Goal: Task Accomplishment & Management: Manage account settings

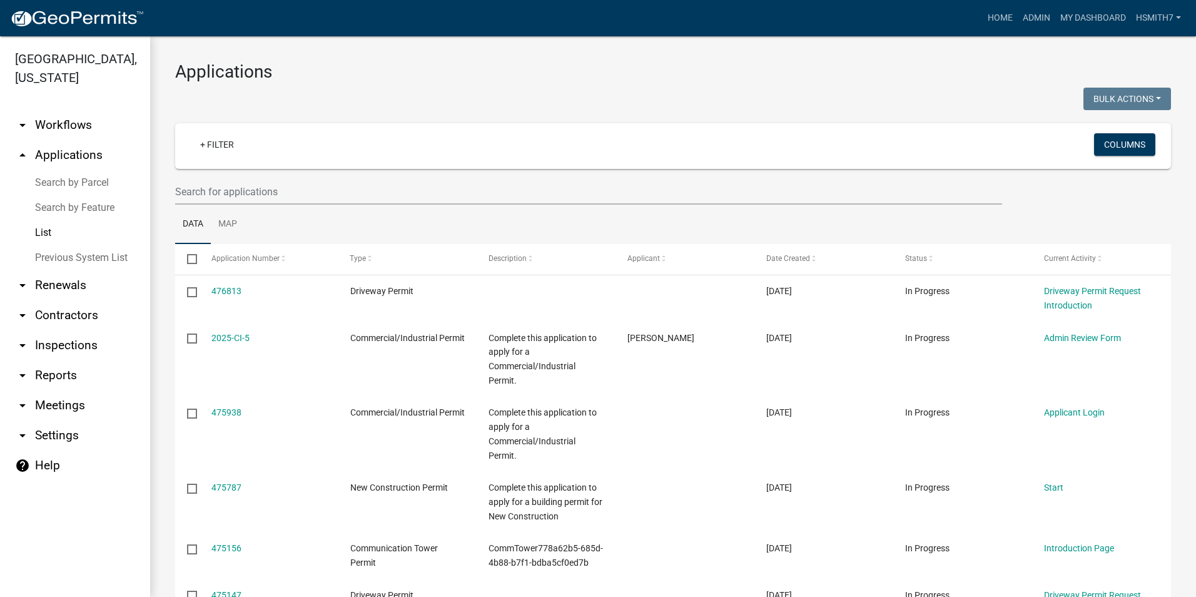
select select "3: 100"
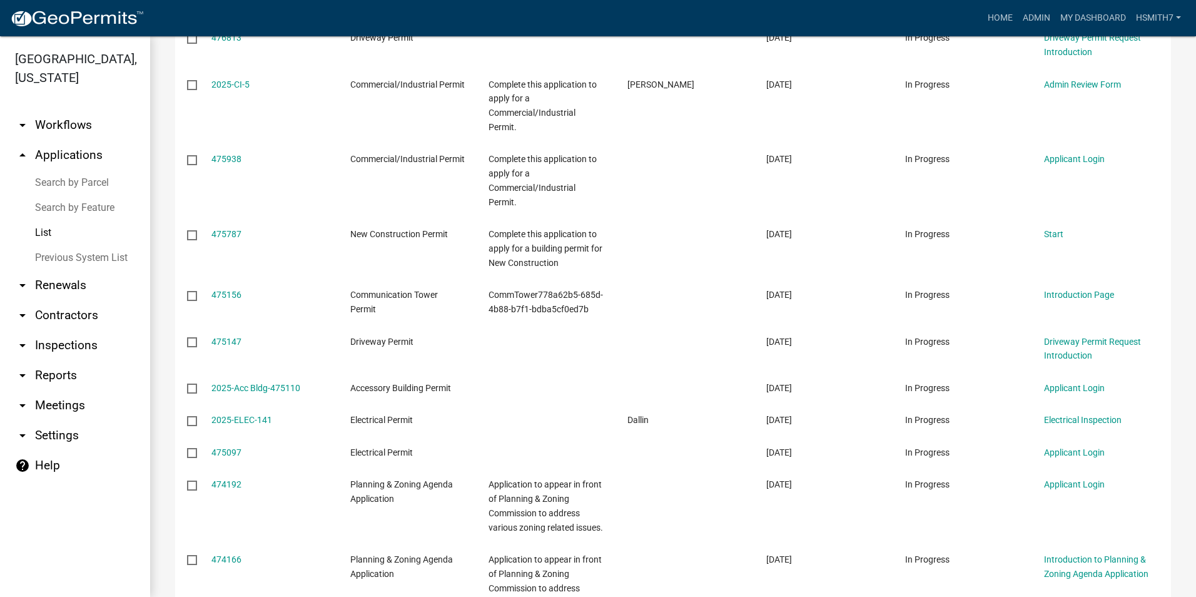
scroll to position [125, 0]
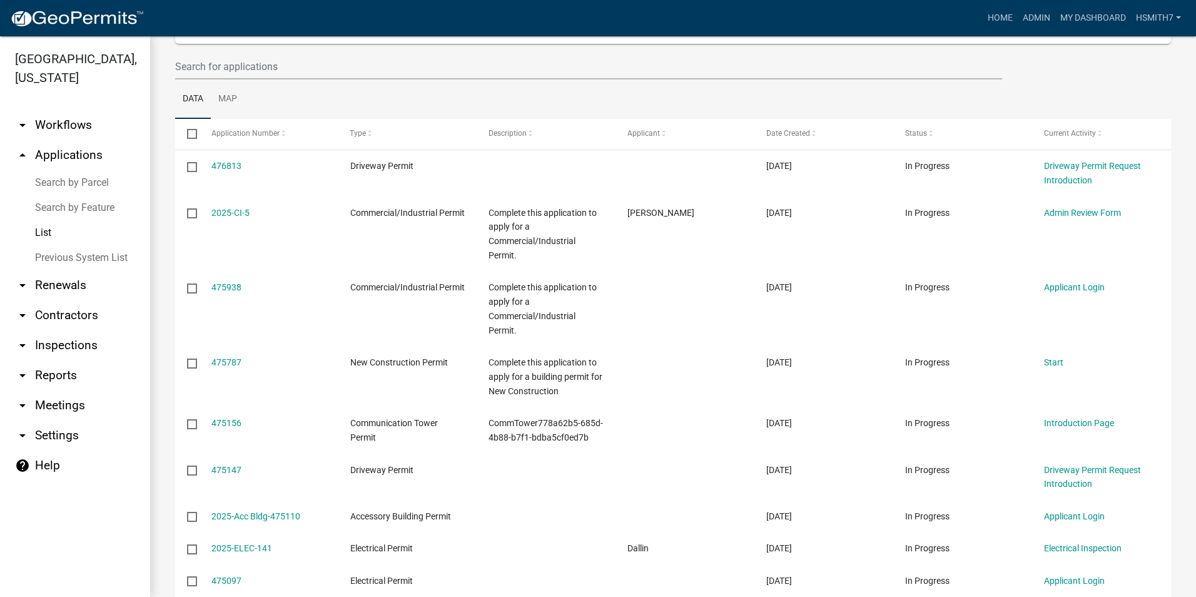
click at [60, 234] on link "List" at bounding box center [75, 232] width 150 height 25
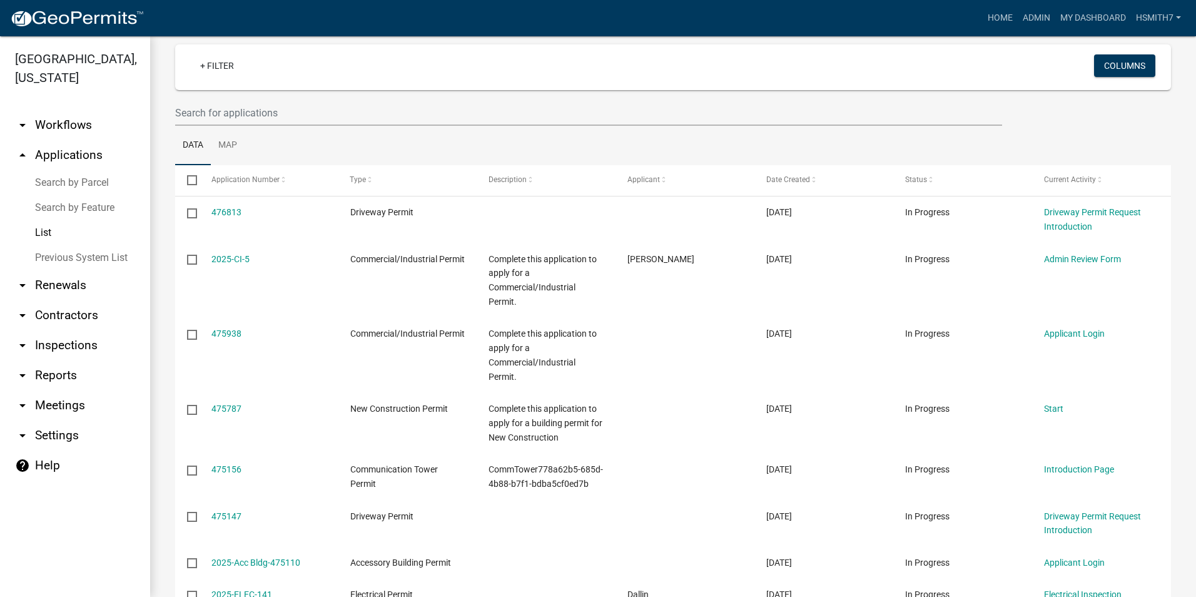
scroll to position [0, 0]
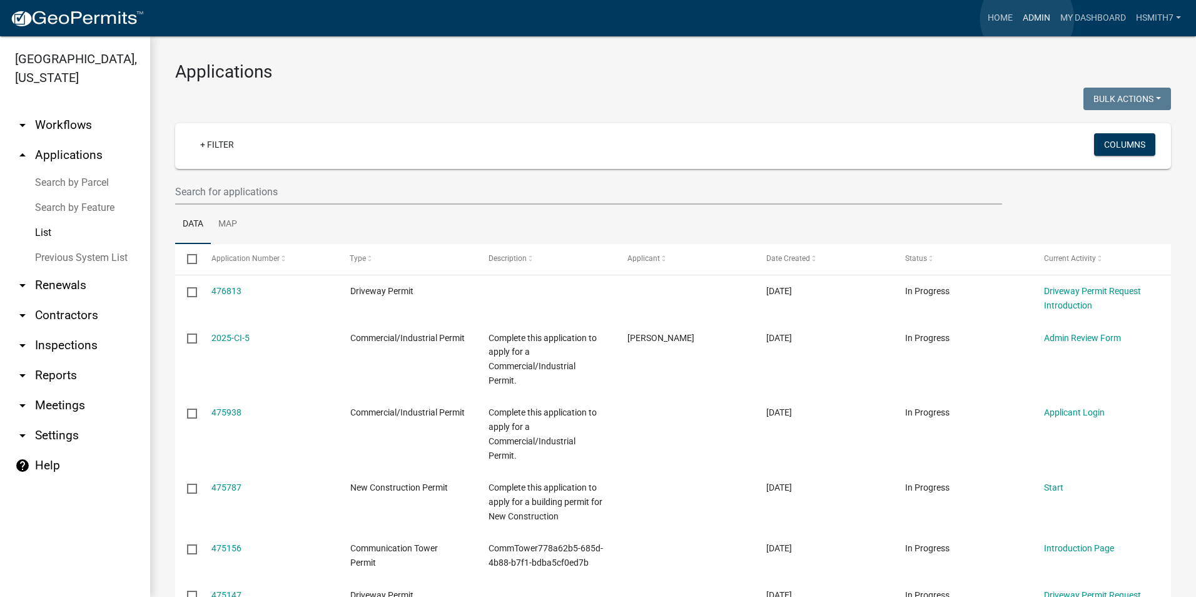
click at [1027, 19] on link "Admin" at bounding box center [1037, 18] width 38 height 24
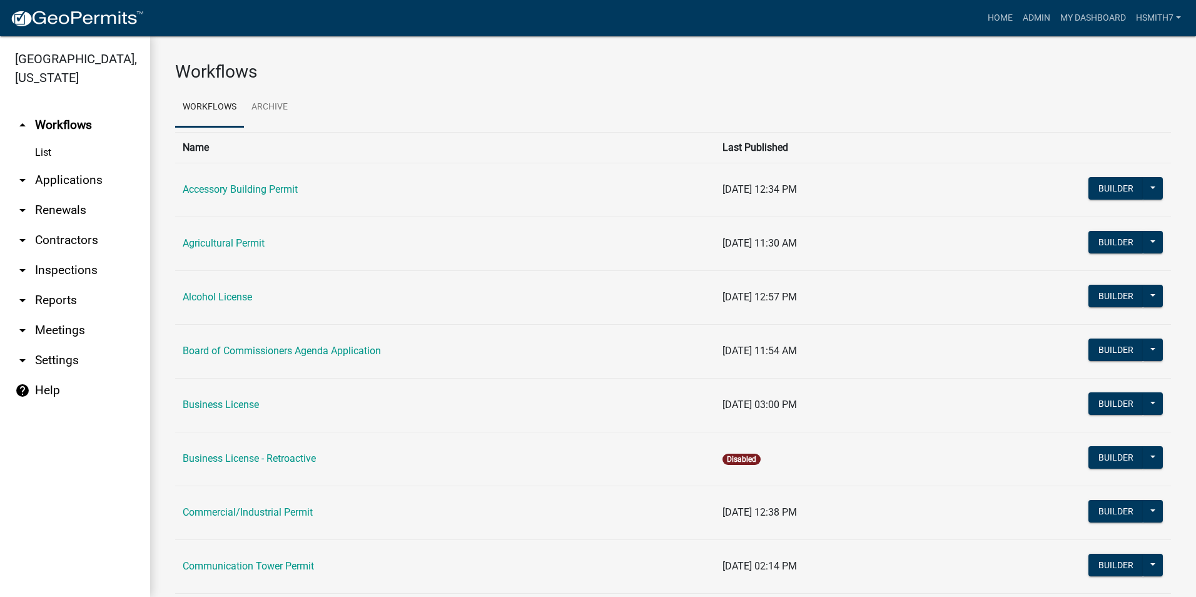
click at [58, 179] on link "arrow_drop_down Applications" at bounding box center [75, 180] width 150 height 30
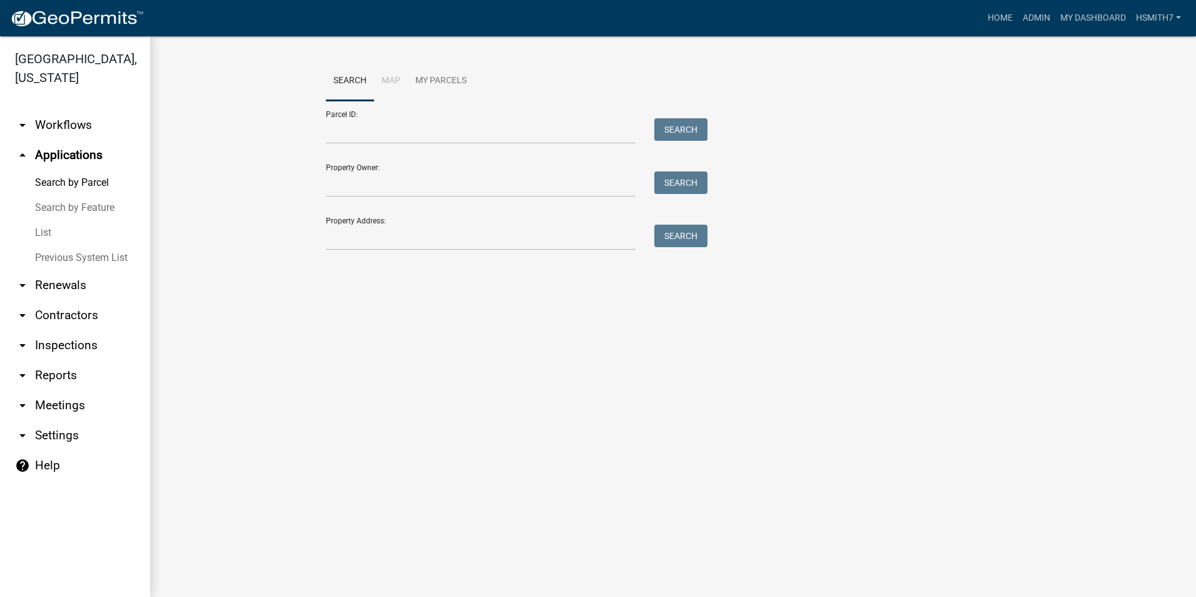
click at [31, 230] on link "List" at bounding box center [75, 232] width 150 height 25
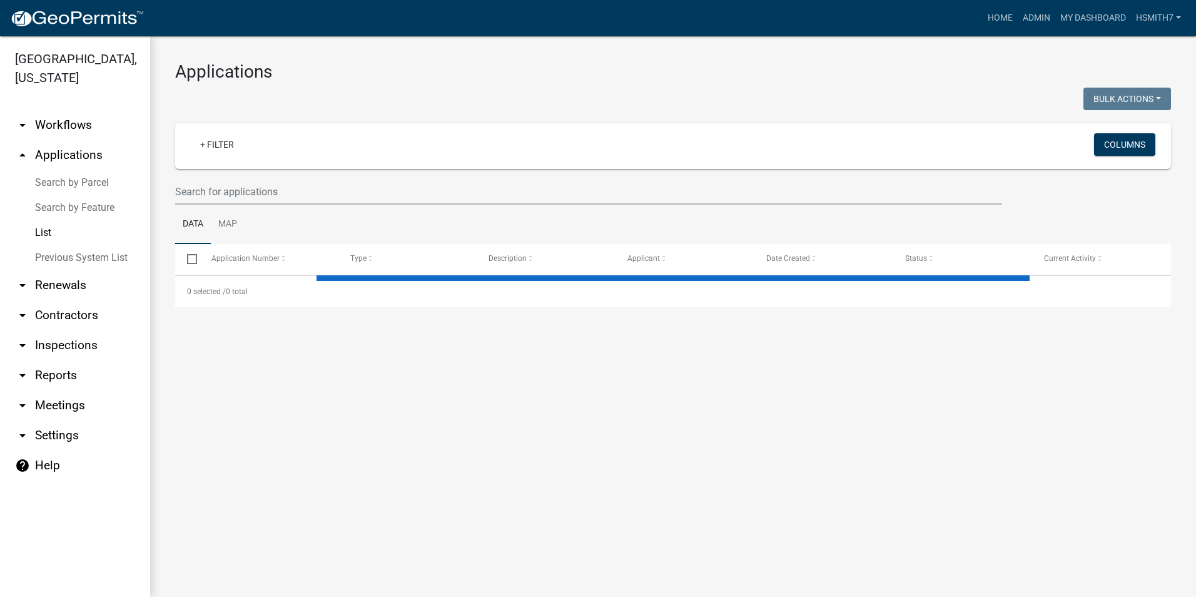
select select "3: 100"
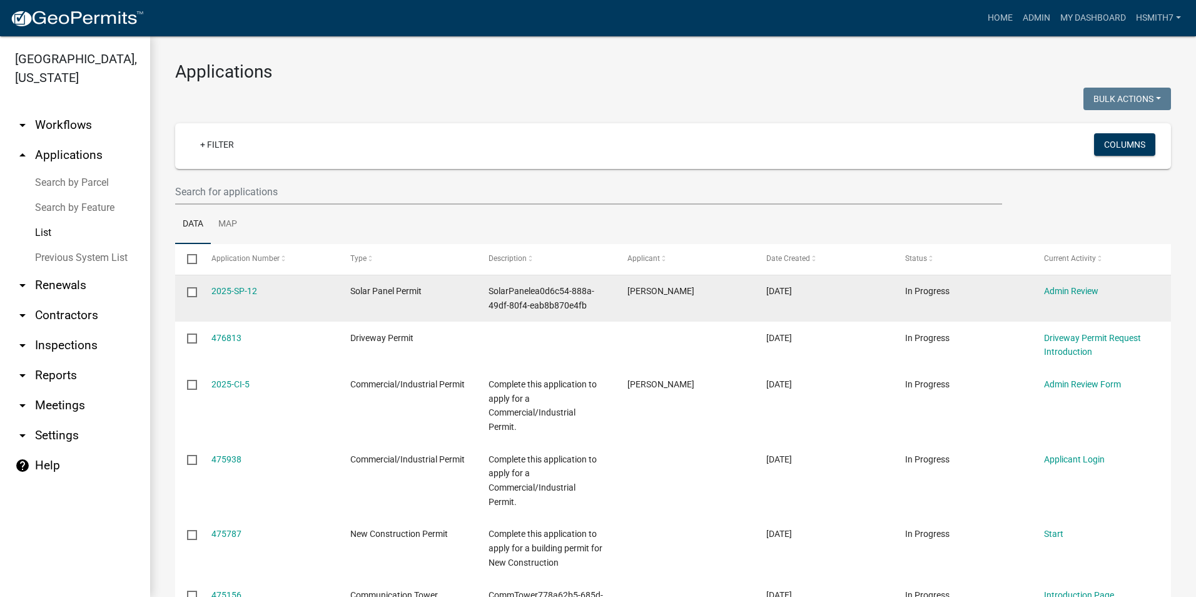
click at [233, 284] on datatable-body-cell "2025-SP-12" at bounding box center [268, 298] width 139 height 46
click at [235, 287] on link "2025-SP-12" at bounding box center [234, 291] width 46 height 10
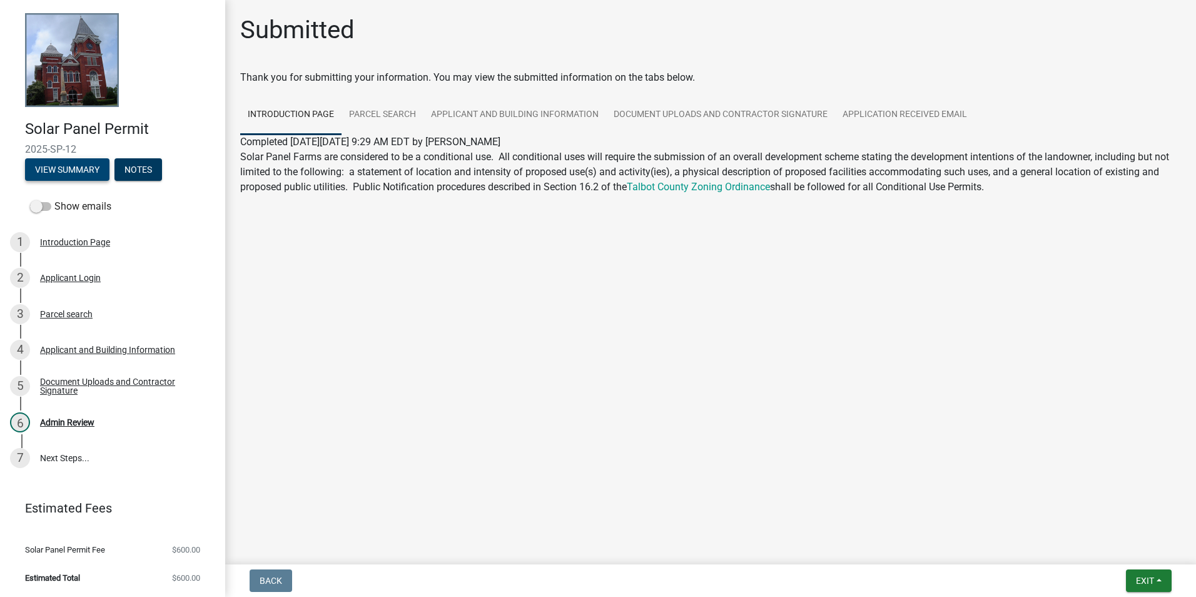
click at [64, 173] on button "View Summary" at bounding box center [67, 169] width 84 height 23
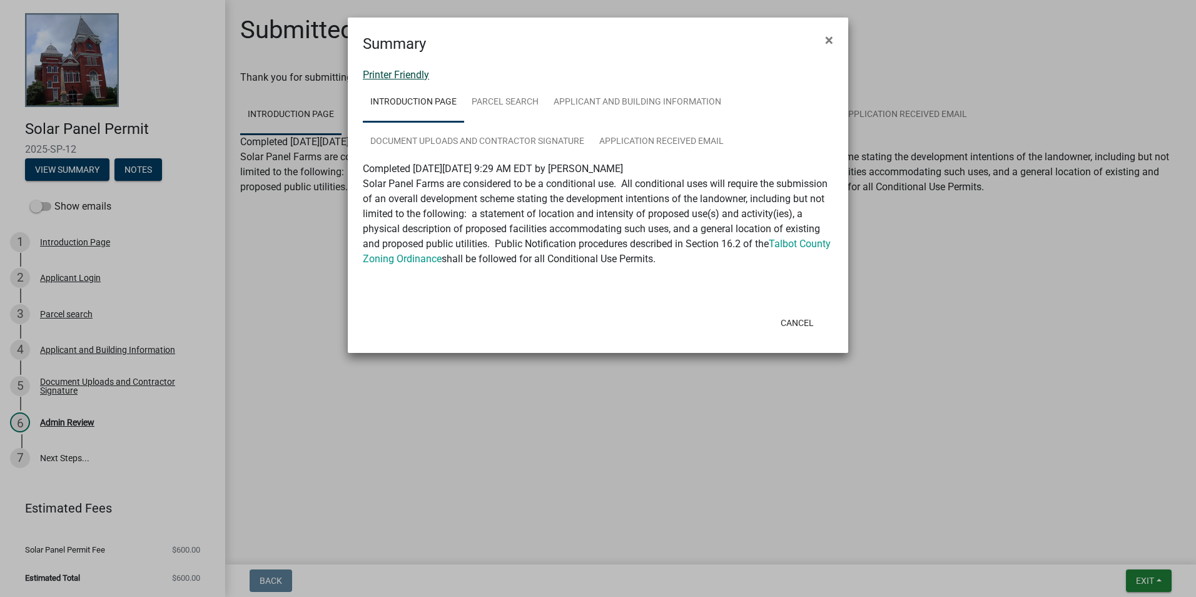
click at [392, 79] on link "Printer Friendly" at bounding box center [396, 75] width 66 height 12
click at [825, 40] on span "×" at bounding box center [829, 40] width 8 height 18
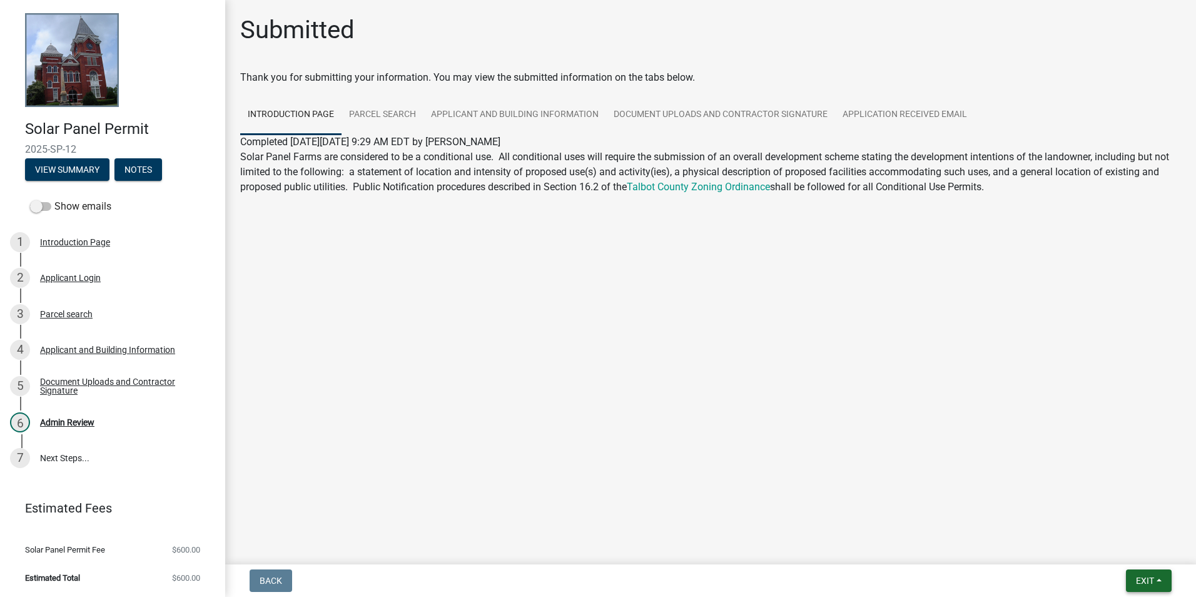
click at [1165, 577] on button "Exit" at bounding box center [1149, 580] width 46 height 23
click at [1117, 548] on button "Save & Exit" at bounding box center [1122, 548] width 100 height 30
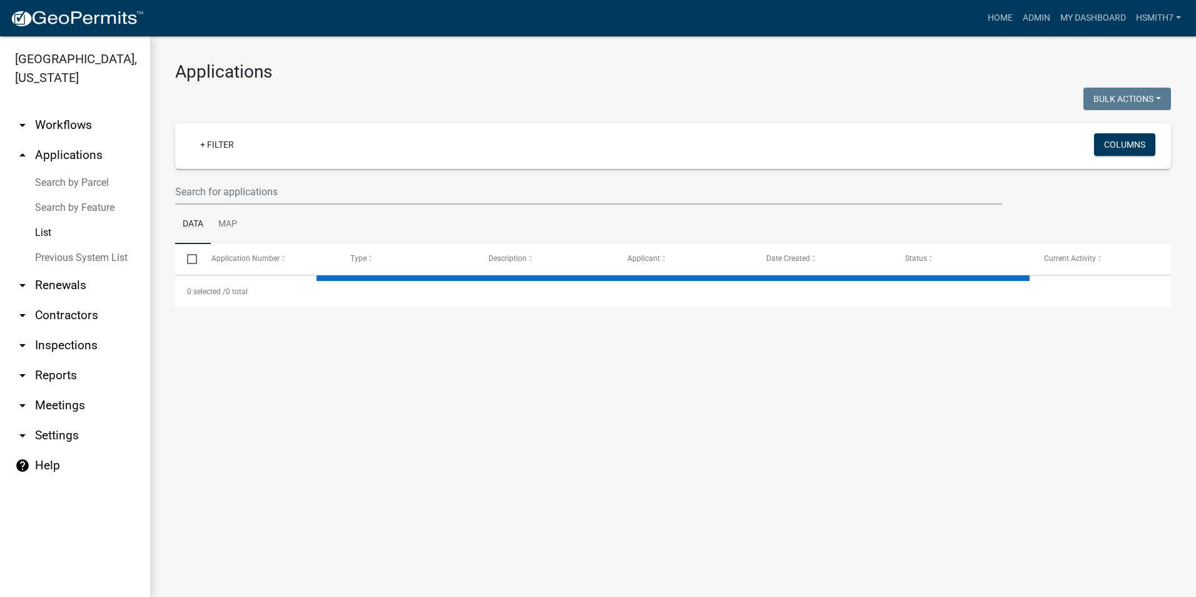
select select "3: 100"
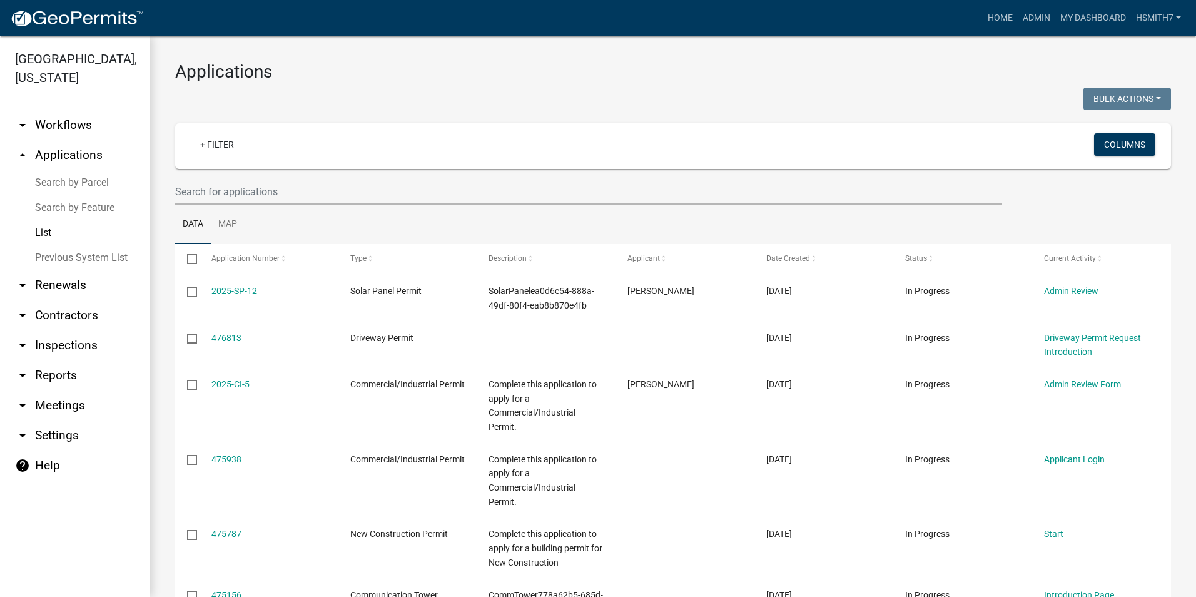
click at [216, 158] on div "+ Filter" at bounding box center [509, 146] width 656 height 26
click at [216, 143] on link "+ Filter" at bounding box center [217, 144] width 54 height 23
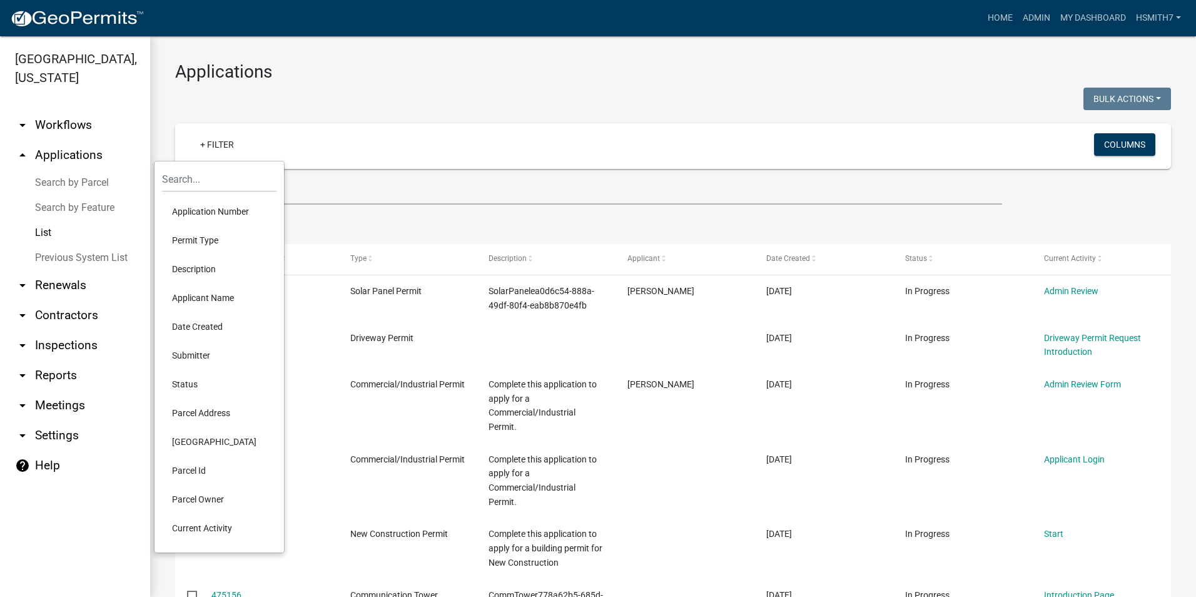
click at [198, 199] on li "Application Number" at bounding box center [219, 211] width 114 height 29
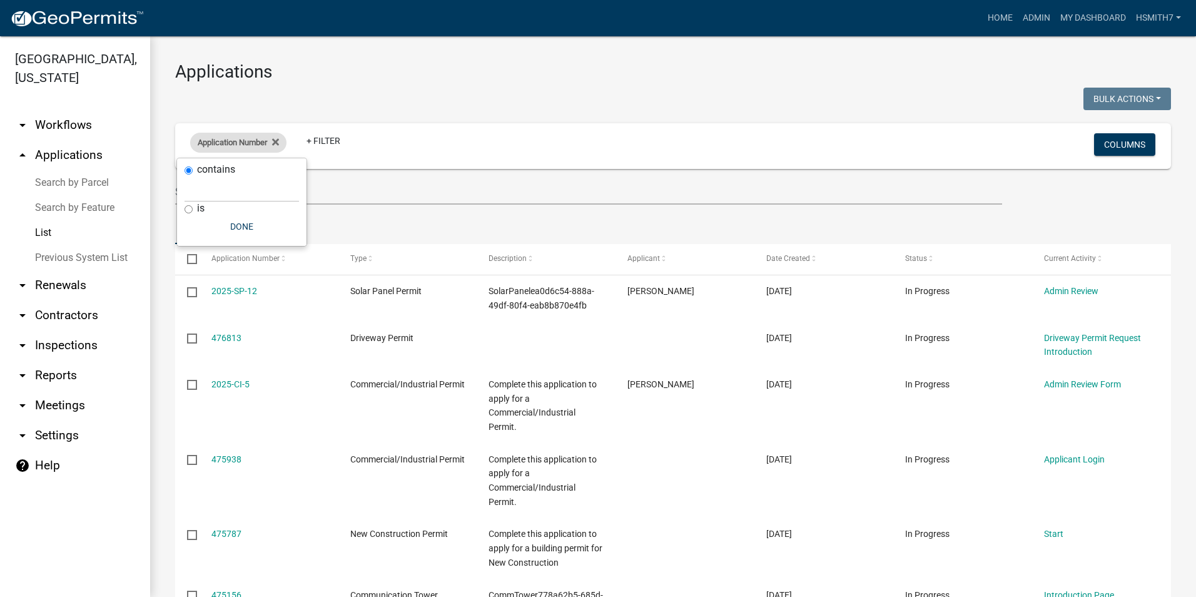
click at [245, 138] on span "Application Number" at bounding box center [232, 142] width 69 height 9
click at [272, 140] on fa-icon at bounding box center [273, 143] width 12 height 20
click at [223, 151] on link "+ Filter" at bounding box center [217, 144] width 54 height 23
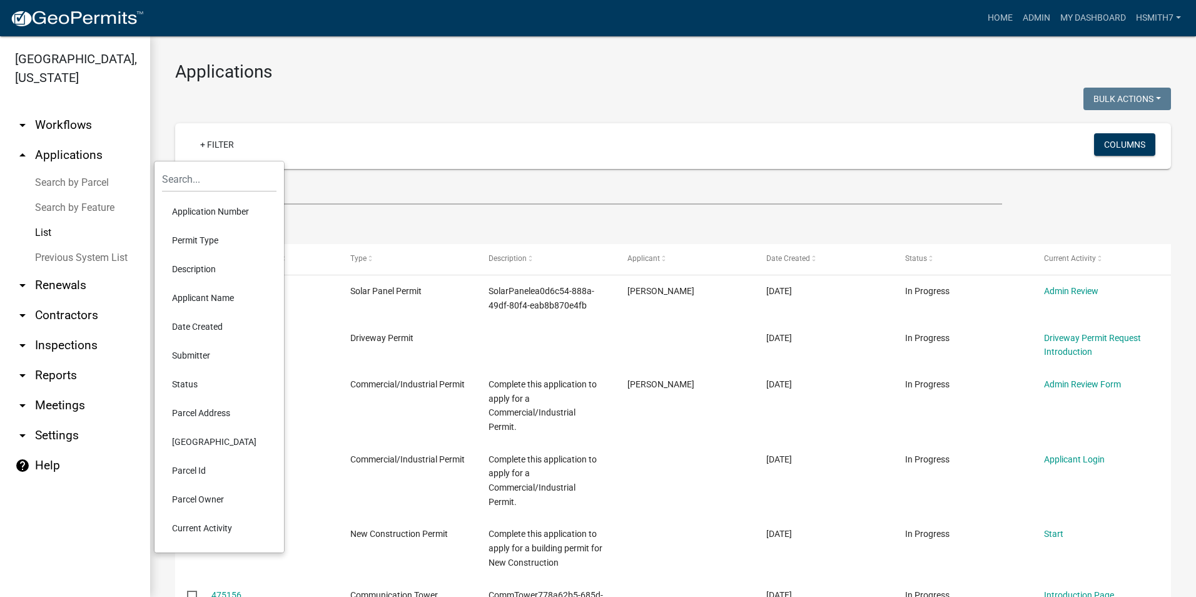
click at [205, 234] on li "Permit Type" at bounding box center [219, 240] width 114 height 29
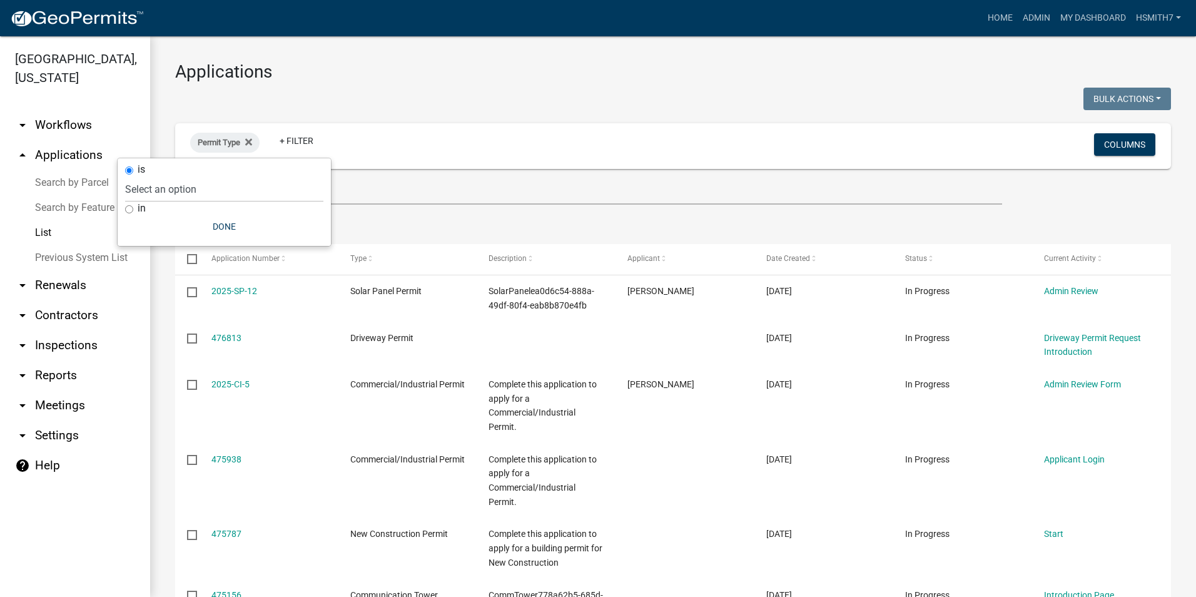
click at [125, 204] on div "in" at bounding box center [224, 208] width 198 height 13
click at [131, 203] on div "in" at bounding box center [224, 208] width 198 height 13
click at [132, 208] on input "in" at bounding box center [129, 209] width 8 height 8
radio input "true"
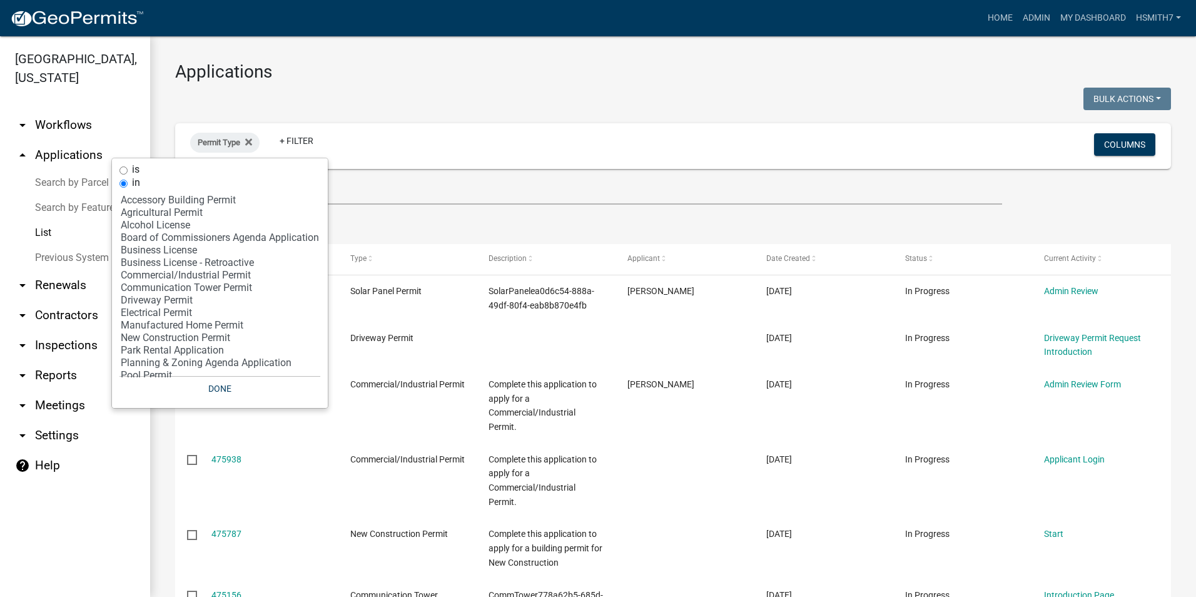
scroll to position [46, 0]
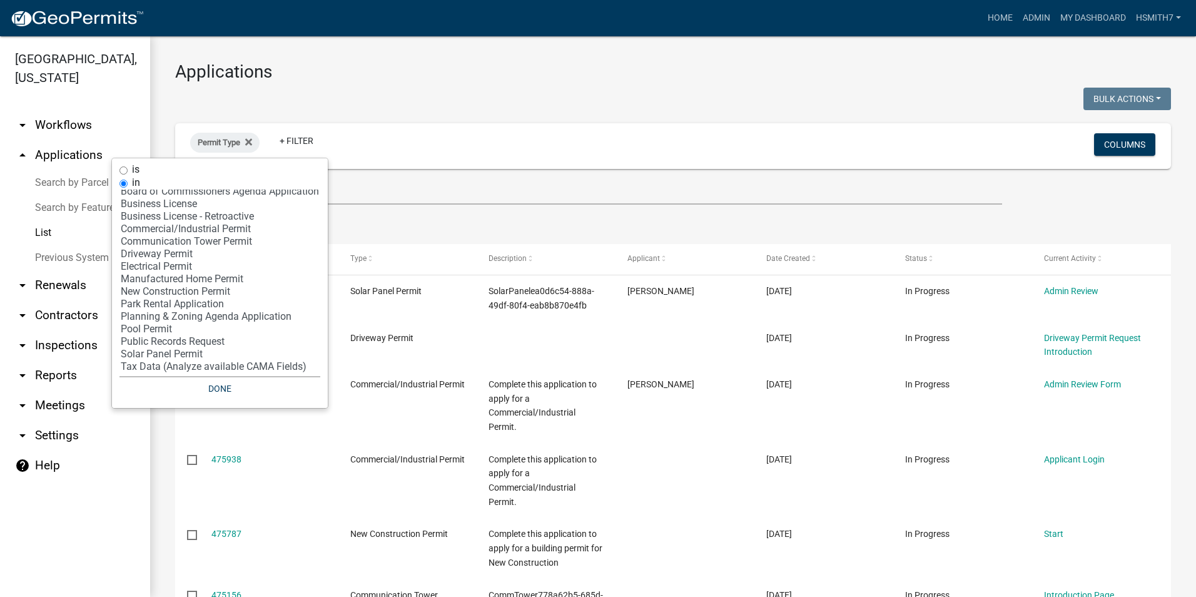
select select "17: 'f718cd8a-5a53-4068-abaa-daf477a51fc3'"
click at [164, 351] on option "Solar Panel Permit" at bounding box center [219, 354] width 201 height 13
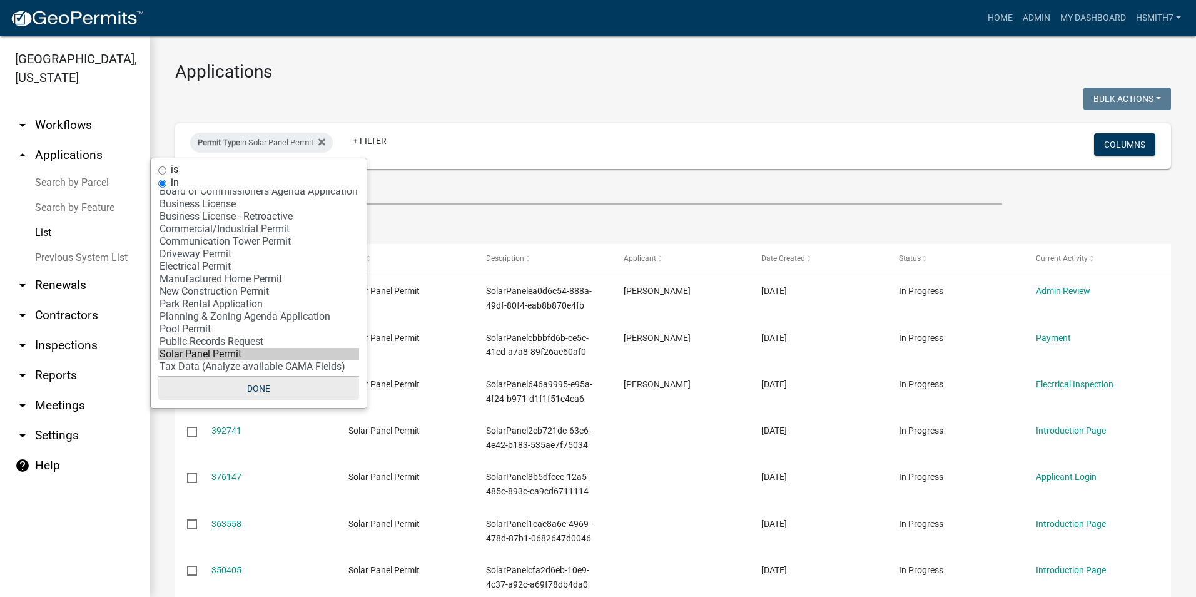
click at [251, 390] on button "Done" at bounding box center [258, 388] width 201 height 23
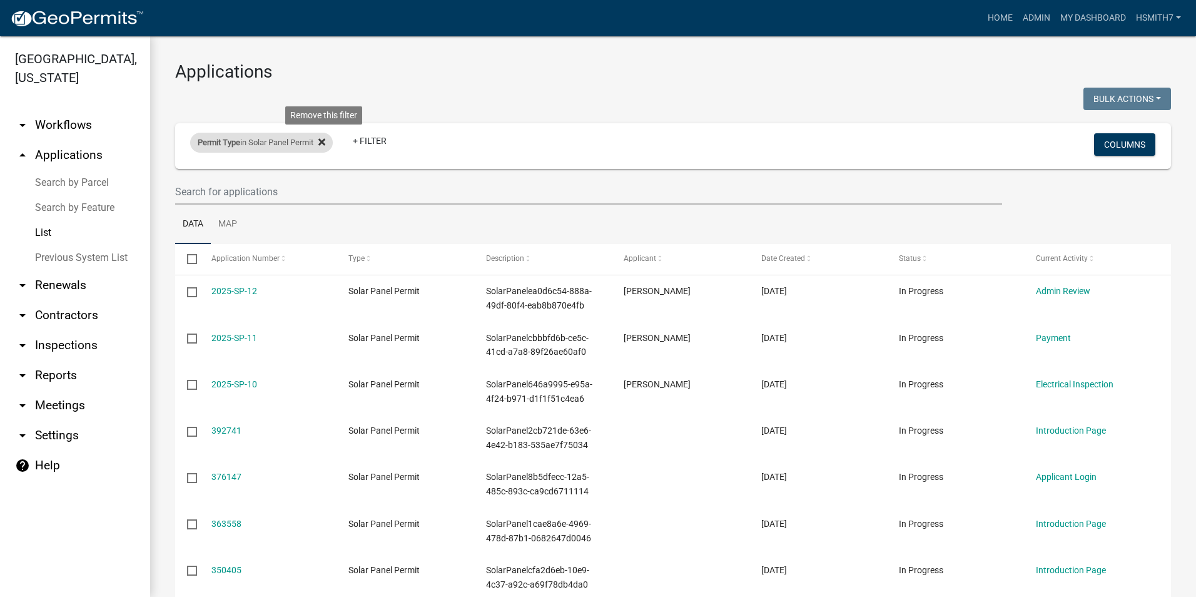
click at [325, 145] on icon at bounding box center [321, 142] width 7 height 10
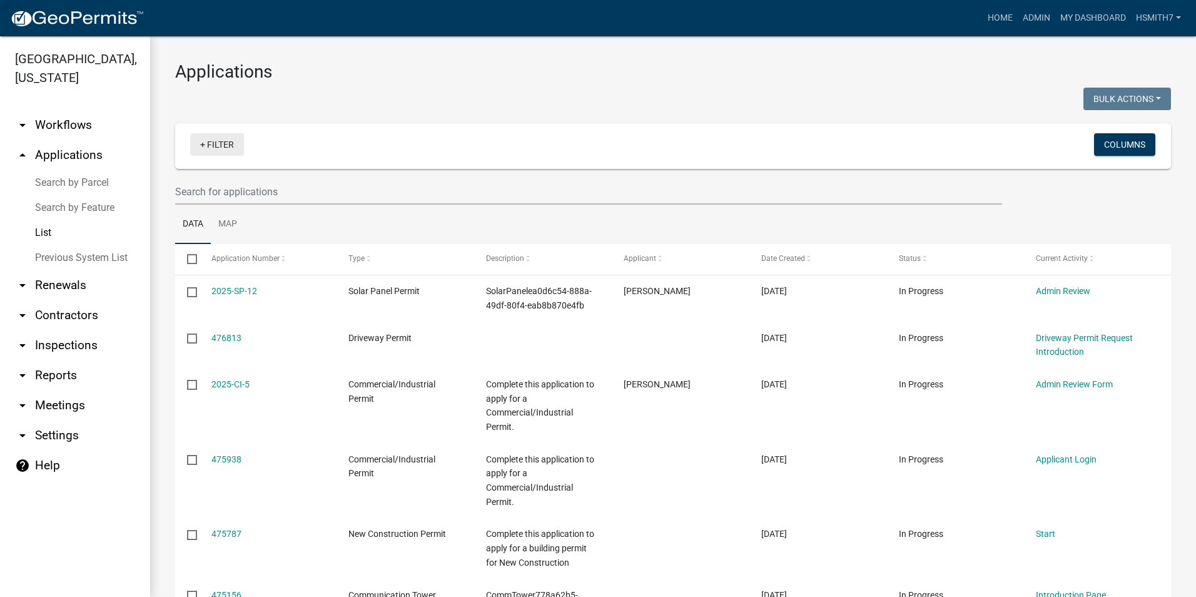
click at [219, 146] on link "+ Filter" at bounding box center [217, 144] width 54 height 23
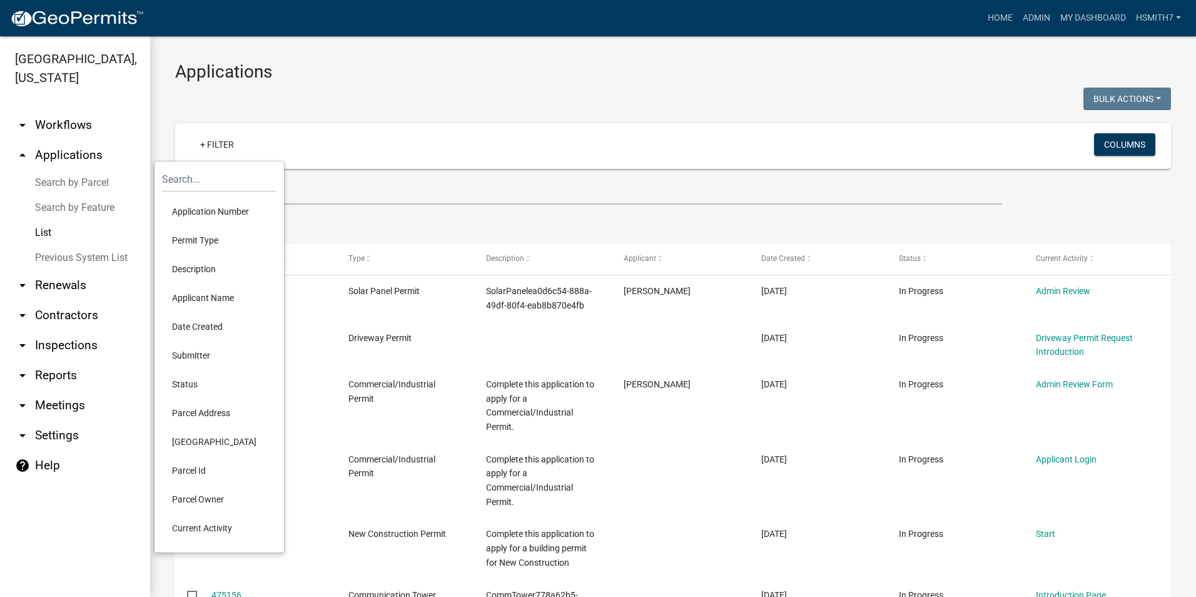
click at [208, 233] on li "Permit Type" at bounding box center [219, 240] width 114 height 29
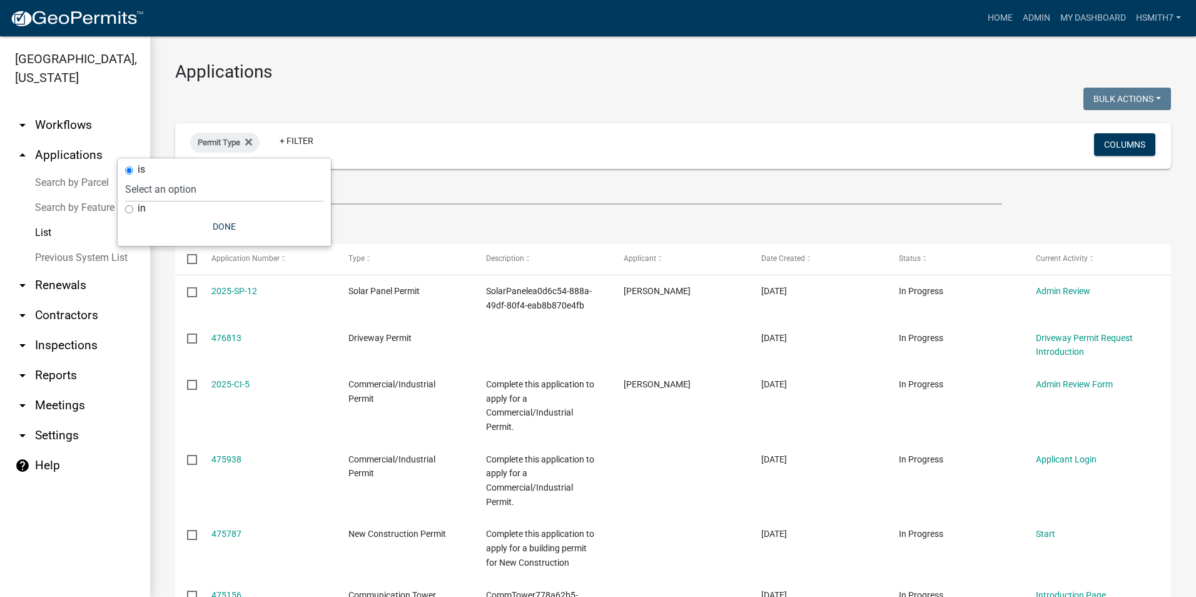
click at [140, 203] on label "in" at bounding box center [142, 208] width 8 height 10
click at [133, 205] on input "in" at bounding box center [129, 209] width 8 height 8
radio input "true"
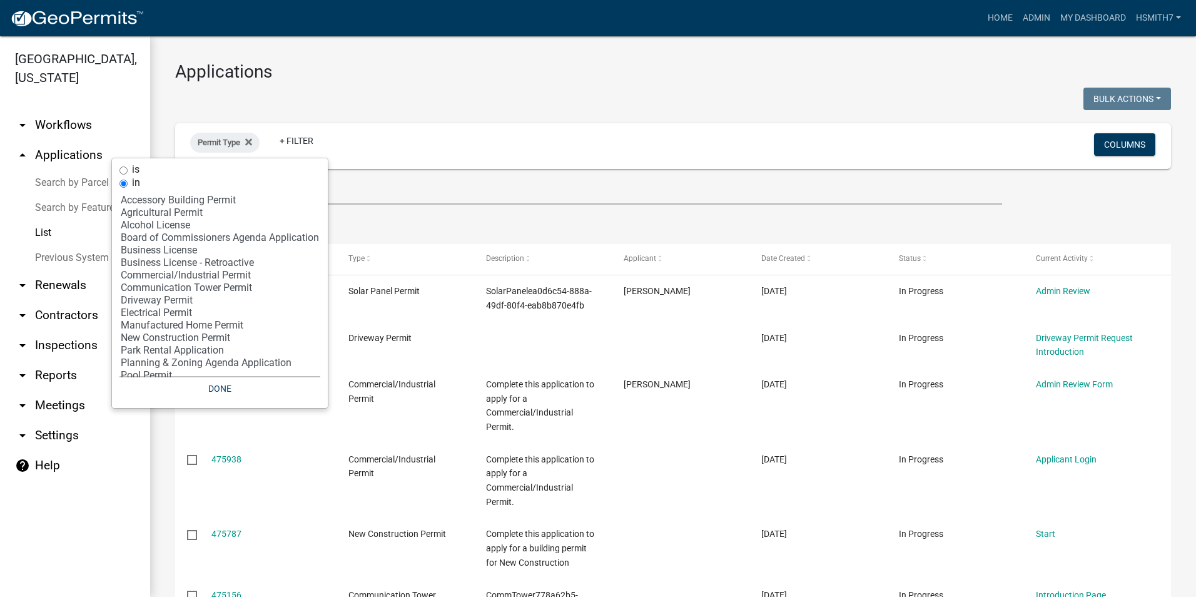
select select "1: '502f208c-bc87-4ecb-9f82-130642696c9f'"
click at [174, 198] on option "Accessory Building Permit" at bounding box center [219, 200] width 201 height 13
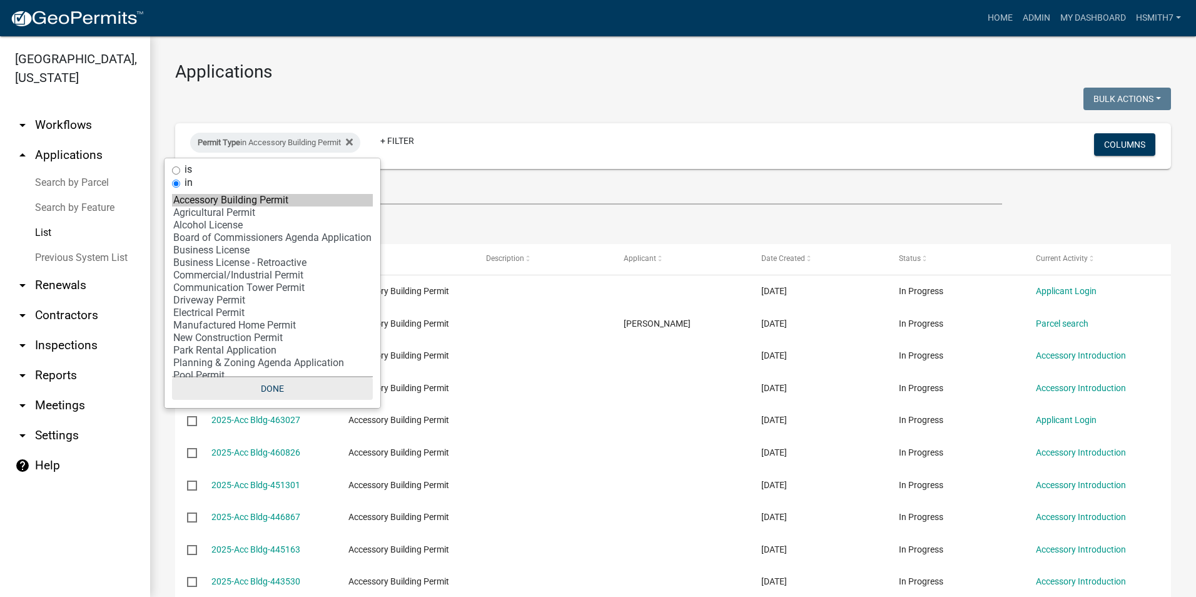
click at [275, 385] on button "Done" at bounding box center [272, 388] width 201 height 23
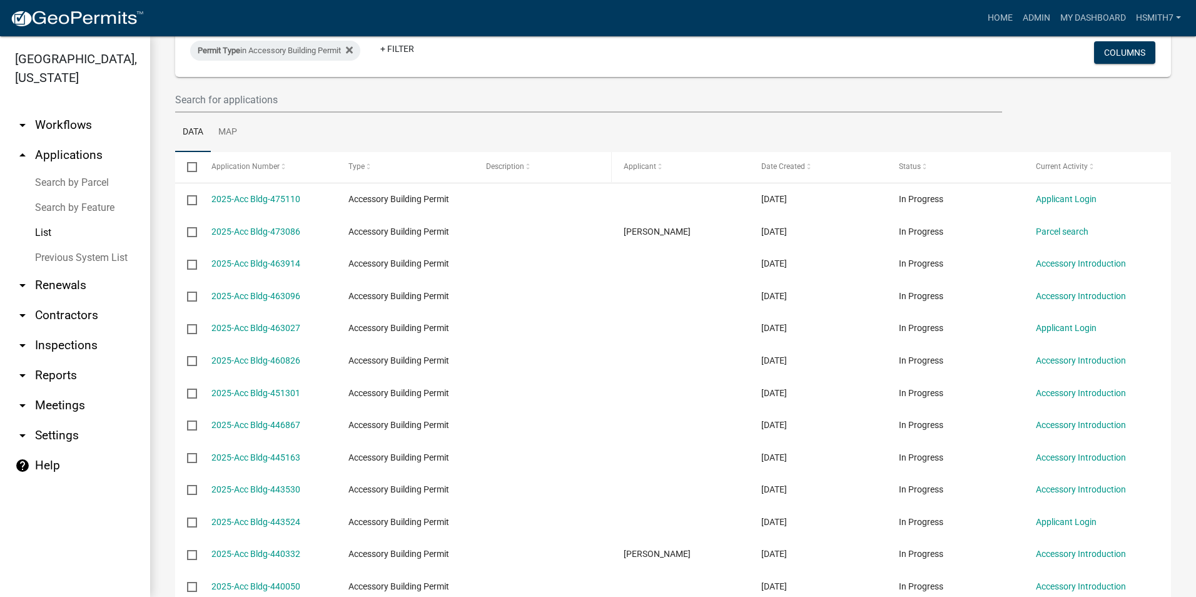
scroll to position [0, 0]
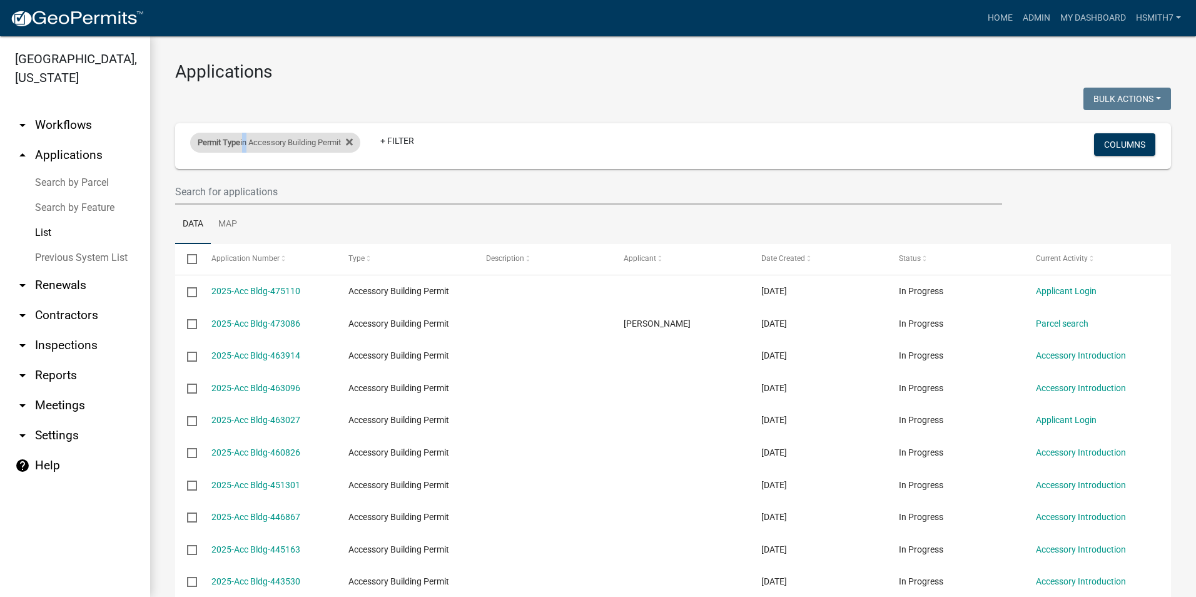
click at [243, 144] on div "Permit Type in Accessory Building Permit" at bounding box center [275, 143] width 170 height 20
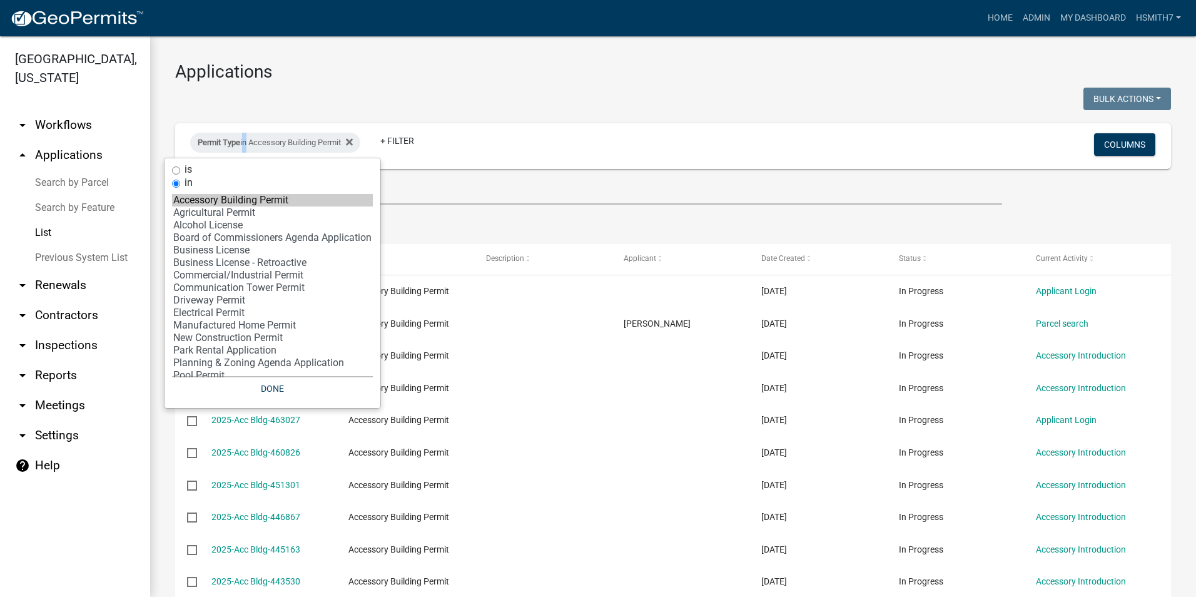
drag, startPoint x: 243, startPoint y: 144, endPoint x: 220, endPoint y: 213, distance: 73.0
select select "2: '7400d1b1-48f7-42c7-b095-9fe160bbc210'"
click at [220, 213] on option "Agricultural Permit" at bounding box center [272, 212] width 201 height 13
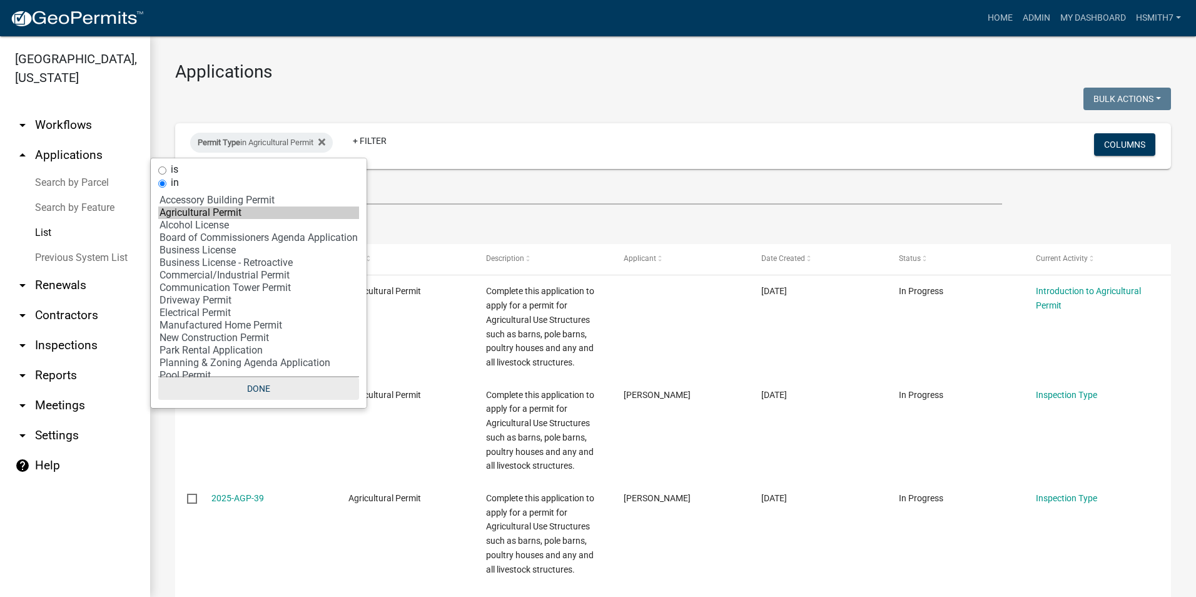
click at [272, 393] on button "Done" at bounding box center [258, 388] width 201 height 23
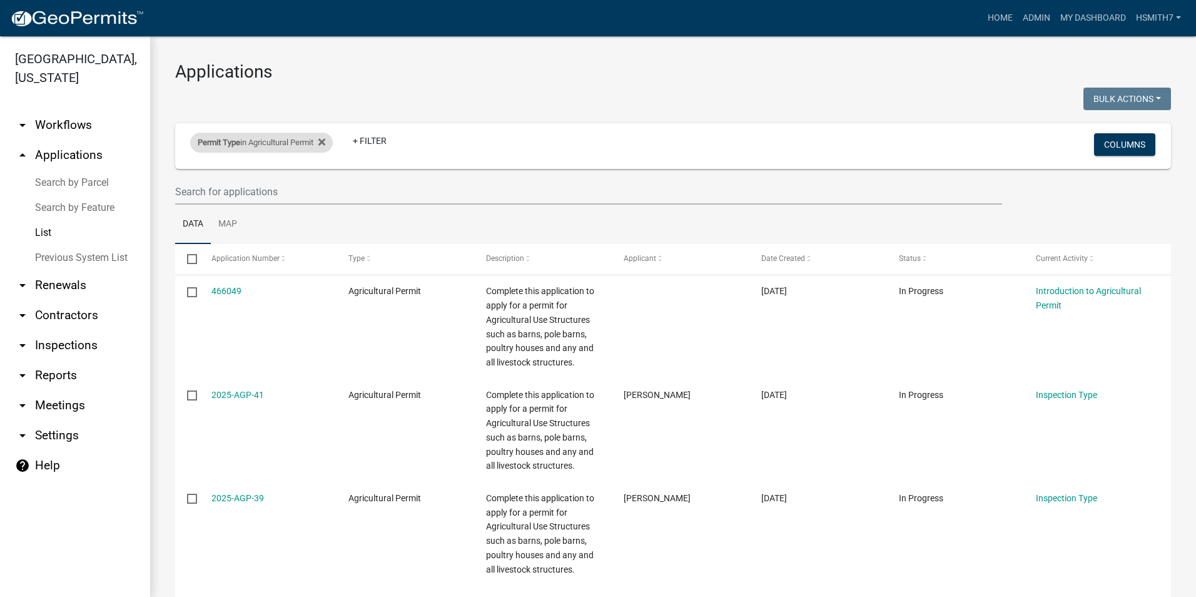
click at [298, 140] on div "Permit Type in Agricultural Permit Remove this filter" at bounding box center [261, 143] width 143 height 20
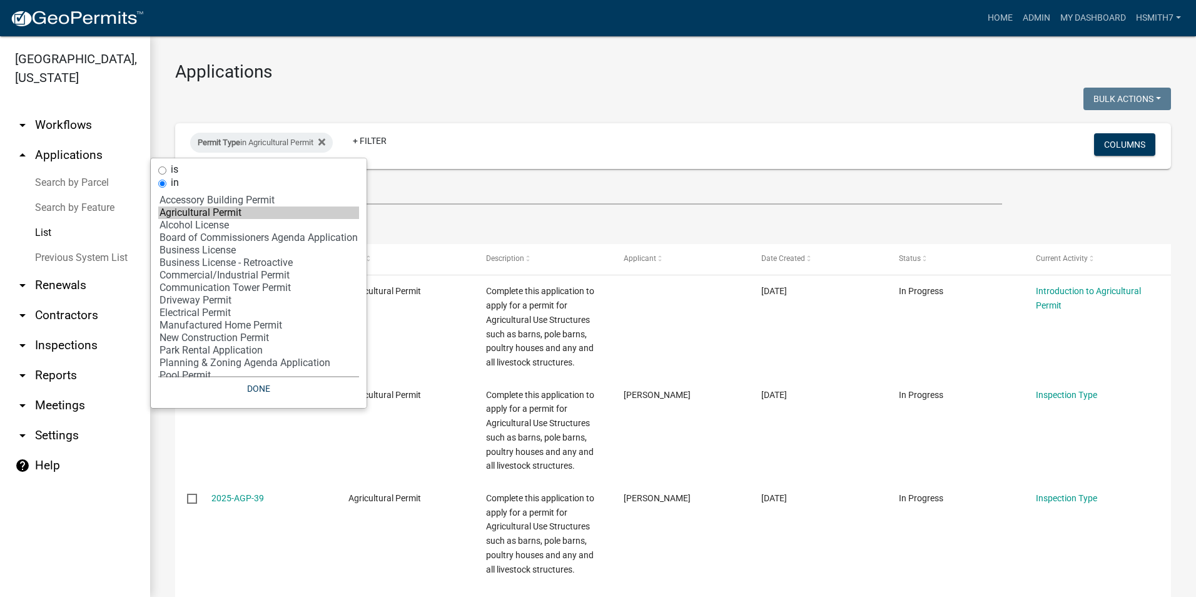
select select "5: 'a34148b1-d8b2-4557-84aa-00194bc85a9c'"
click at [235, 252] on option "Business License" at bounding box center [258, 250] width 201 height 13
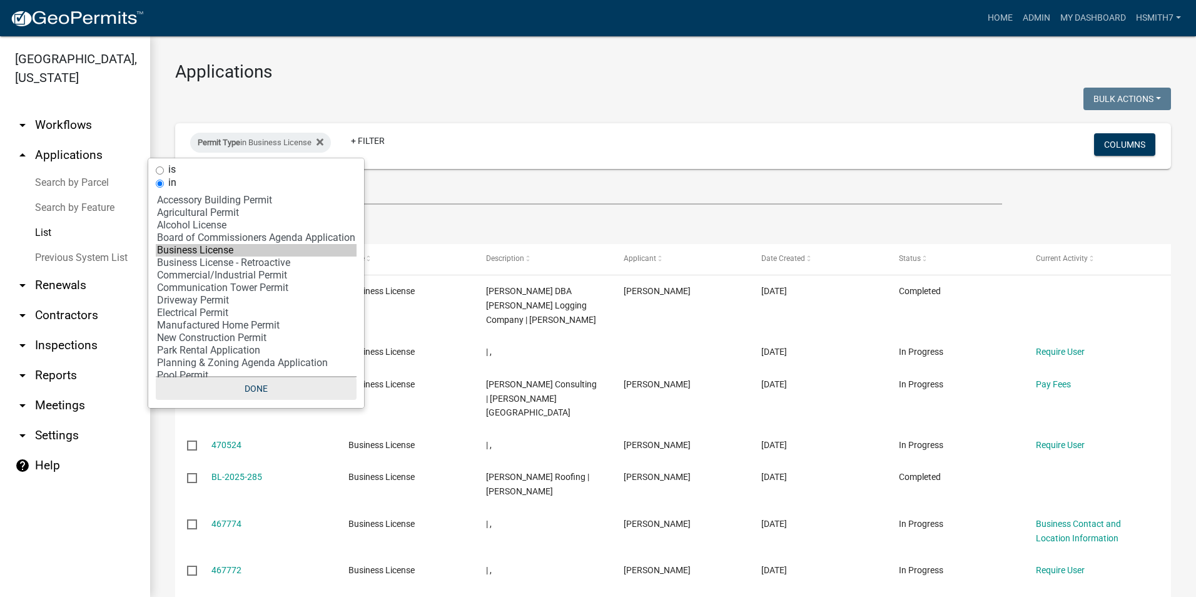
click at [268, 391] on button "Done" at bounding box center [256, 388] width 201 height 23
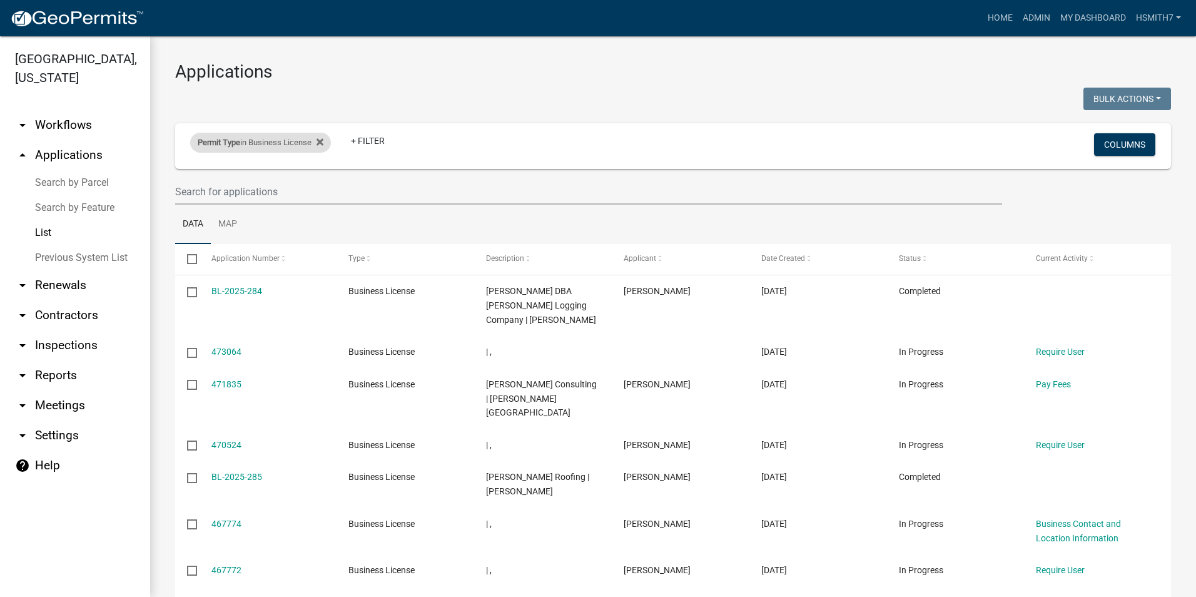
click at [302, 142] on div "Permit Type in Business License" at bounding box center [260, 143] width 141 height 20
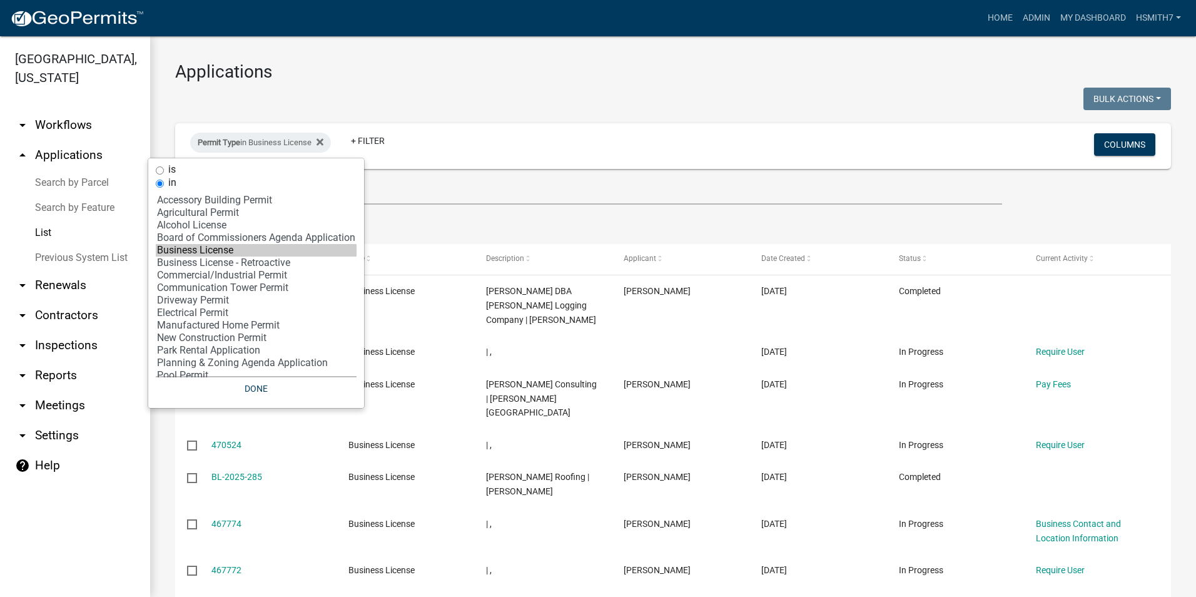
select select "7: 'f65475f6-f532-4efb-8870-83598cb024bf'"
click at [257, 271] on option "Commercial/Industrial Permit" at bounding box center [256, 275] width 201 height 13
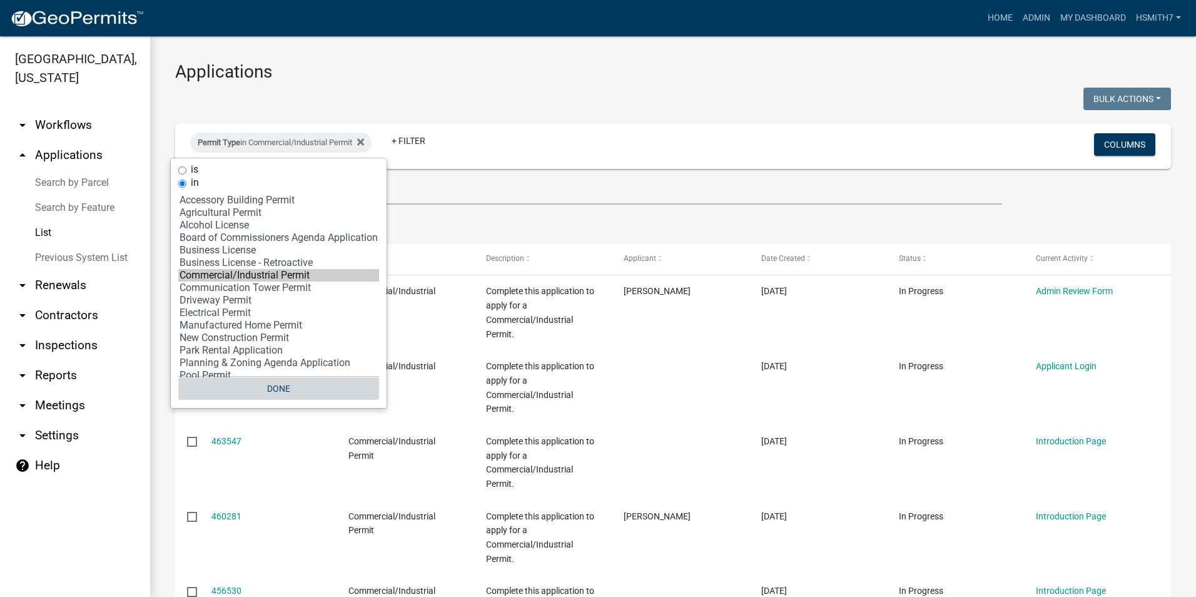
click at [287, 394] on button "Done" at bounding box center [278, 388] width 201 height 23
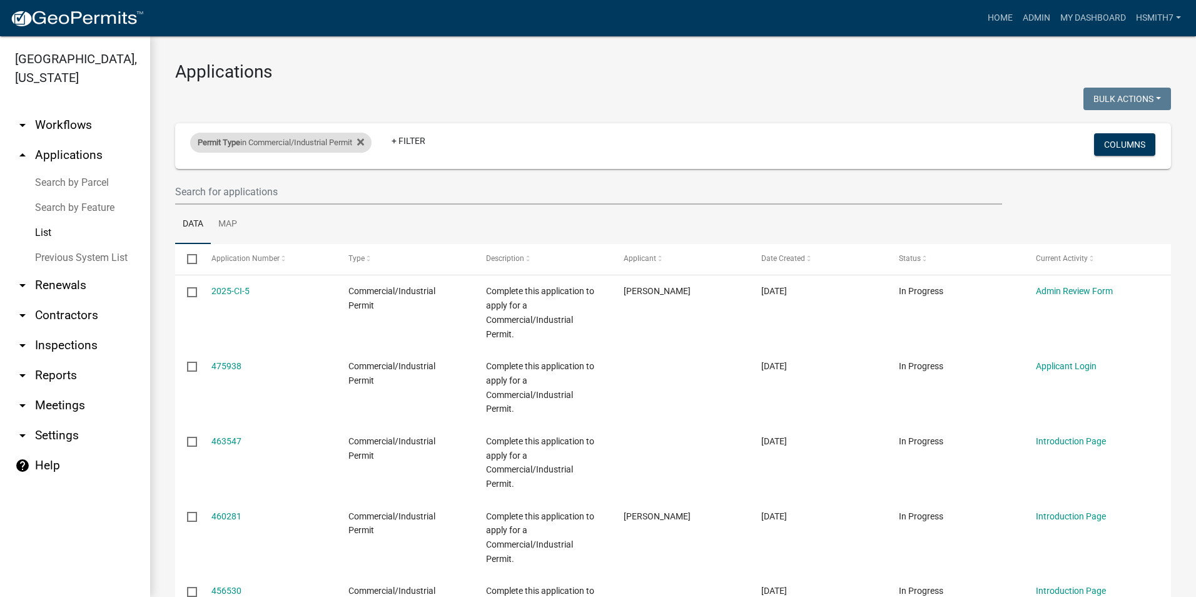
click at [310, 148] on div "Permit Type in Commercial/Industrial Permit" at bounding box center [280, 143] width 181 height 20
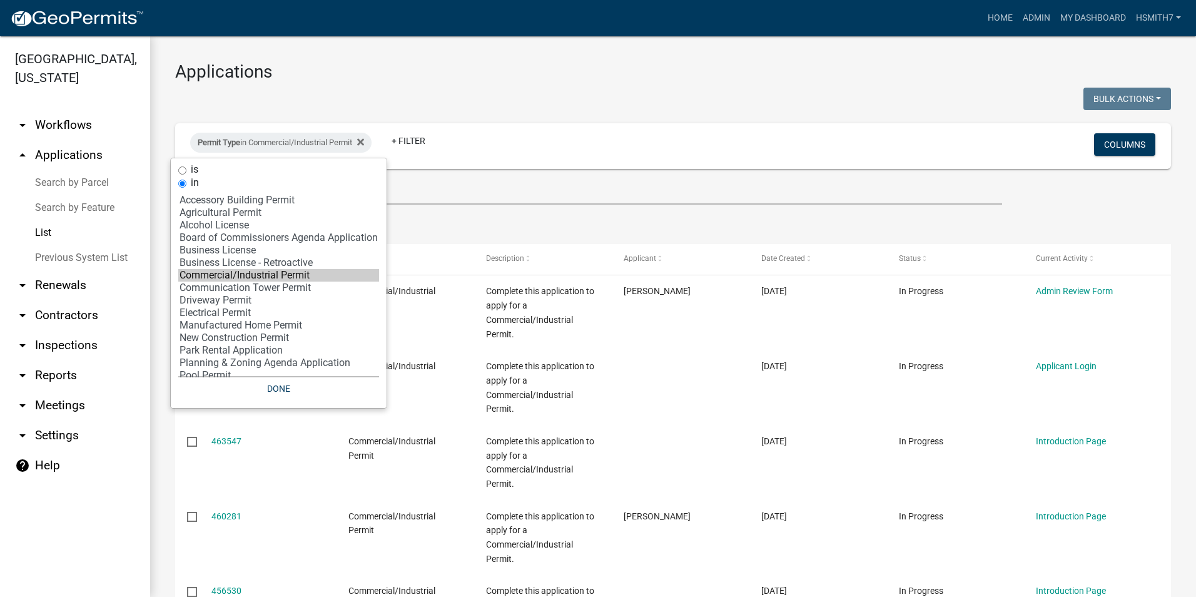
select select "9: '60ae78d1-16ed-4e4f-872e-38be42fbcfcc'"
click at [238, 297] on option "Driveway Permit" at bounding box center [278, 300] width 201 height 13
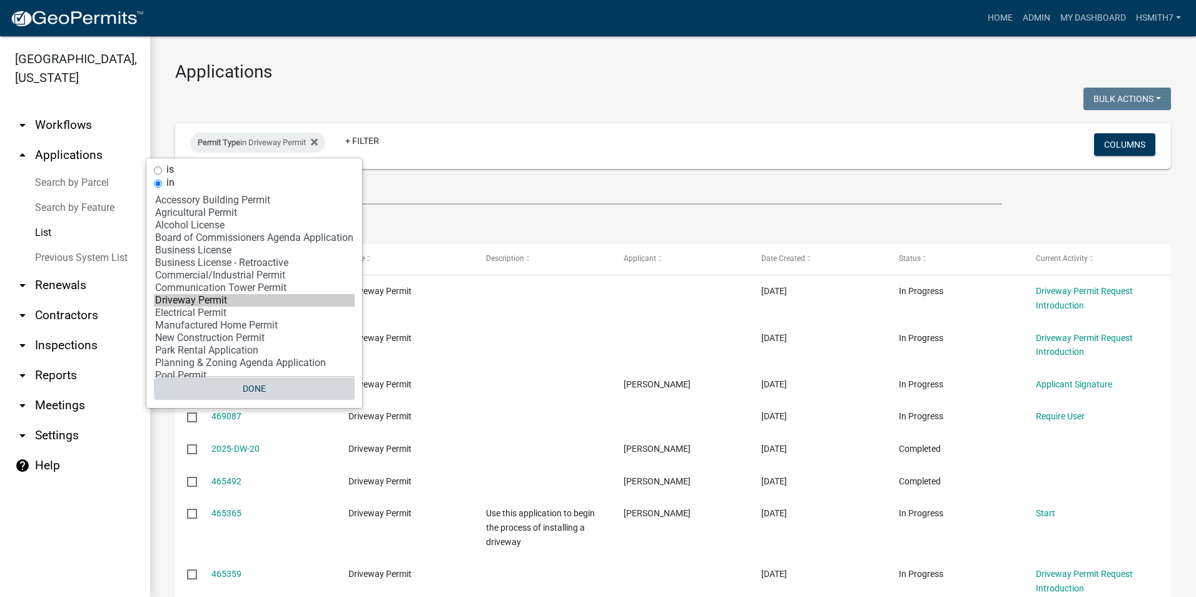
click at [272, 383] on button "Done" at bounding box center [254, 388] width 201 height 23
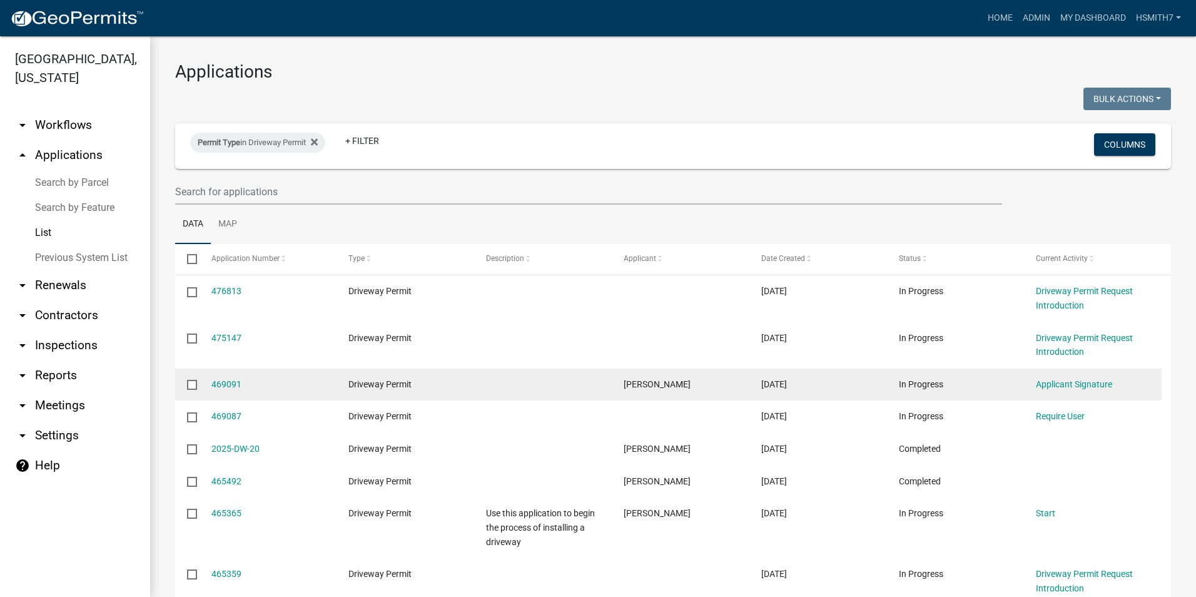
click at [1048, 392] on datatable-body-cell "Applicant Signature" at bounding box center [1093, 385] width 138 height 33
click at [1051, 387] on link "Applicant Signature" at bounding box center [1074, 384] width 76 height 10
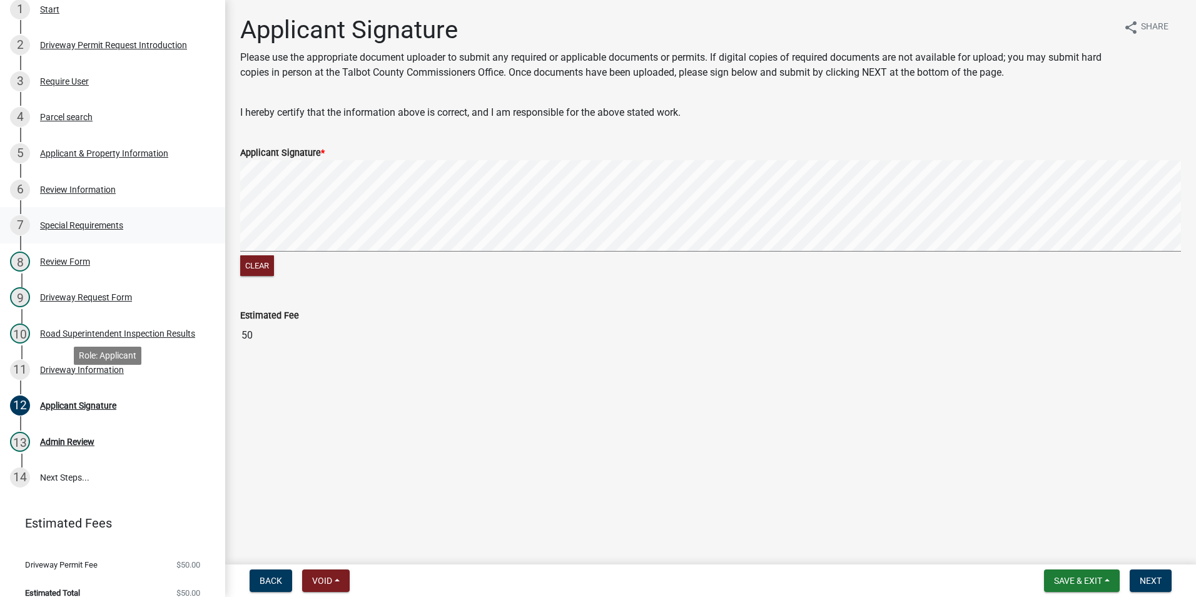
scroll to position [248, 0]
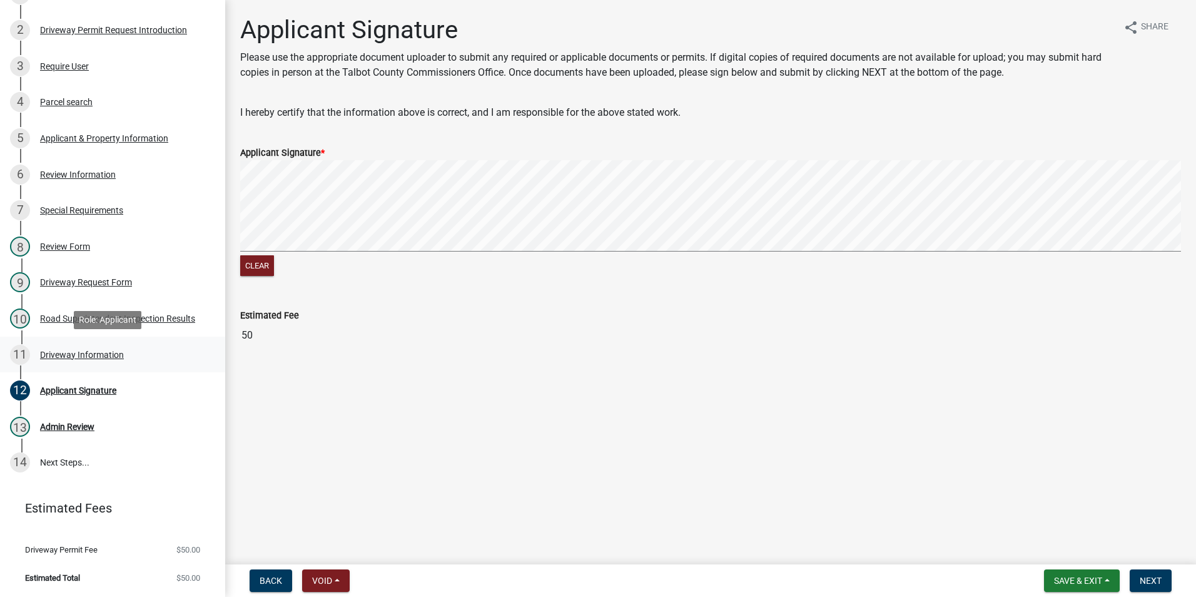
click at [132, 358] on div "11 Driveway Information" at bounding box center [107, 355] width 195 height 20
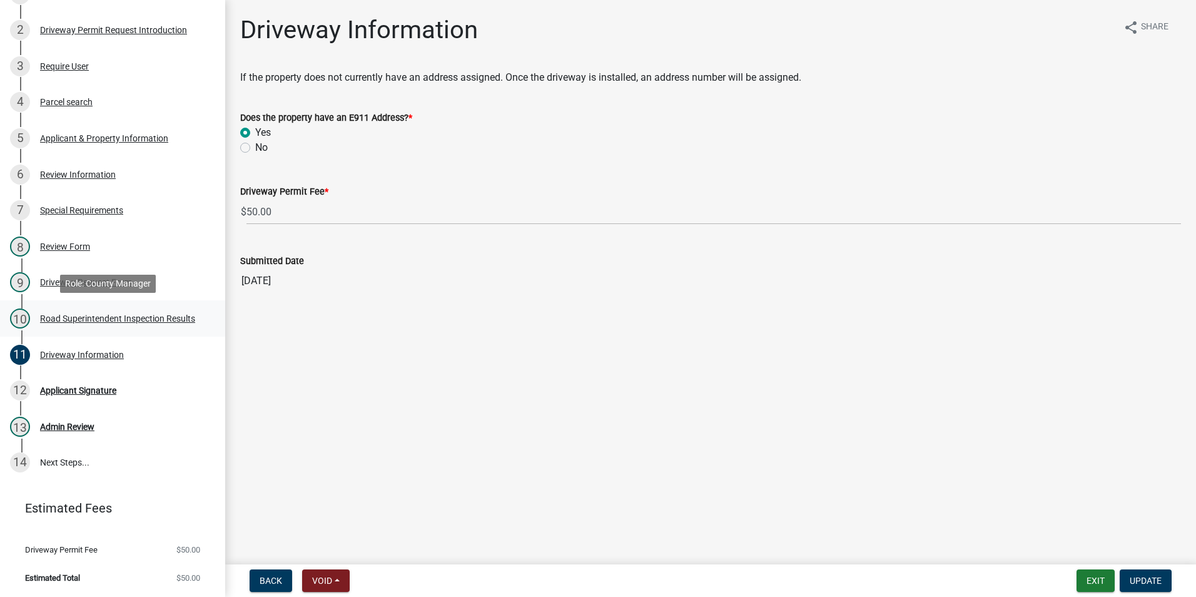
click at [138, 330] on link "10 Road Superintendent Inspection Results" at bounding box center [112, 318] width 225 height 36
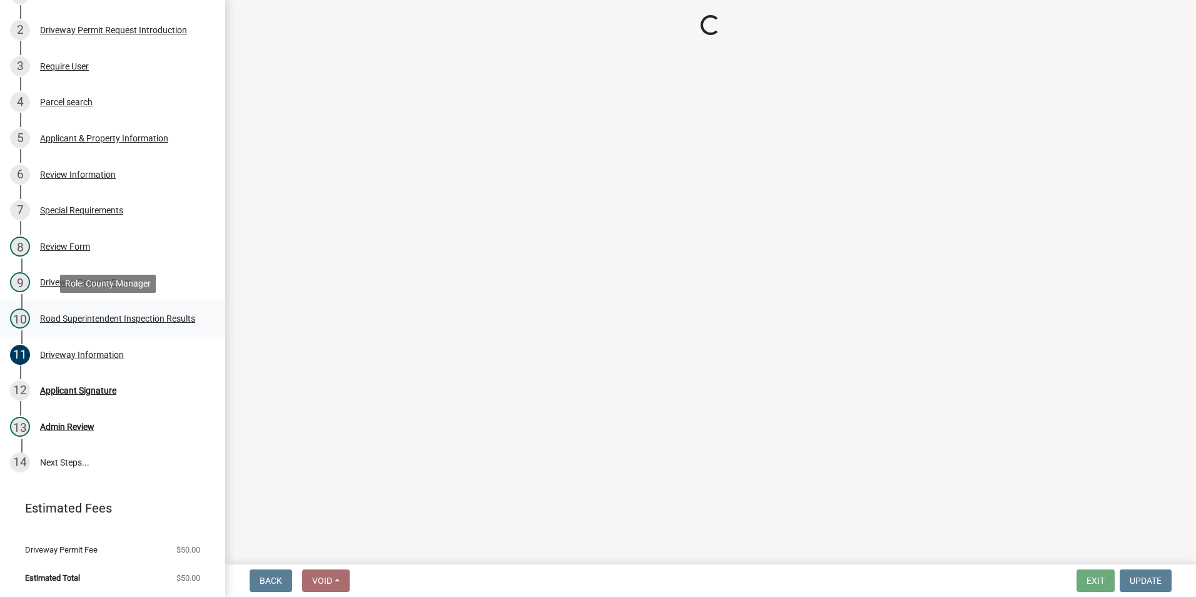
select select "33eb0099-6d4a-4ae7-8ad6-7733806e546e"
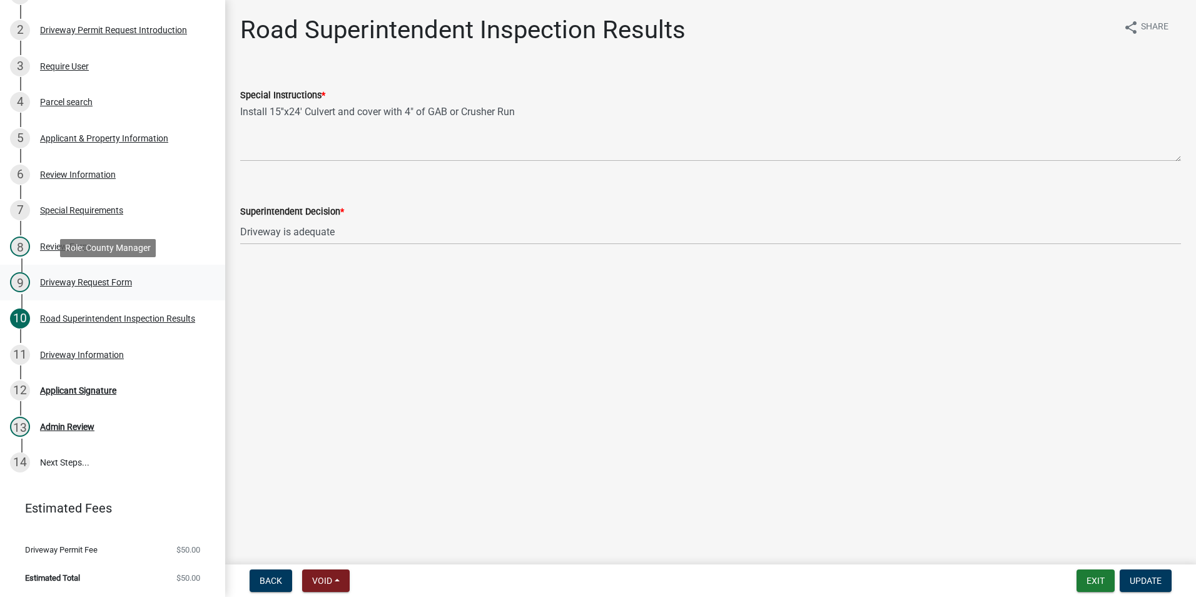
click at [140, 294] on link "9 Driveway Request Form" at bounding box center [112, 283] width 225 height 36
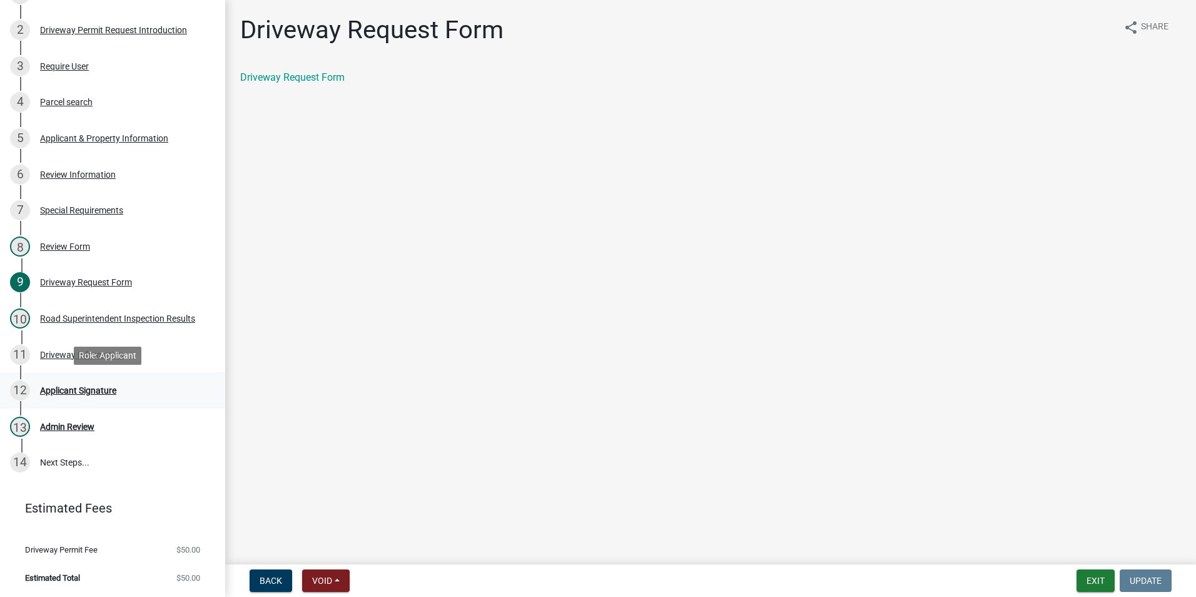
click at [73, 393] on div "Applicant Signature" at bounding box center [78, 390] width 76 height 9
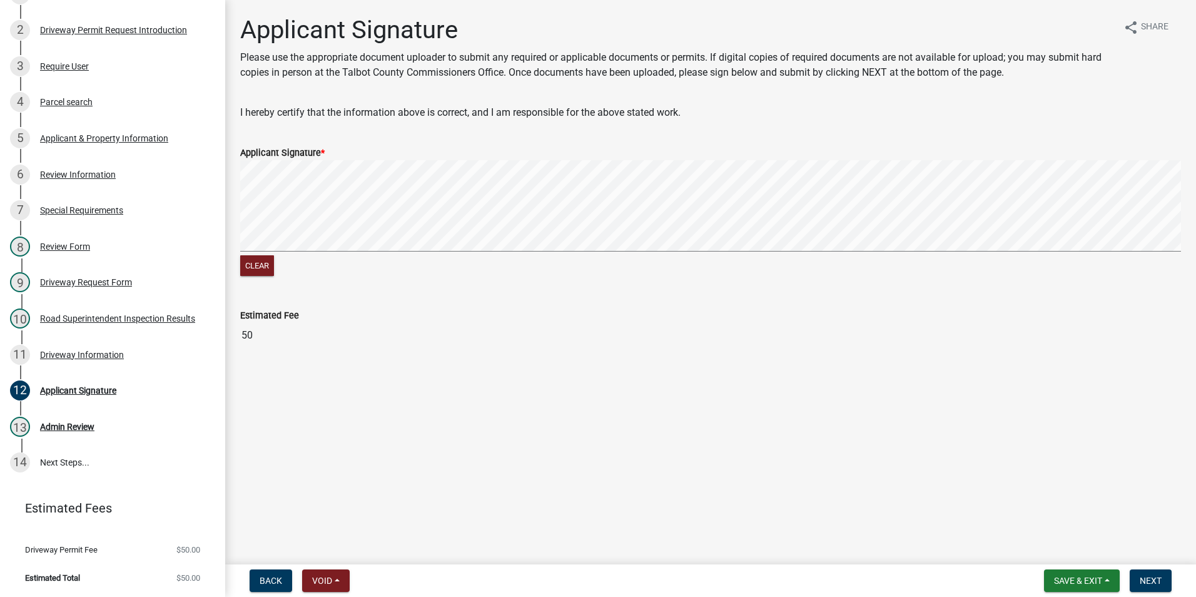
drag, startPoint x: 321, startPoint y: 158, endPoint x: 235, endPoint y: 240, distance: 119.0
click at [235, 240] on div "Applicant Signature * Clear" at bounding box center [711, 204] width 960 height 149
click at [357, 281] on wm-data-entity-input "Applicant Signature * Clear" at bounding box center [710, 210] width 941 height 160
click at [1153, 579] on span "Next" at bounding box center [1151, 581] width 22 height 10
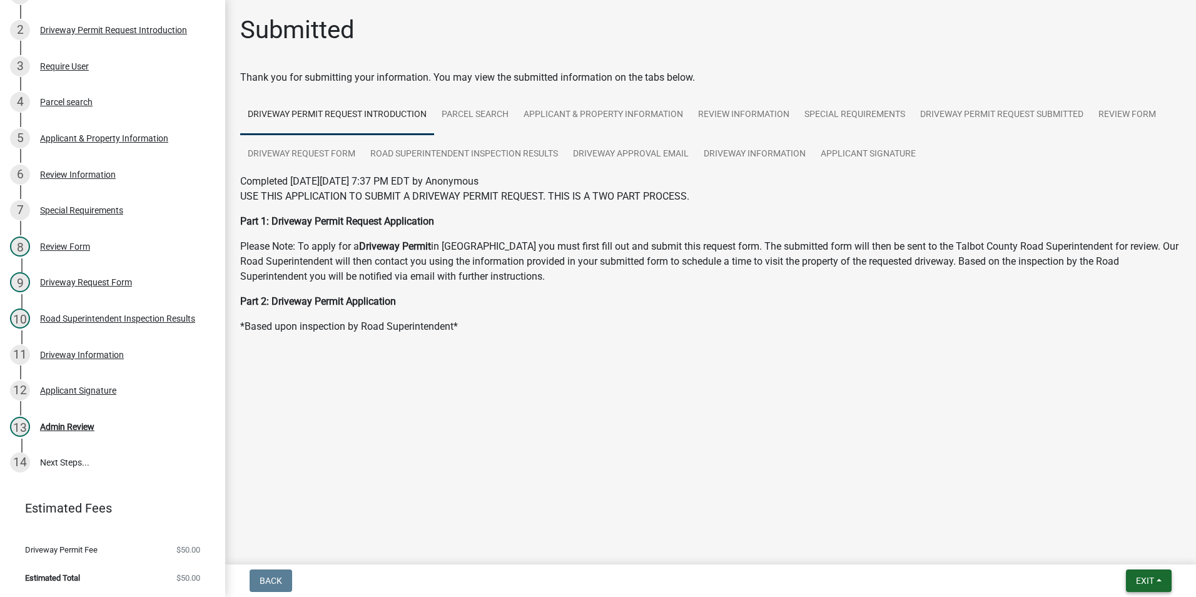
click at [1147, 578] on span "Exit" at bounding box center [1145, 581] width 18 height 10
click at [1107, 554] on button "Save & Exit" at bounding box center [1122, 548] width 100 height 30
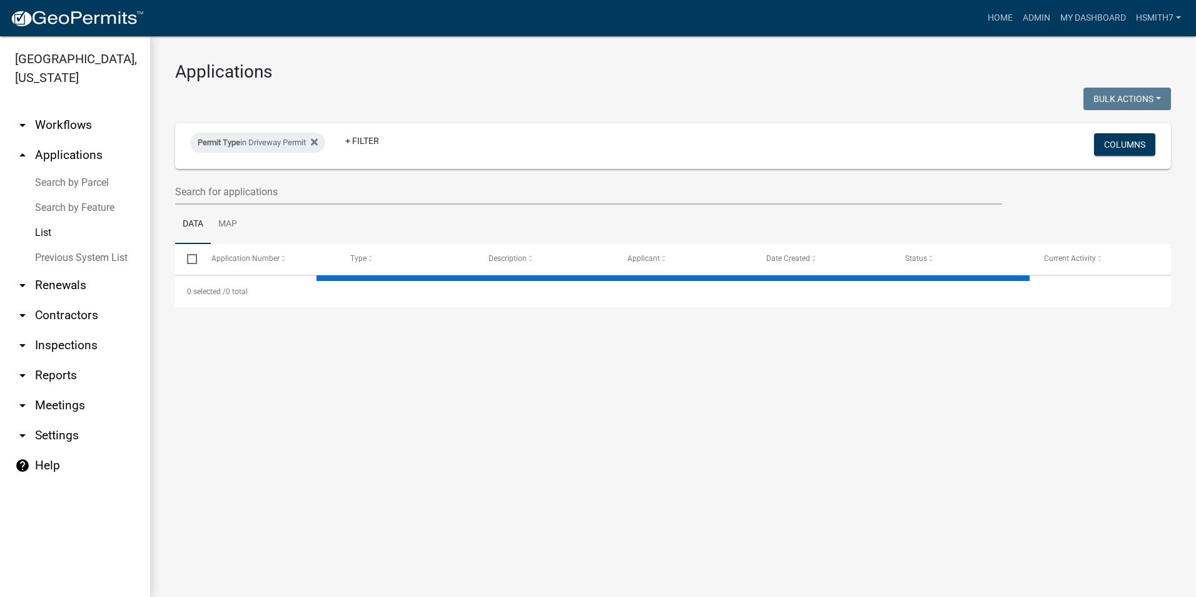
select select "3: 100"
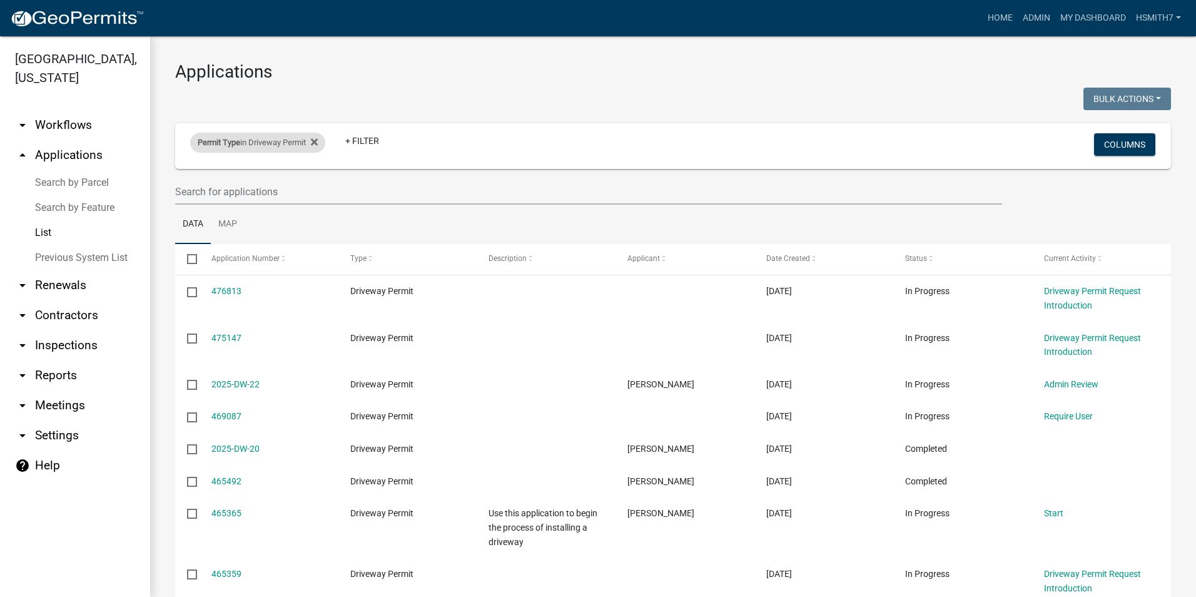
click at [285, 150] on div "Permit Type in Driveway Permit" at bounding box center [257, 143] width 135 height 20
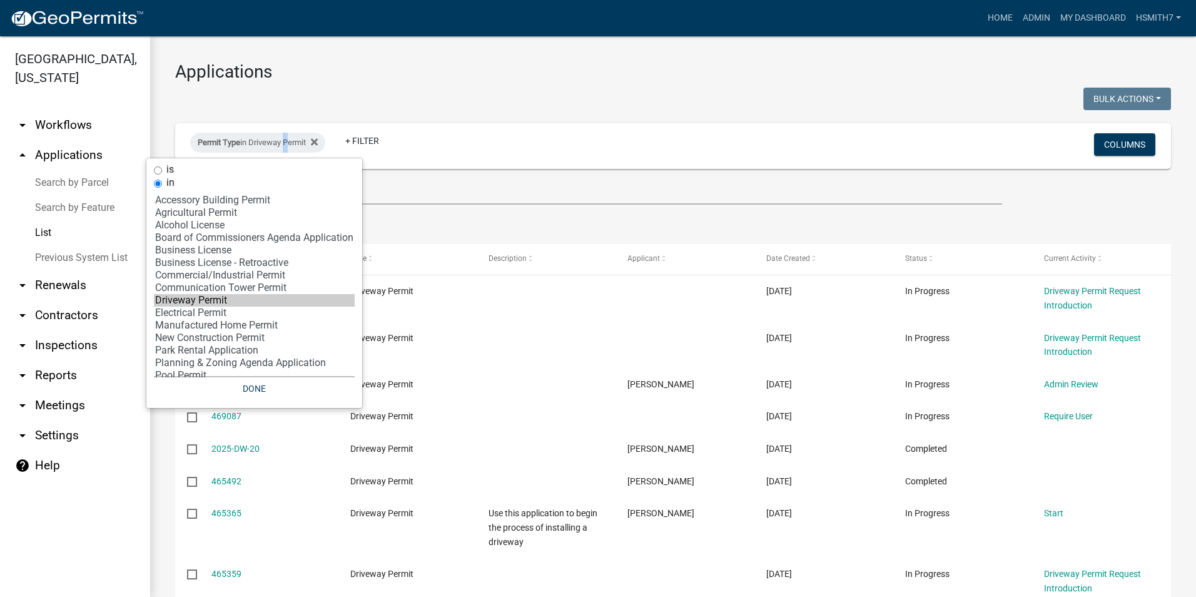
select select "10: 'd3398bb2-1b7a-4daf-b382-fb5b9cae75b1'"
click at [252, 311] on option "Electrical Permit" at bounding box center [254, 313] width 201 height 13
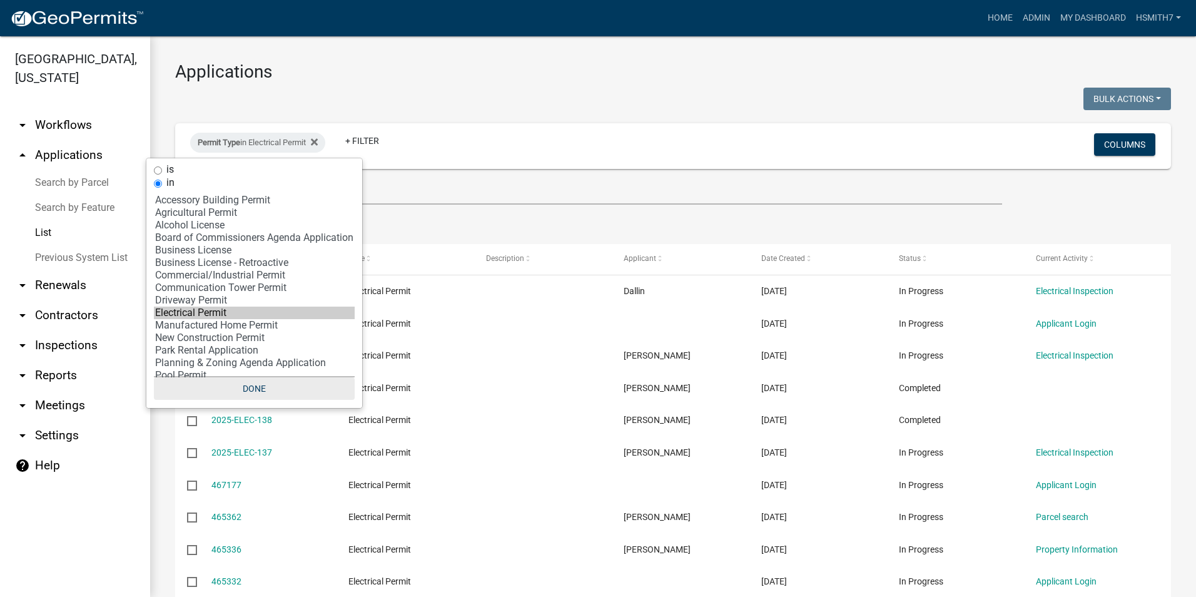
click at [262, 392] on button "Done" at bounding box center [254, 388] width 201 height 23
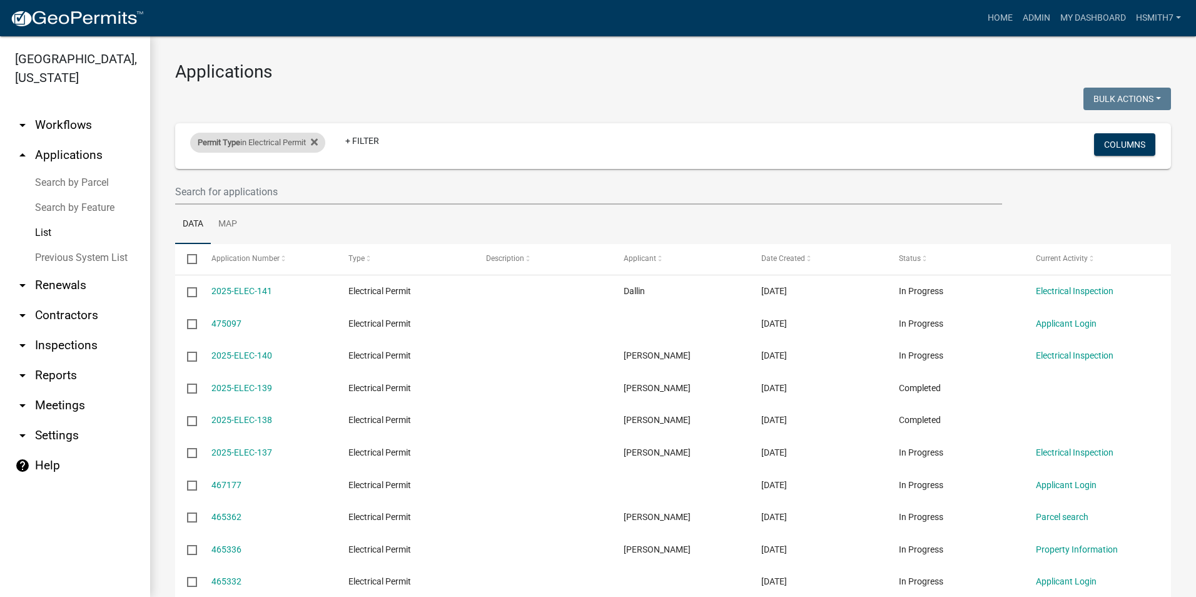
click at [246, 143] on div "Permit Type in Electrical Permit" at bounding box center [257, 143] width 135 height 20
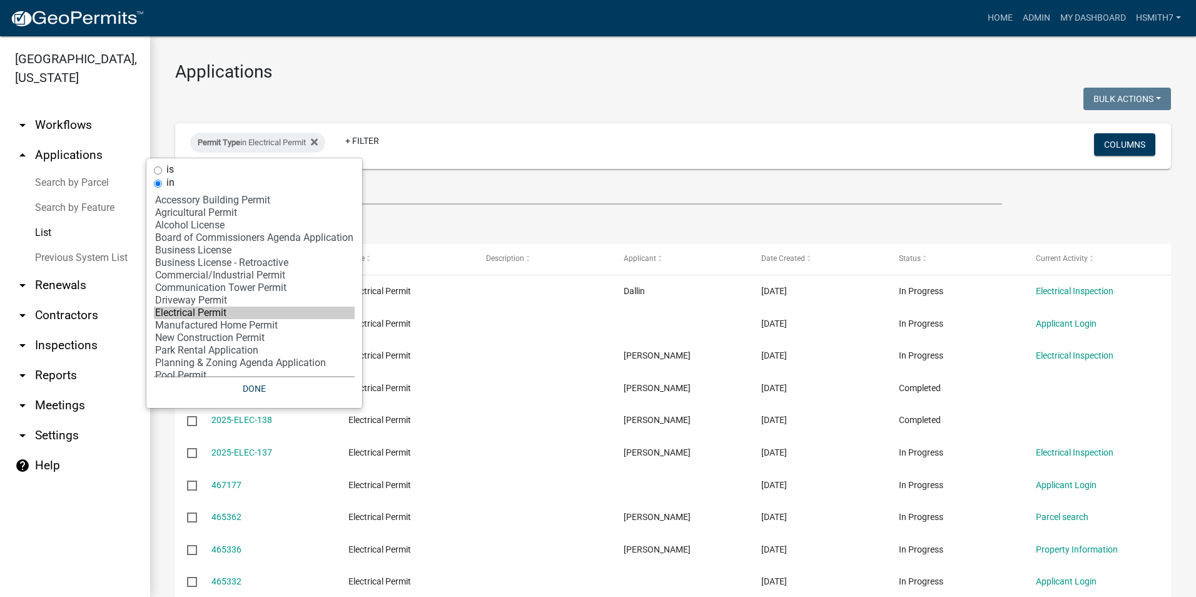
select select "11: 'dd78d371-1427-40dc-806a-1018b10d5d53'"
click at [241, 321] on option "Manufactured Home Permit" at bounding box center [254, 325] width 201 height 13
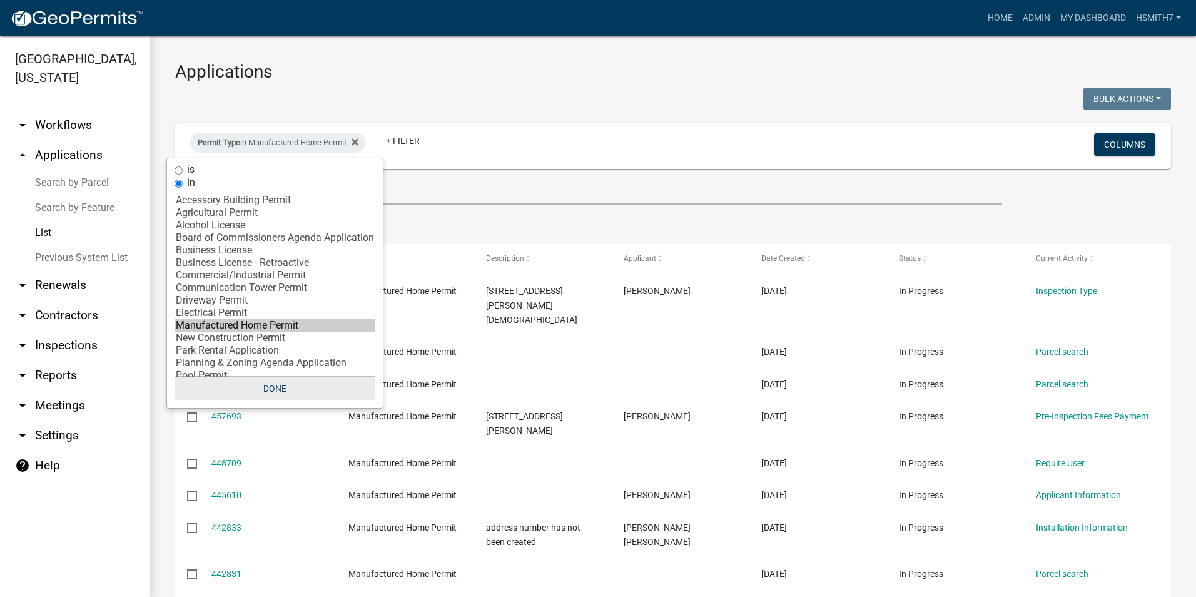
click at [283, 389] on button "Done" at bounding box center [275, 388] width 201 height 23
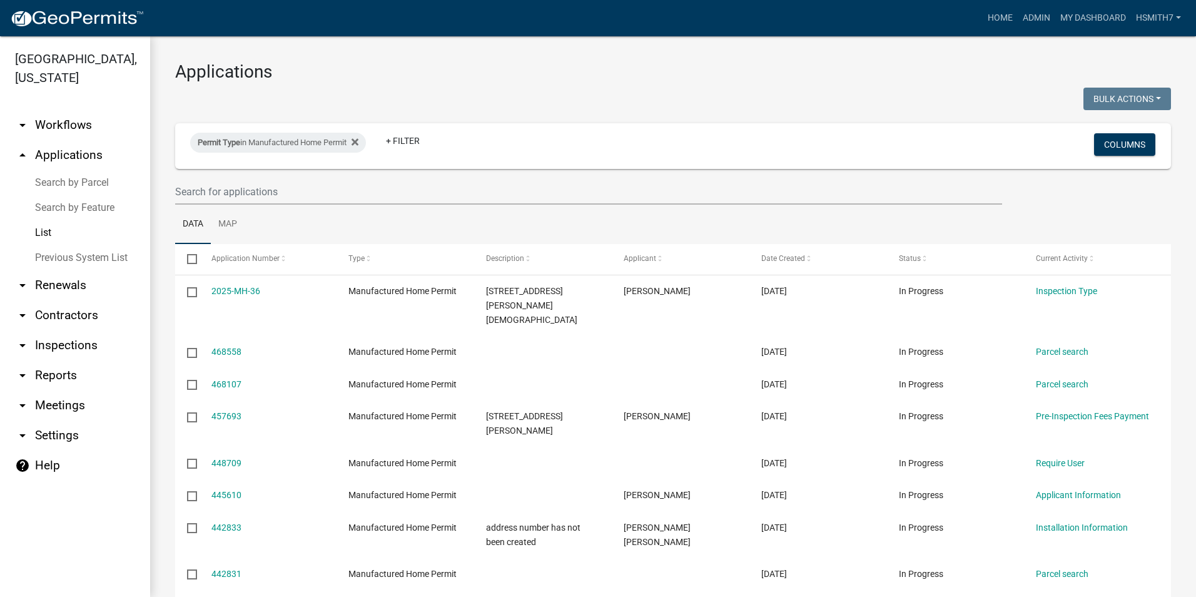
click at [322, 154] on div "Permit Type in Manufactured Home Permit + Filter" at bounding box center [509, 146] width 656 height 33
click at [318, 142] on div "Permit Type in Manufactured Home Permit" at bounding box center [278, 143] width 176 height 20
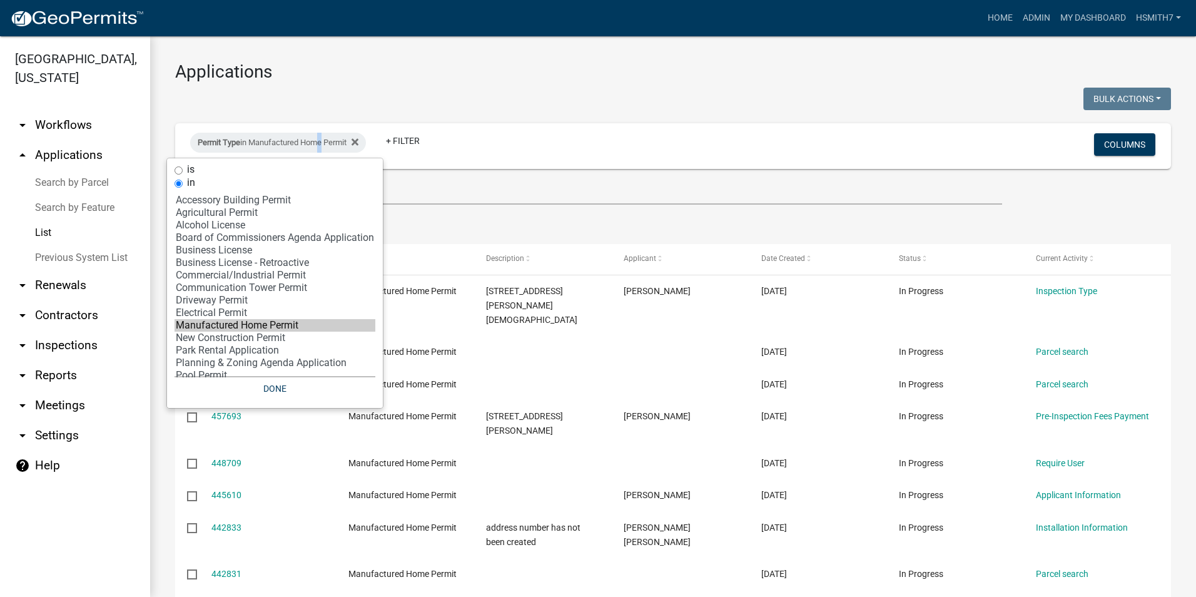
select select "12: '8f0f348d-721e-4407-8947-e3b69b3f0a37'"
click at [262, 339] on option "New Construction Permit" at bounding box center [275, 338] width 201 height 13
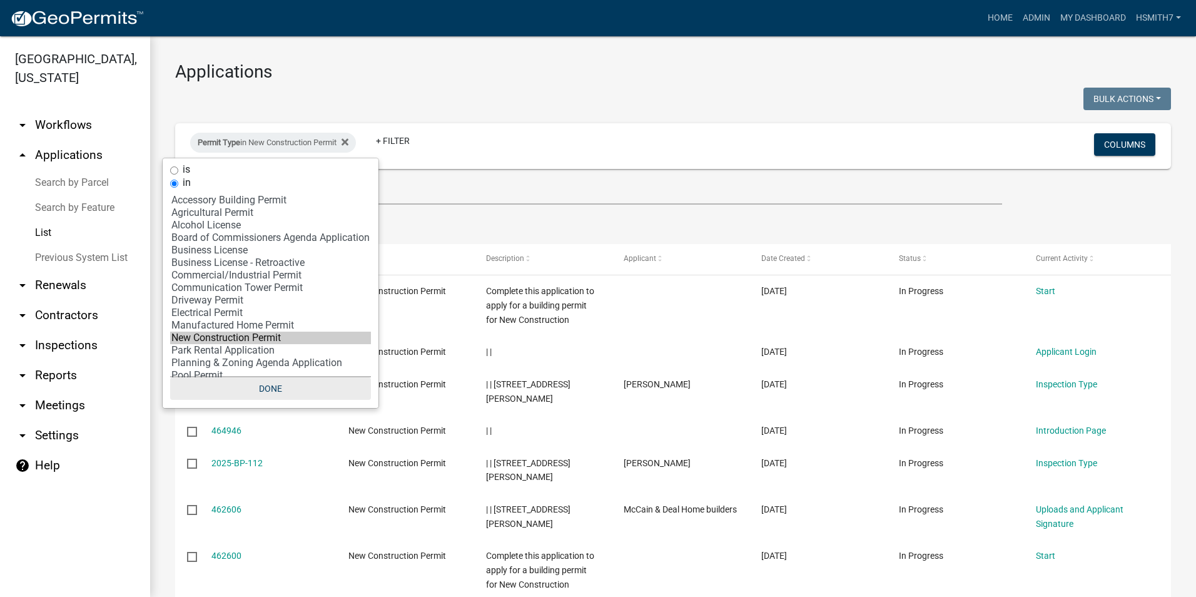
click at [275, 387] on button "Done" at bounding box center [270, 388] width 201 height 23
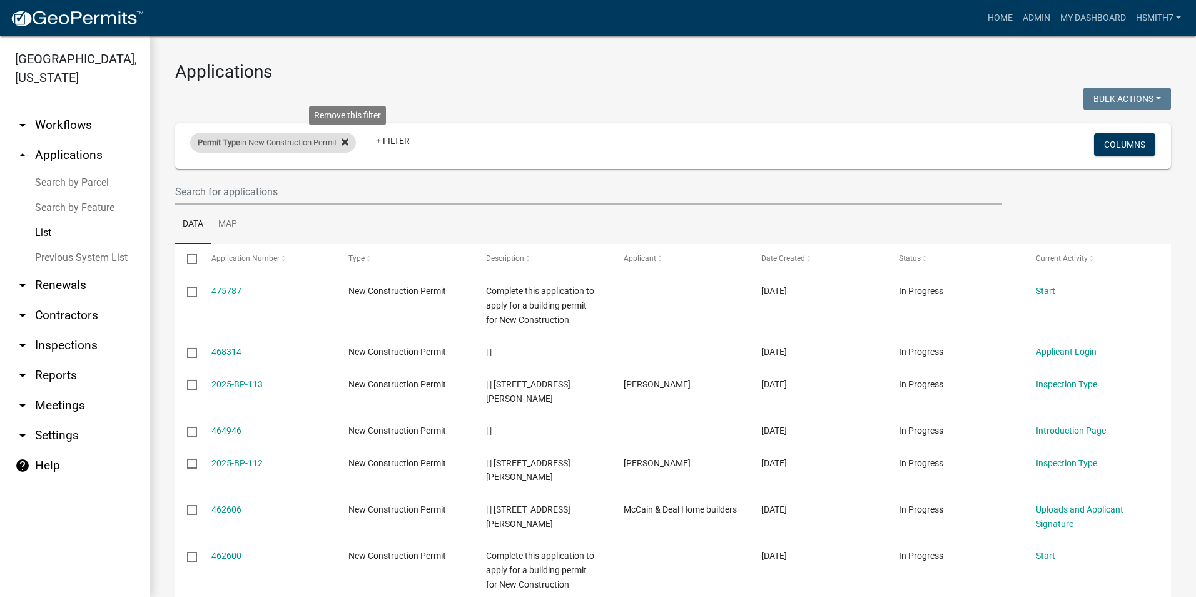
click at [348, 140] on icon at bounding box center [345, 141] width 7 height 7
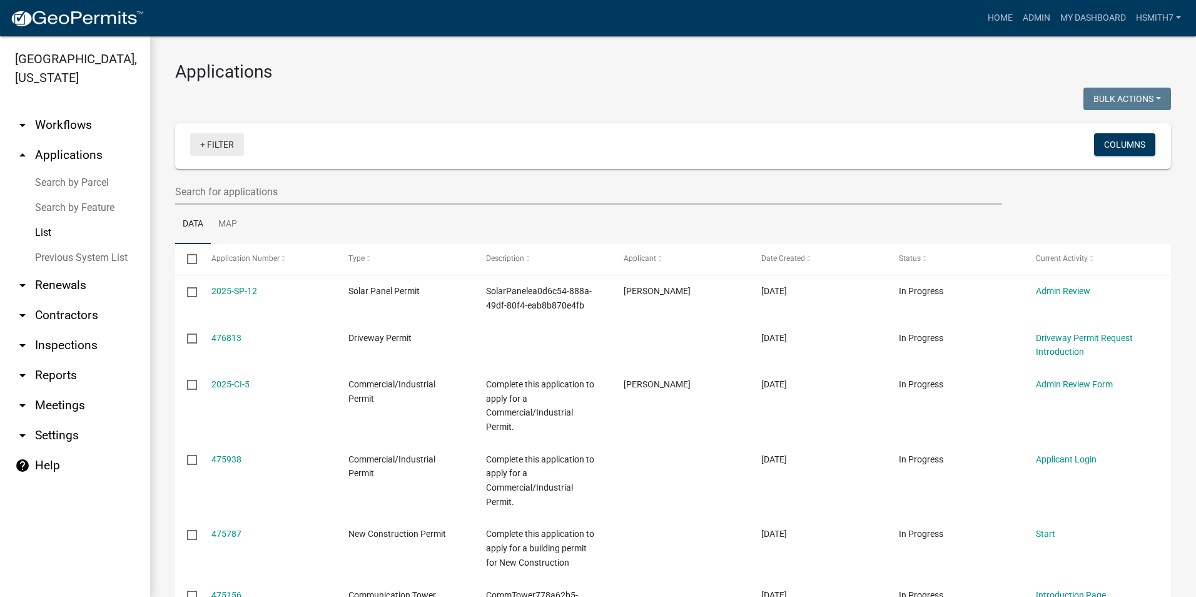
click at [229, 145] on link "+ Filter" at bounding box center [217, 144] width 54 height 23
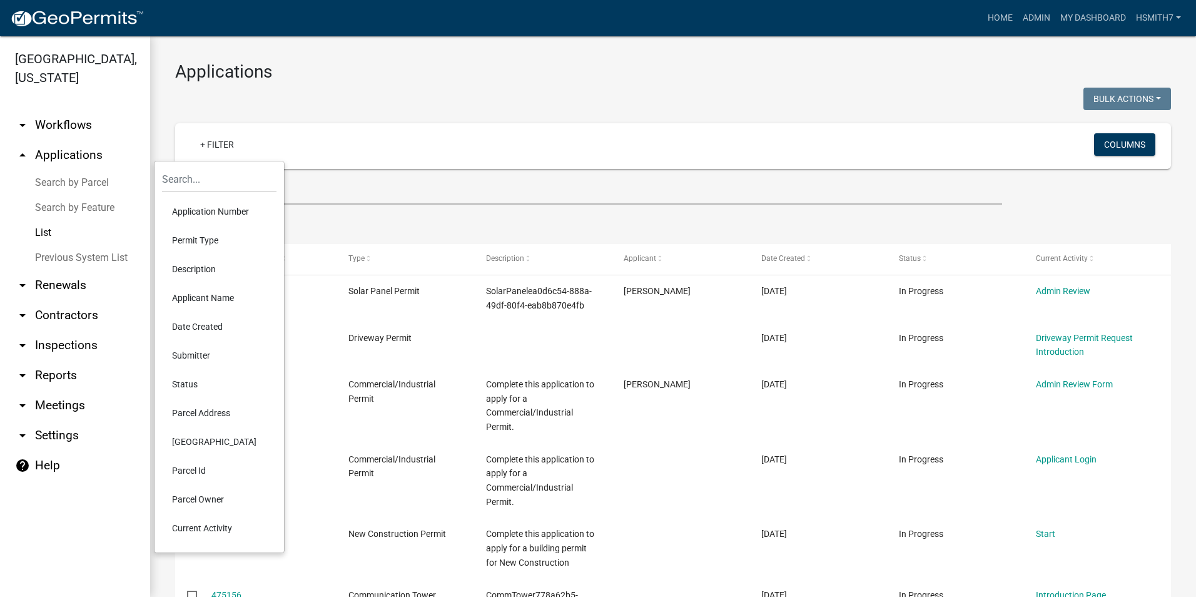
click at [189, 217] on li "Application Number" at bounding box center [219, 211] width 114 height 29
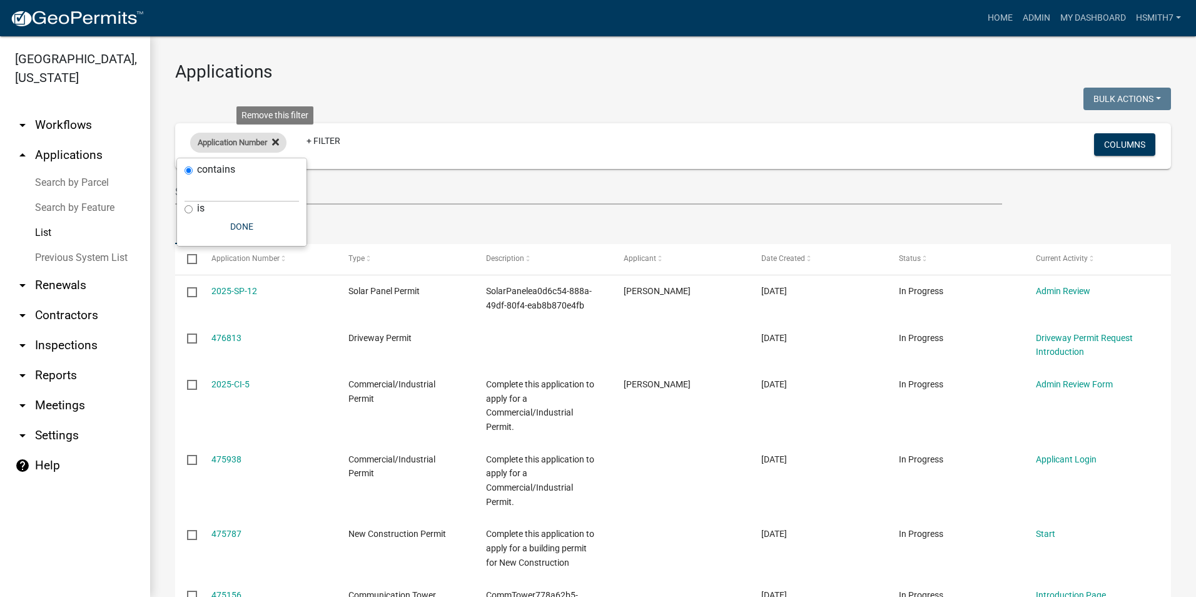
click at [277, 139] on icon at bounding box center [275, 142] width 7 height 10
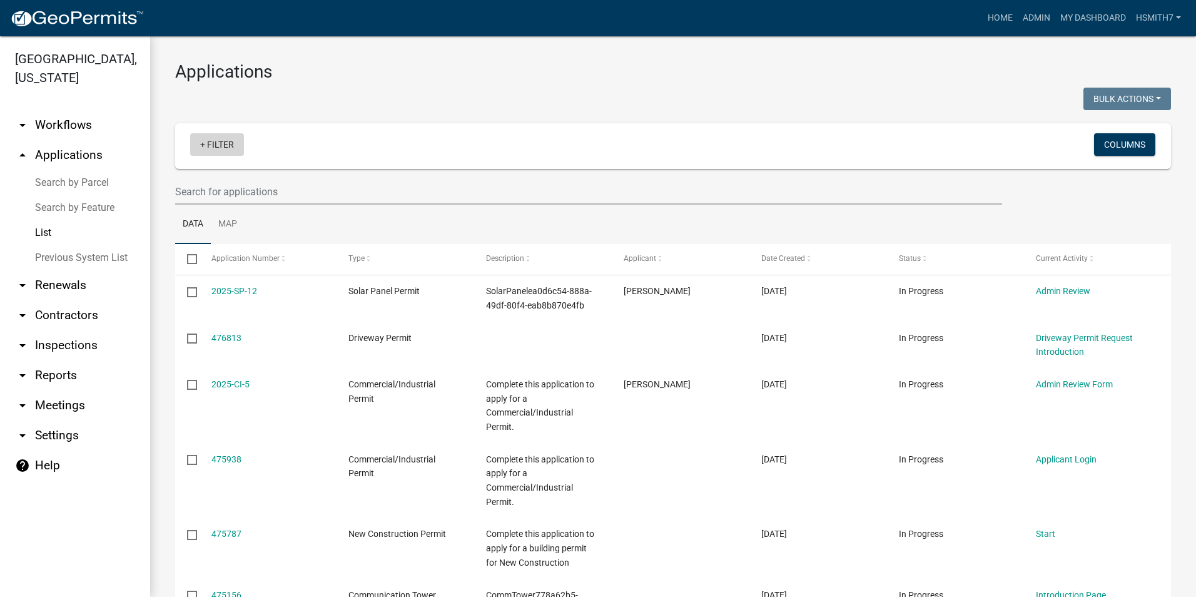
click at [226, 143] on link "+ Filter" at bounding box center [217, 144] width 54 height 23
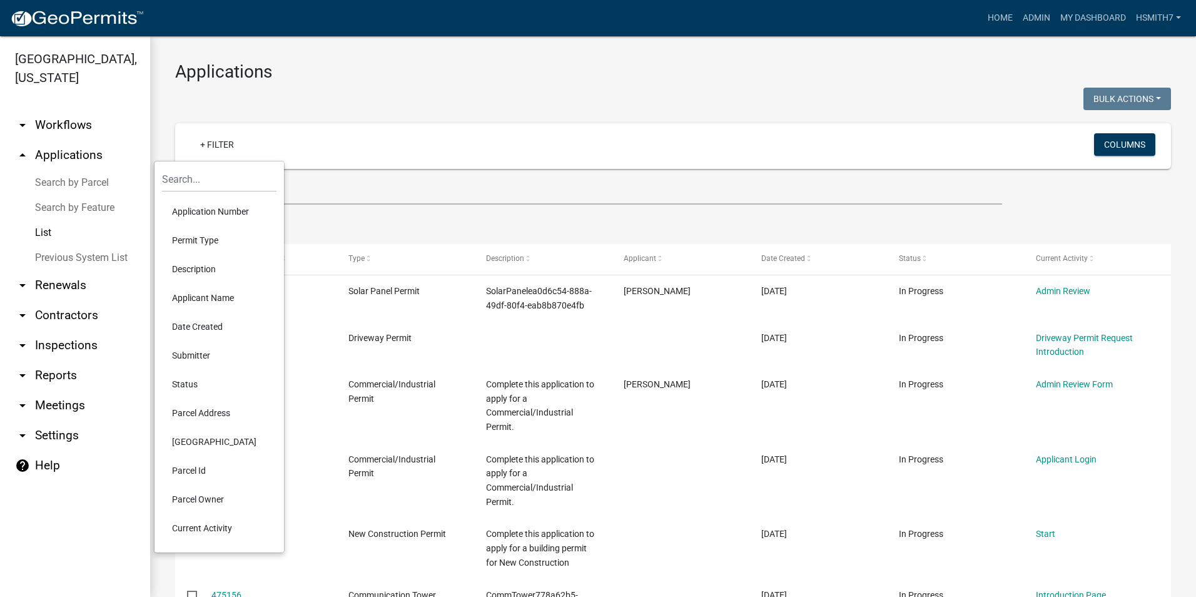
click at [205, 240] on li "Permit Type" at bounding box center [219, 240] width 114 height 29
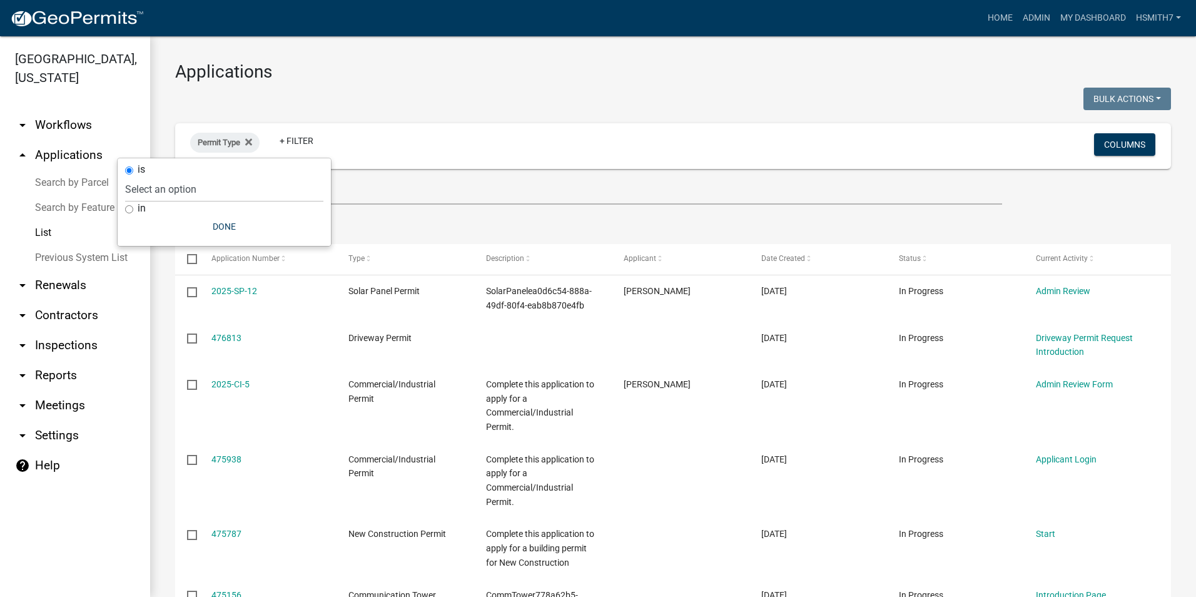
click at [141, 211] on label "in" at bounding box center [142, 208] width 8 height 10
click at [133, 211] on input "in" at bounding box center [129, 209] width 8 height 8
radio input "true"
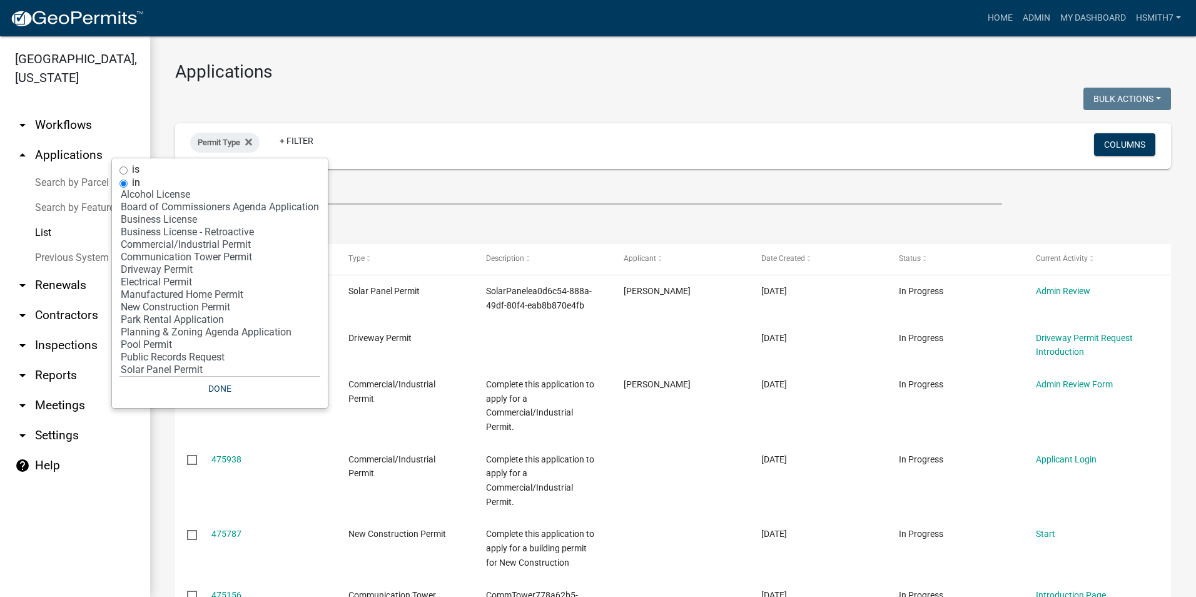
scroll to position [46, 0]
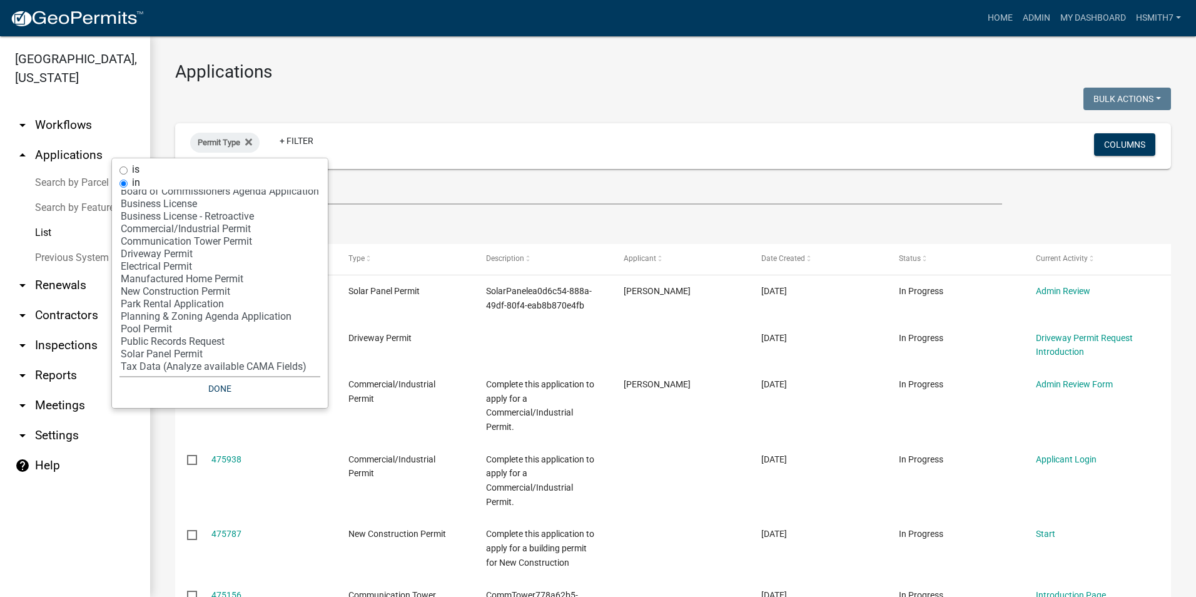
select select "15: 'dfde459c-d354-4e07-a9d9-8fbc1c01046f'"
click at [206, 323] on option "Pool Permit" at bounding box center [219, 329] width 201 height 13
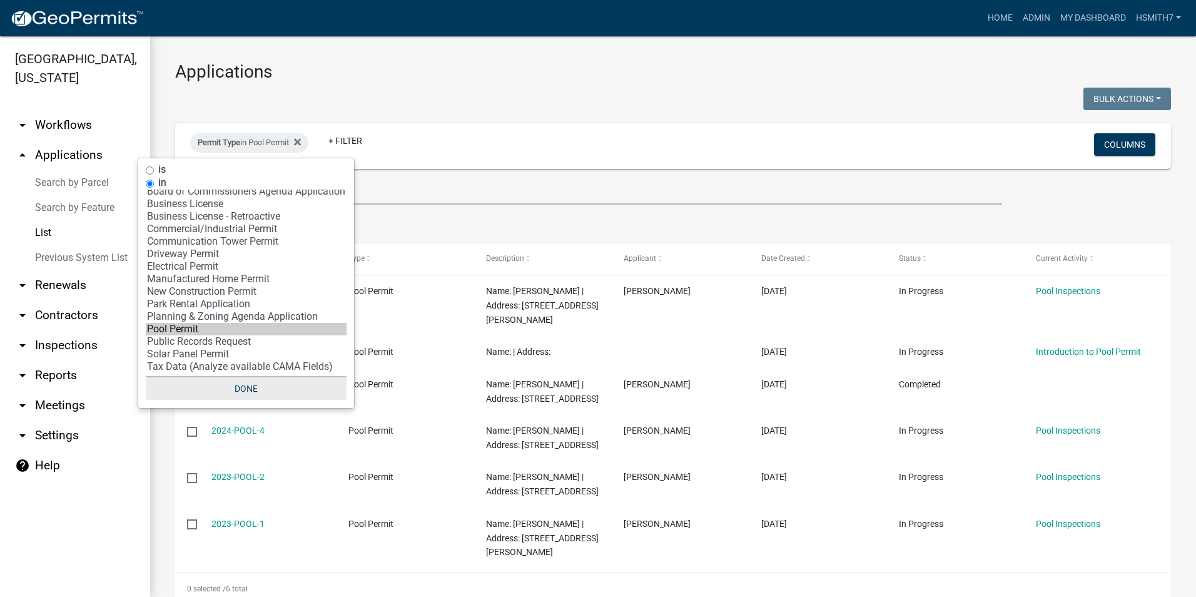
click at [231, 395] on button "Done" at bounding box center [246, 388] width 201 height 23
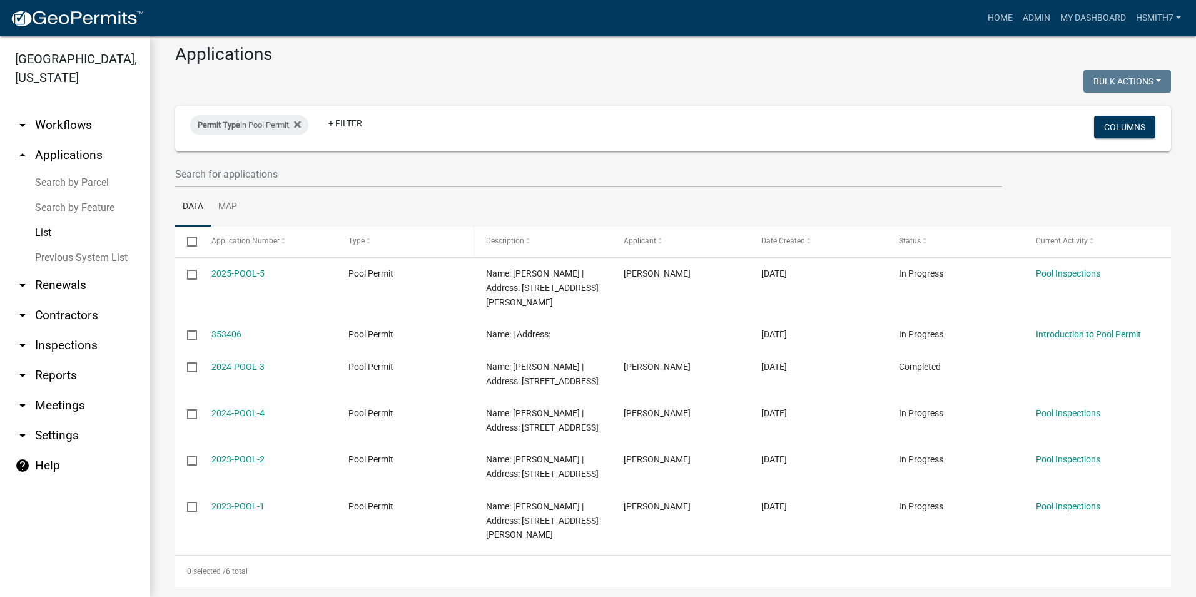
scroll to position [33, 0]
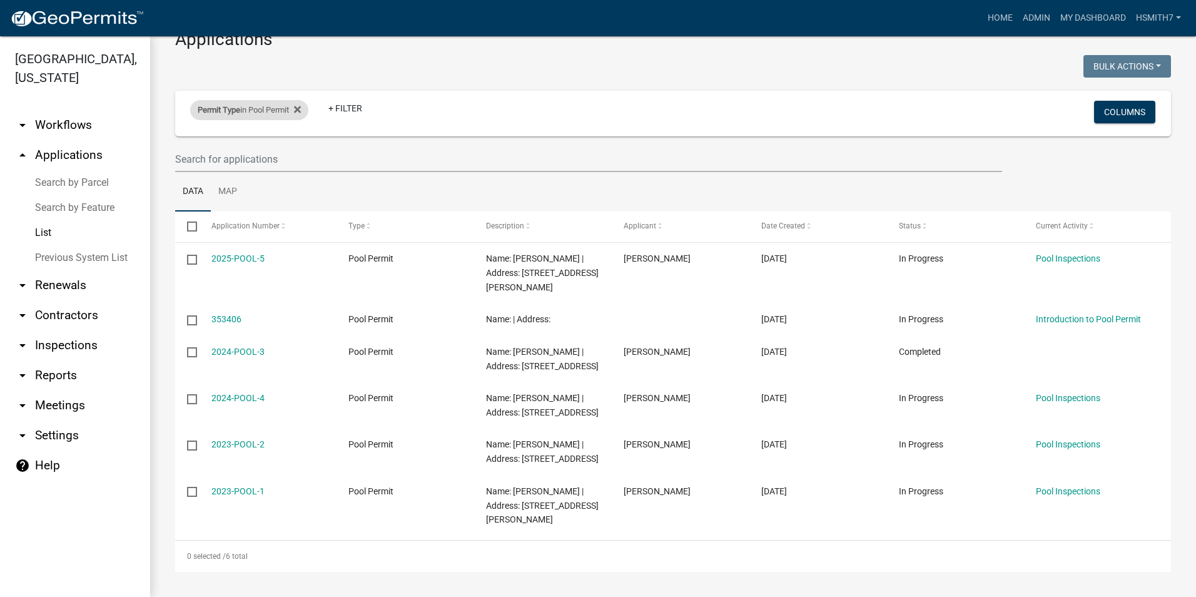
click at [270, 112] on div "Permit Type in Pool Permit" at bounding box center [249, 110] width 118 height 20
select select "15: 'dfde459c-d354-4e07-a9d9-8fbc1c01046f'"
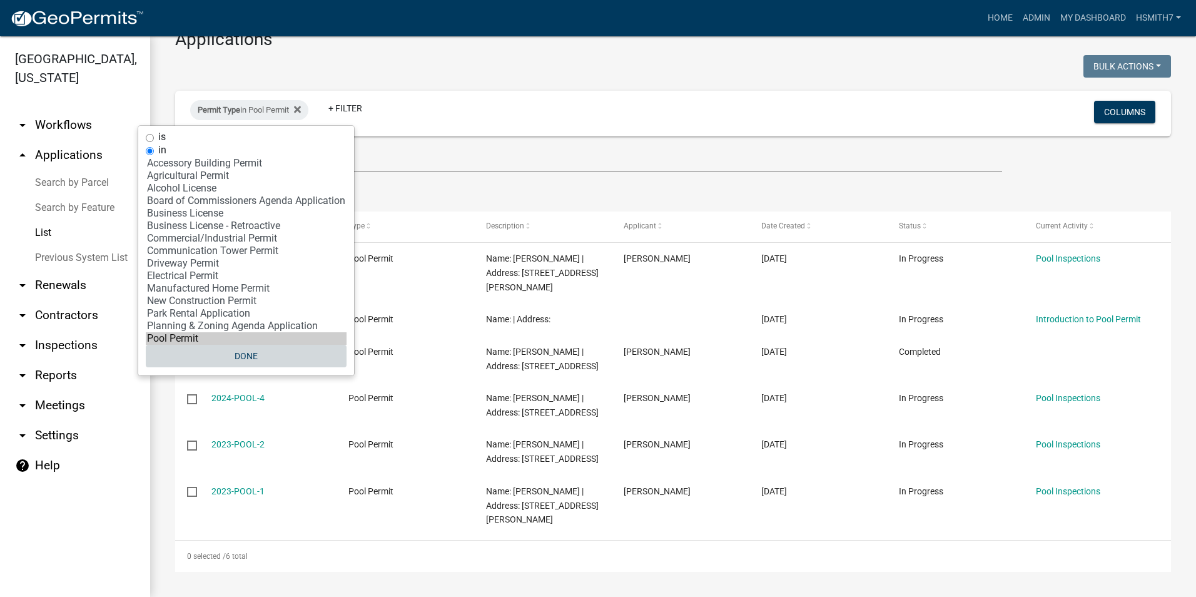
click at [244, 357] on button "Done" at bounding box center [246, 356] width 201 height 23
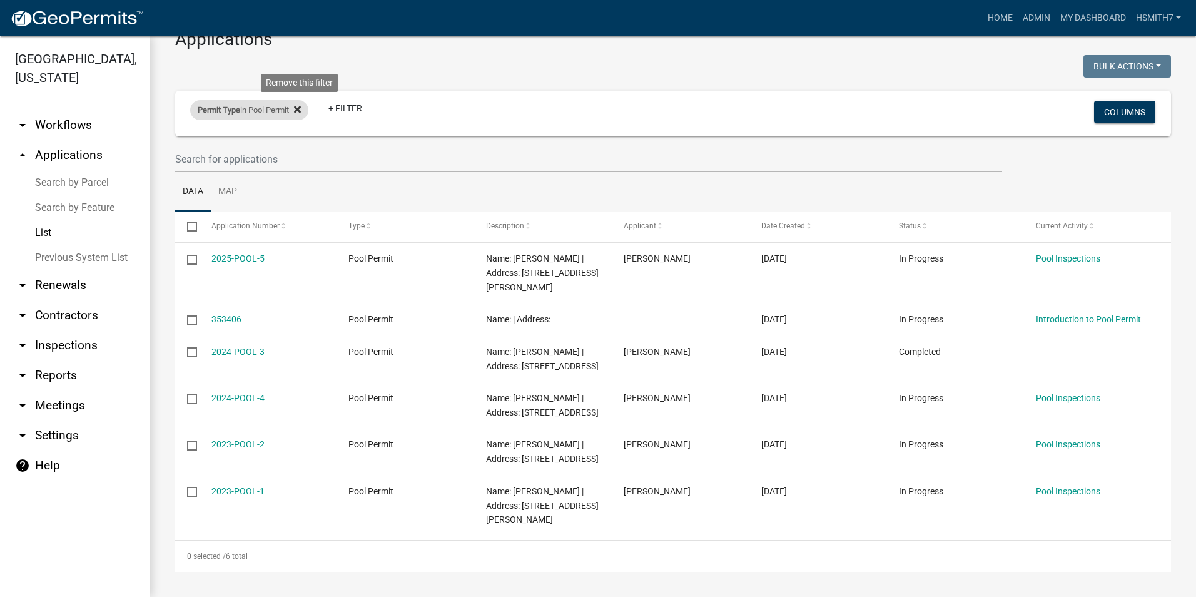
click at [301, 109] on icon at bounding box center [297, 109] width 7 height 10
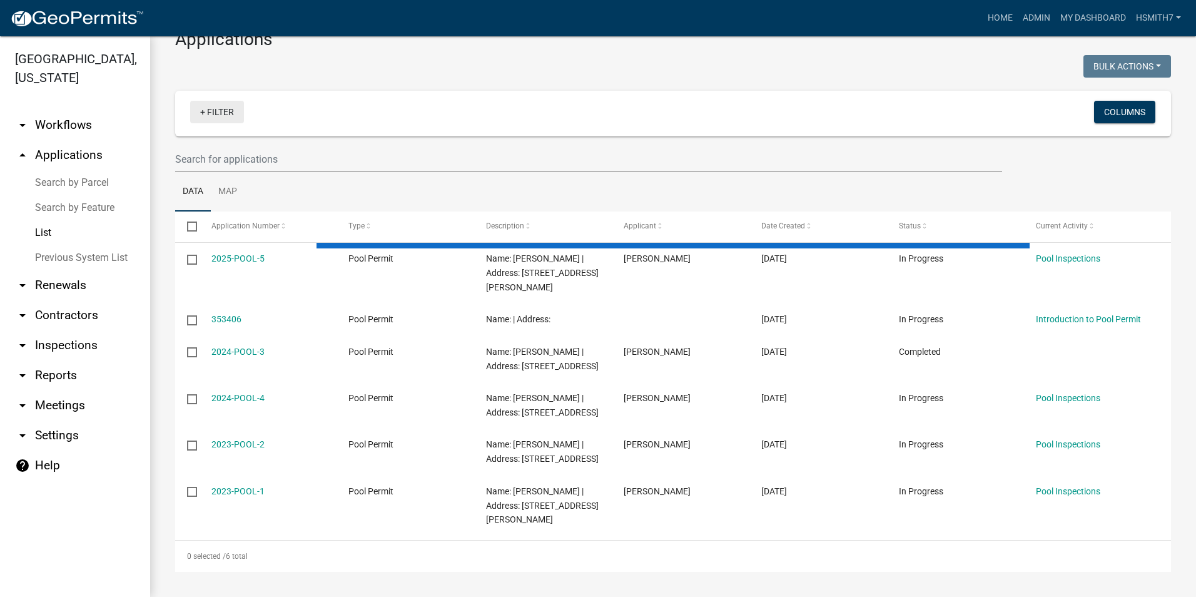
select select "3: 100"
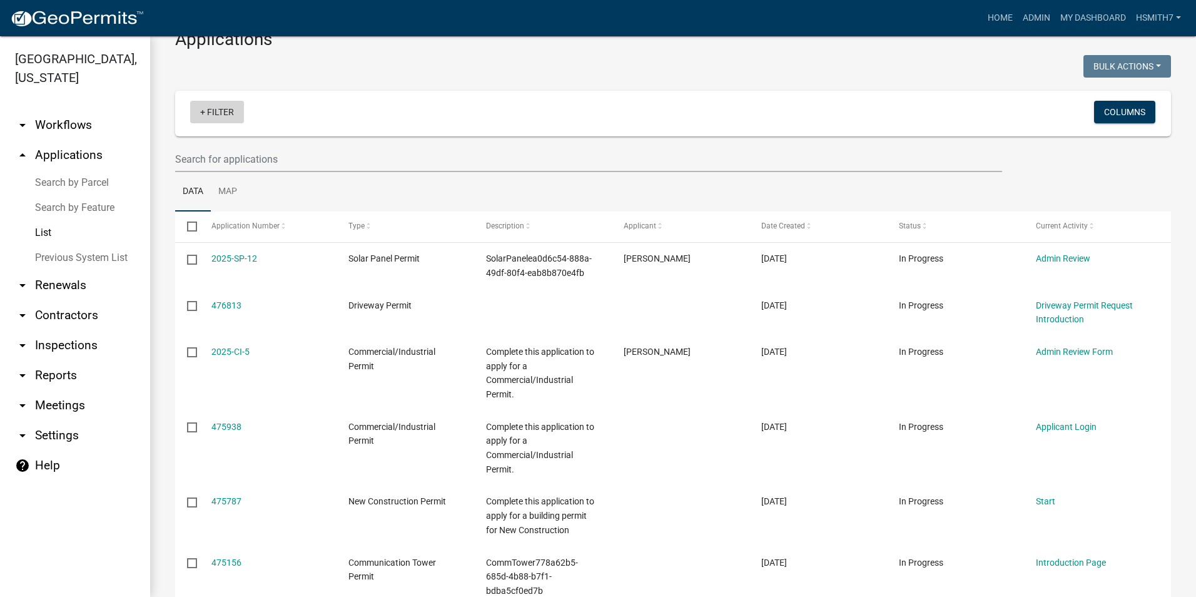
click at [209, 118] on link "+ Filter" at bounding box center [217, 112] width 54 height 23
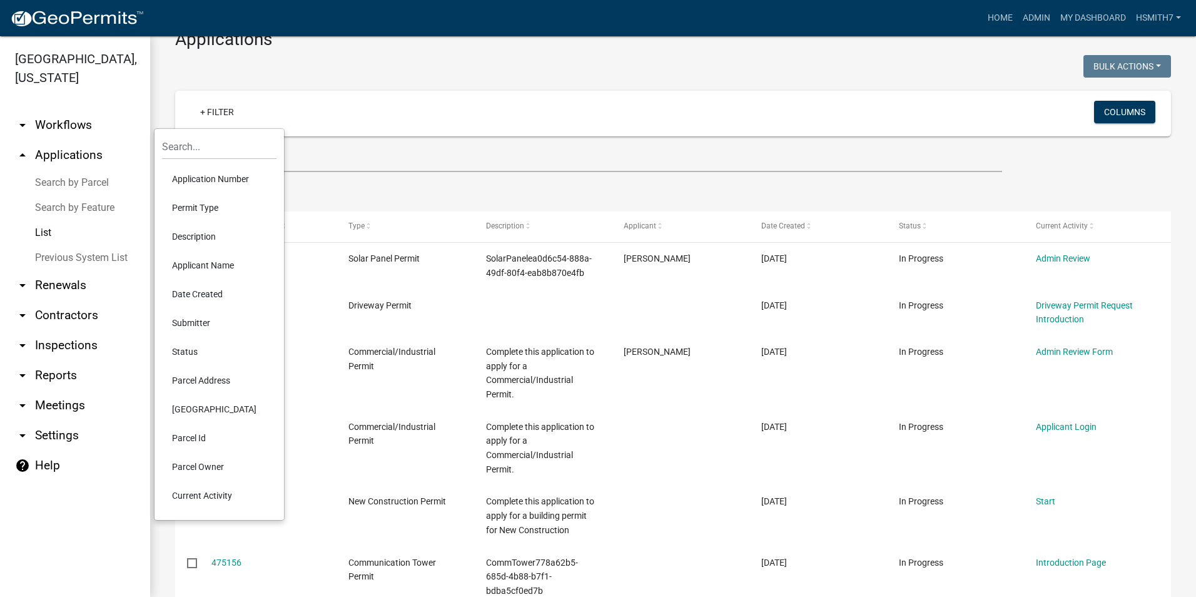
click at [197, 181] on li "Application Number" at bounding box center [219, 179] width 114 height 29
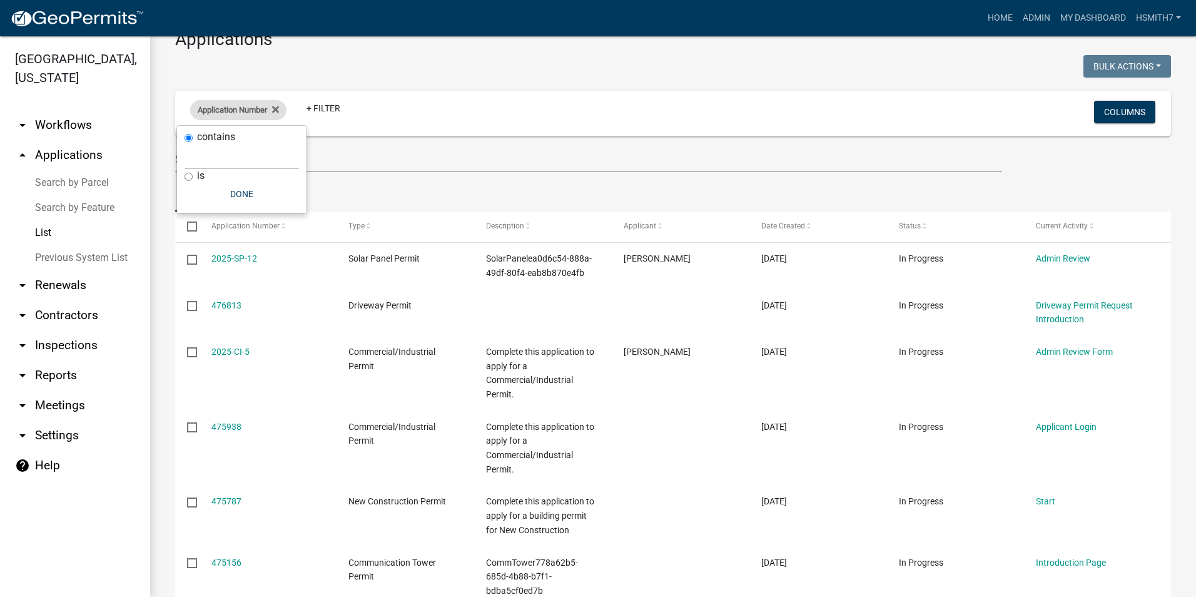
click at [220, 107] on span "Application Number" at bounding box center [232, 109] width 69 height 9
click at [216, 113] on span "Application Number" at bounding box center [232, 109] width 69 height 9
click at [275, 117] on fa-icon at bounding box center [273, 110] width 12 height 20
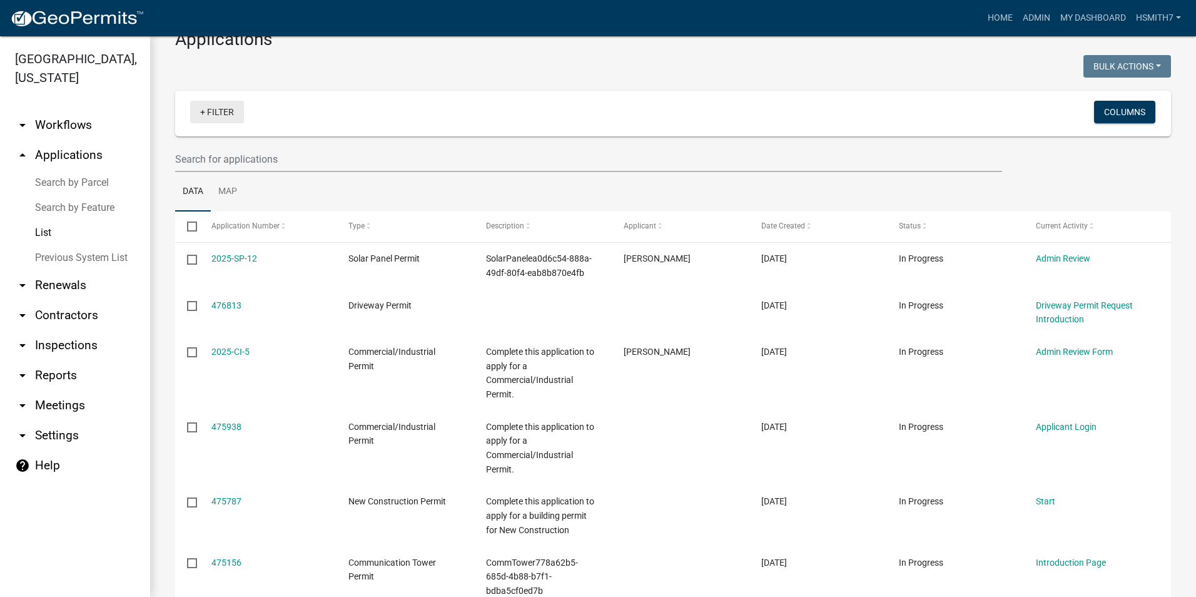
click at [228, 111] on link "+ Filter" at bounding box center [217, 112] width 54 height 23
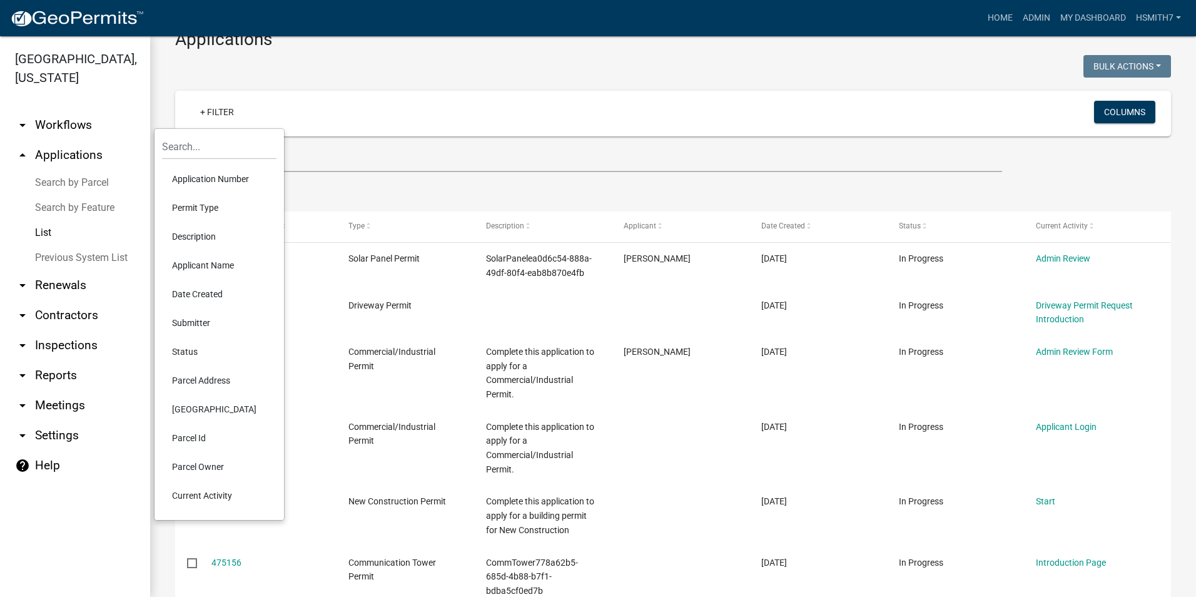
click at [223, 211] on li "Permit Type" at bounding box center [219, 207] width 114 height 29
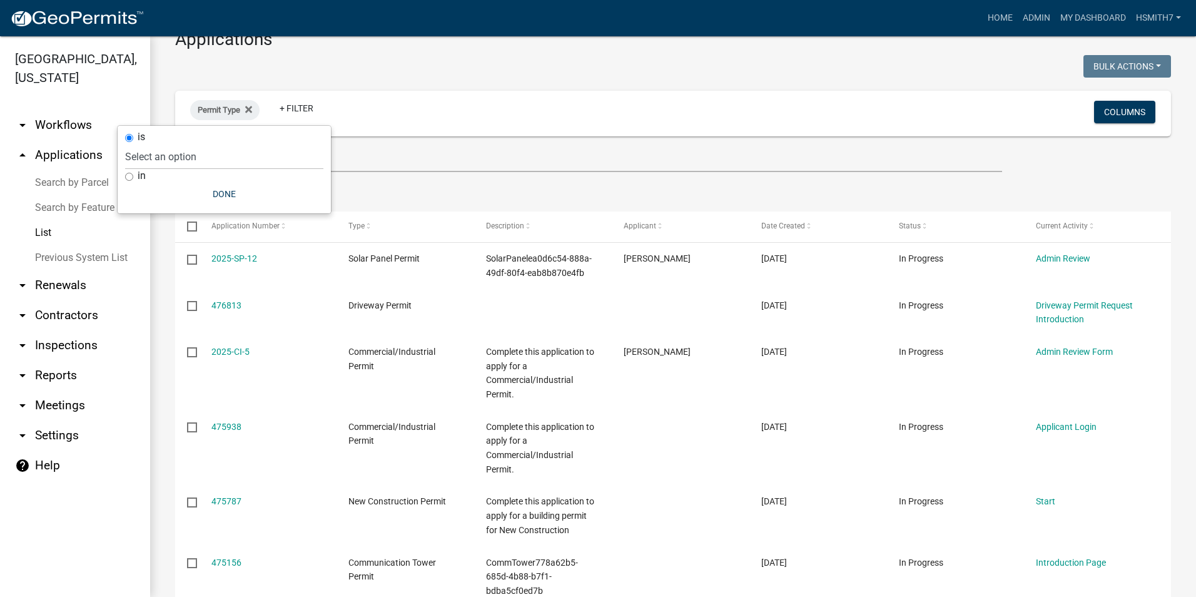
click at [148, 176] on div "in" at bounding box center [224, 176] width 198 height 13
click at [139, 176] on label "in" at bounding box center [142, 176] width 8 height 10
click at [133, 176] on input "in" at bounding box center [129, 177] width 8 height 8
radio input "true"
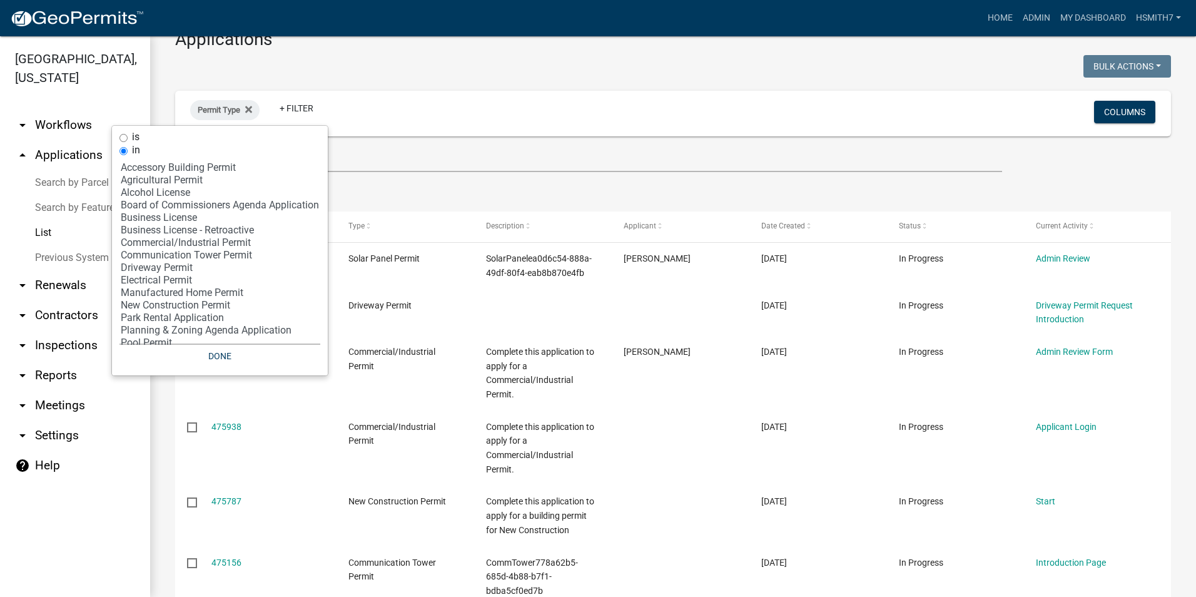
select select "9: '60ae78d1-16ed-4e4f-872e-38be42fbcfcc'"
click at [173, 267] on option "Driveway Permit" at bounding box center [219, 268] width 201 height 13
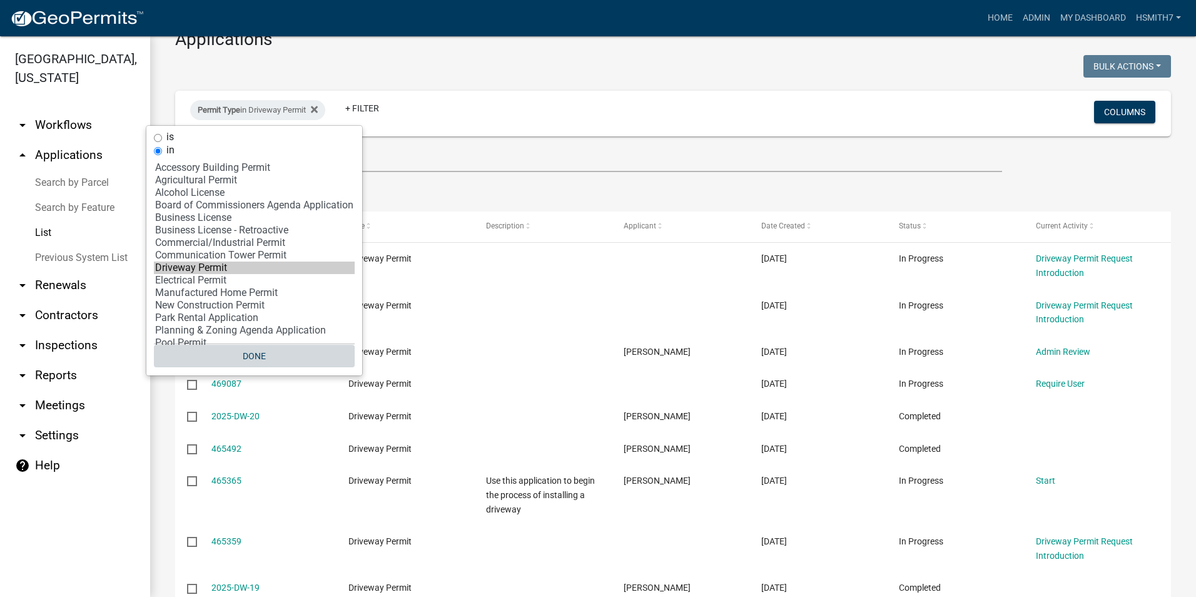
click at [245, 364] on button "Done" at bounding box center [254, 356] width 201 height 23
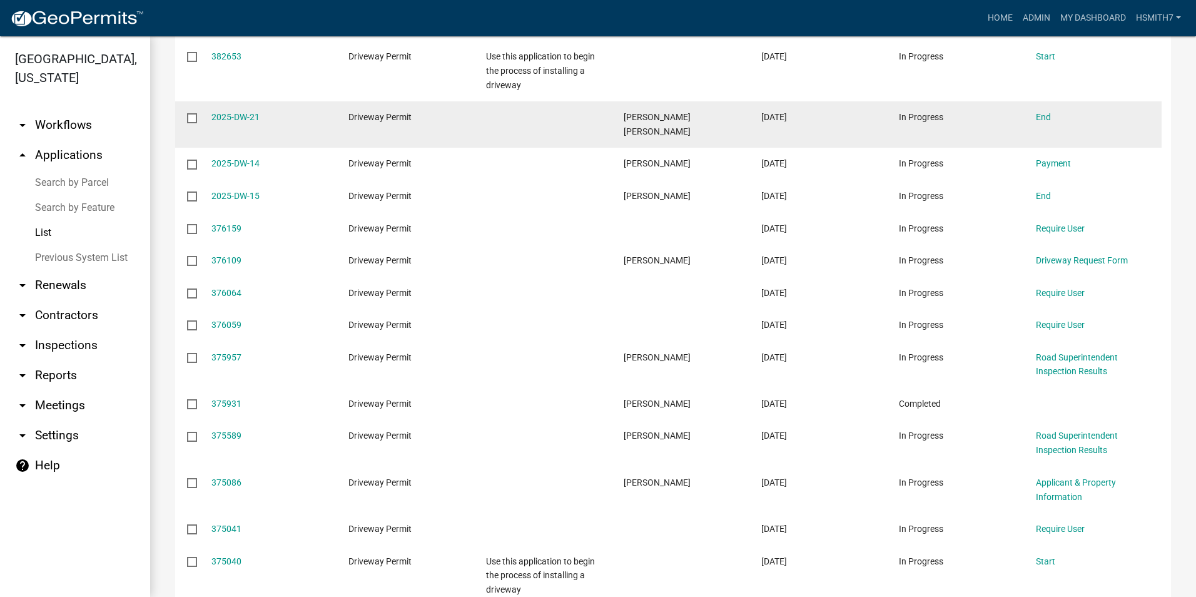
scroll to position [1722, 0]
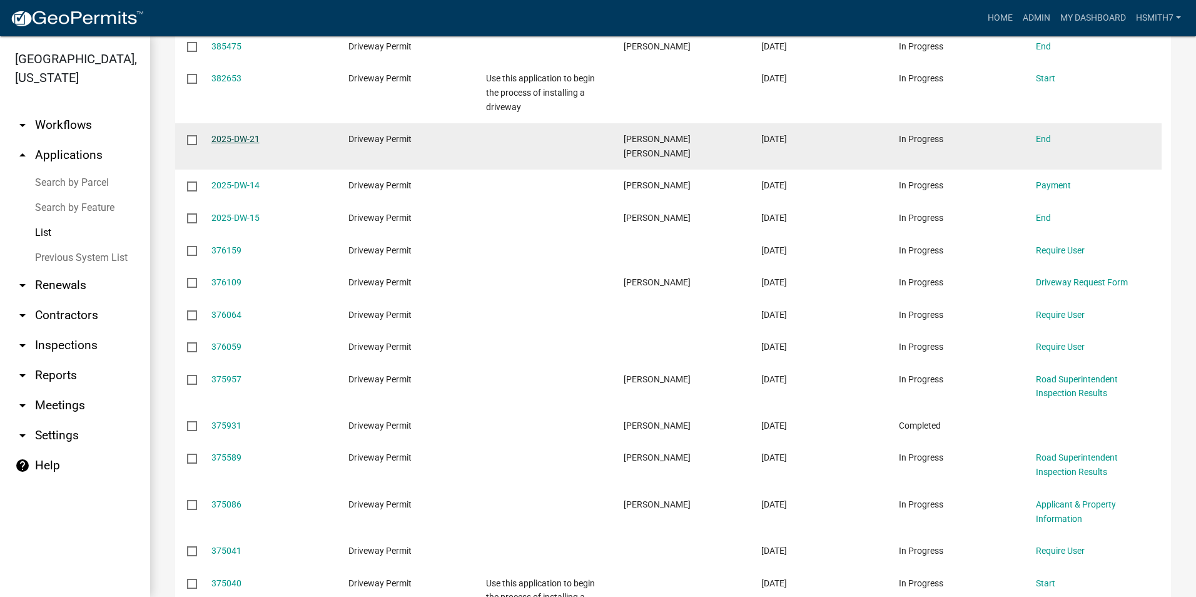
click at [245, 144] on link "2025-DW-21" at bounding box center [235, 139] width 48 height 10
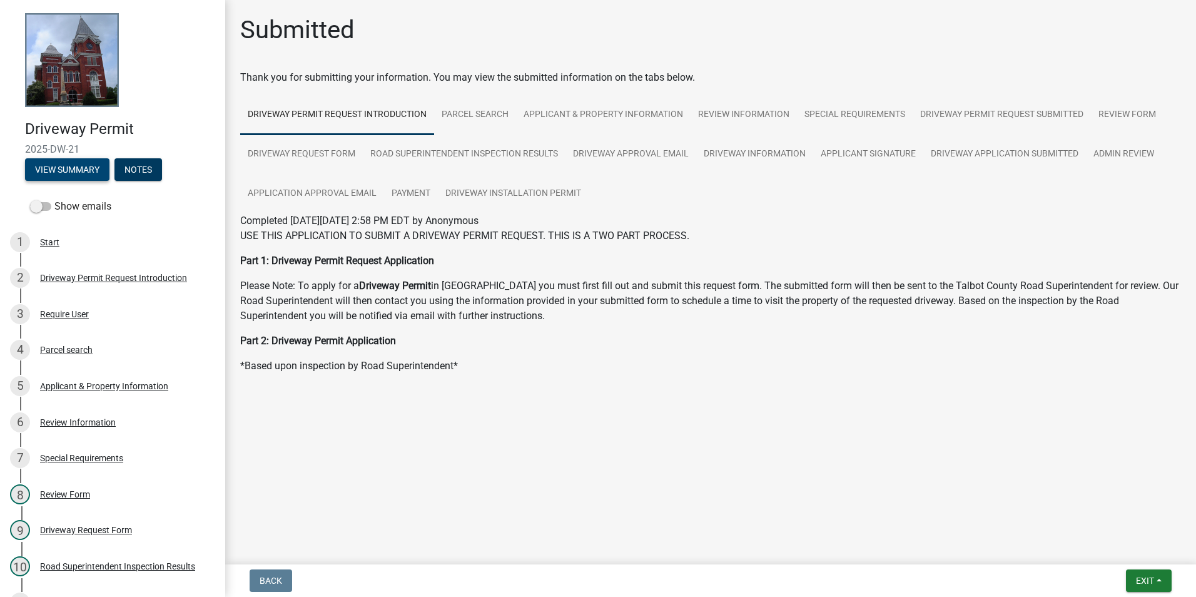
click at [81, 170] on button "View Summary" at bounding box center [67, 169] width 84 height 23
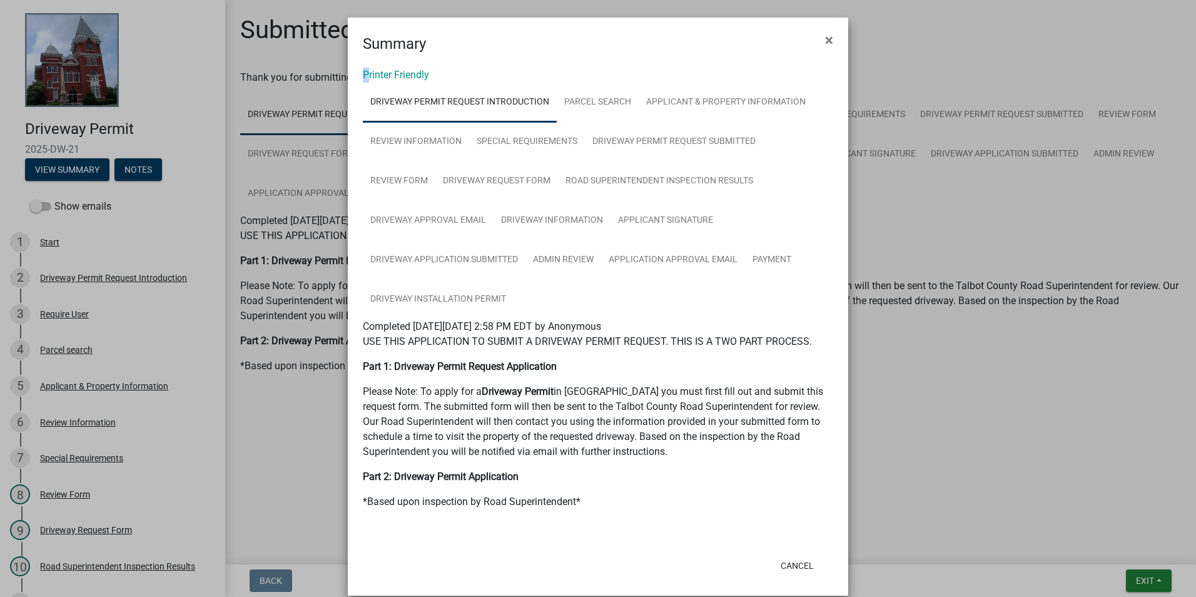
click at [361, 68] on div "Printer Friendly Driveway Permit Request Introduction Parcel search Applicant &…" at bounding box center [598, 302] width 501 height 494
click at [364, 73] on link "Printer Friendly" at bounding box center [396, 75] width 66 height 12
click at [753, 260] on link "Payment" at bounding box center [772, 260] width 54 height 40
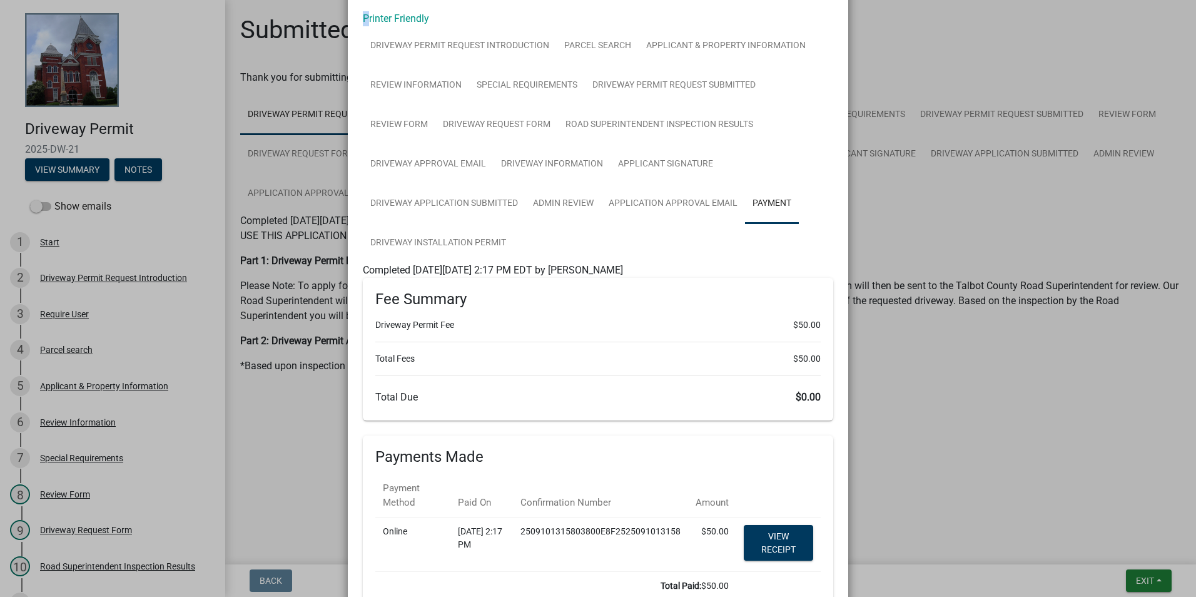
scroll to position [125, 0]
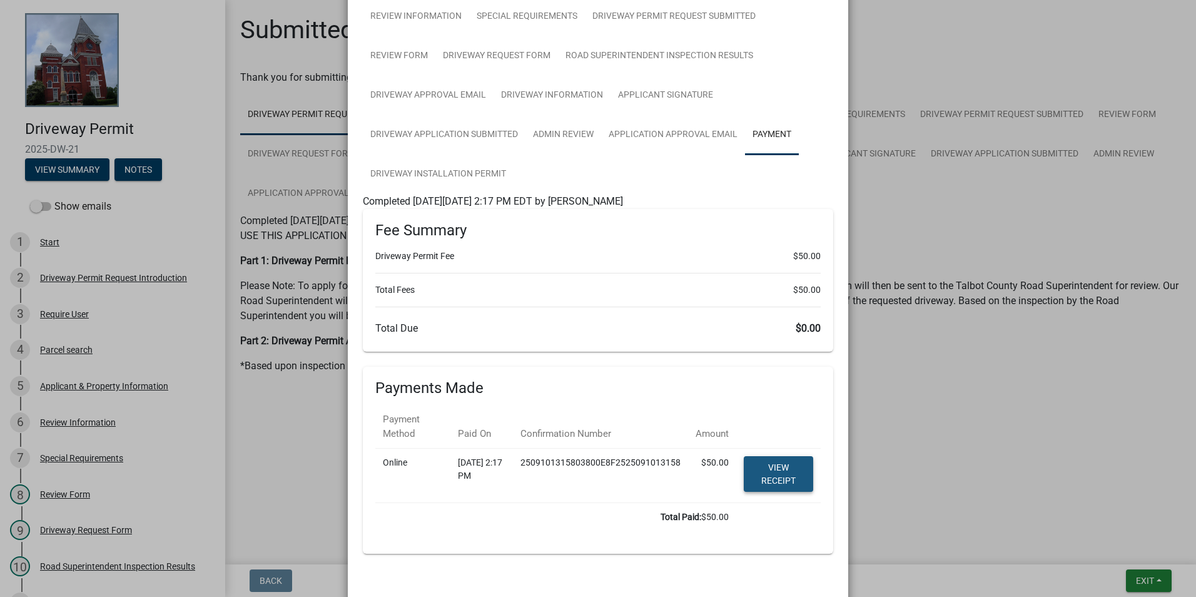
click at [768, 472] on link "View receipt" at bounding box center [778, 474] width 69 height 36
click at [398, 180] on link "Driveway Installation Permit" at bounding box center [438, 175] width 151 height 40
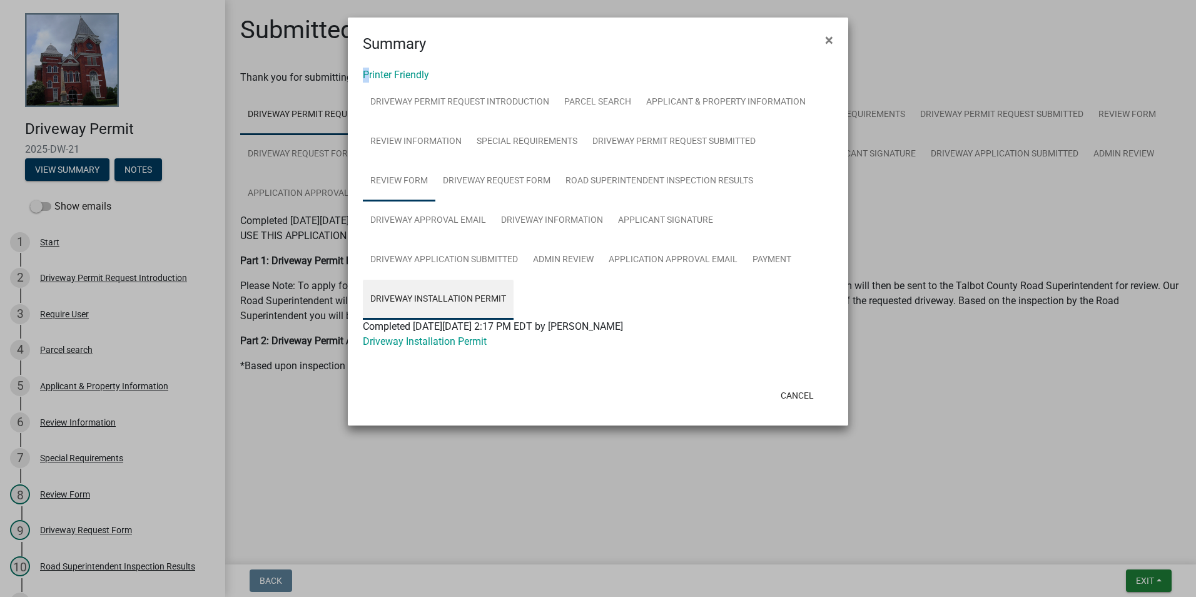
scroll to position [0, 0]
click at [437, 352] on div at bounding box center [598, 356] width 470 height 15
click at [436, 345] on link "Driveway Installation Permit" at bounding box center [425, 341] width 124 height 12
click at [829, 44] on span "×" at bounding box center [829, 40] width 8 height 18
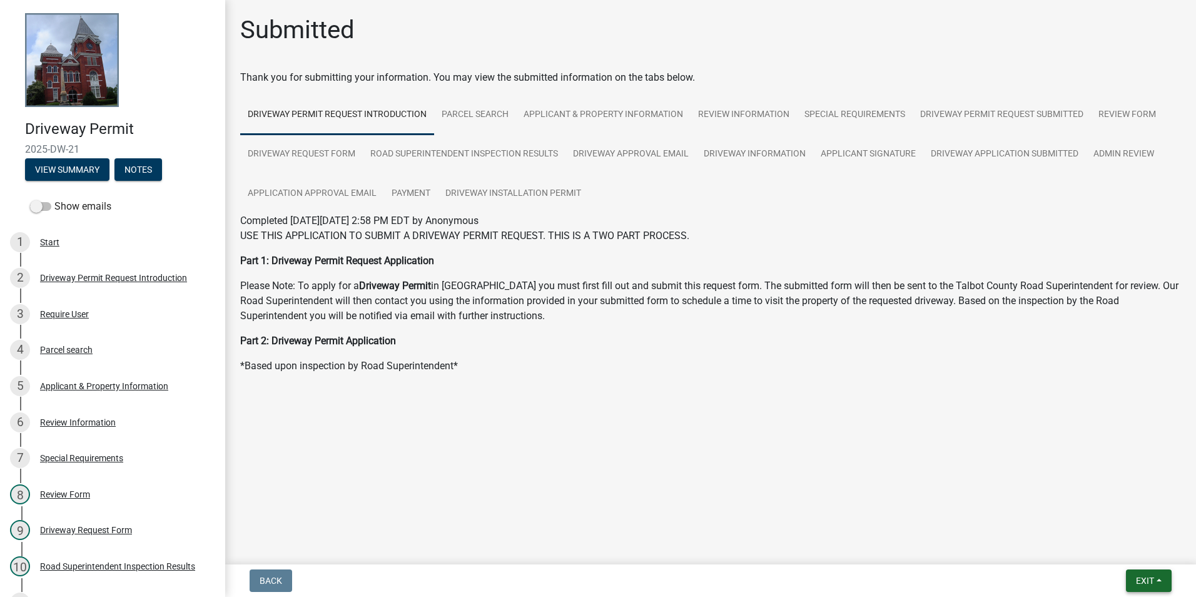
click at [1139, 576] on span "Exit" at bounding box center [1145, 581] width 18 height 10
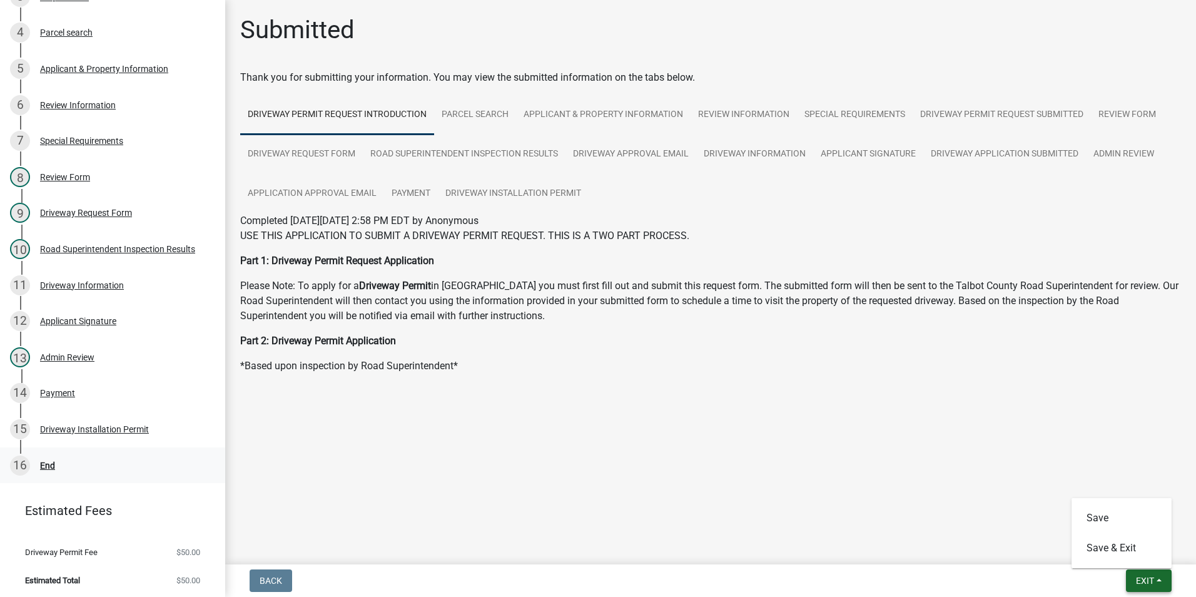
scroll to position [320, 0]
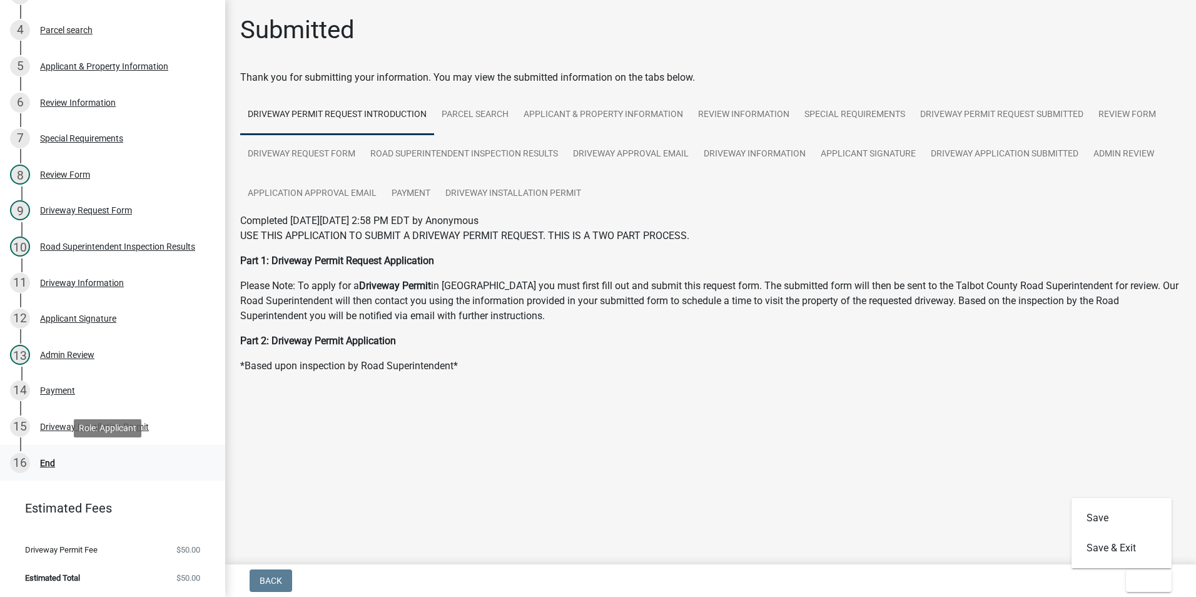
drag, startPoint x: 100, startPoint y: 464, endPoint x: 94, endPoint y: 460, distance: 6.4
click at [100, 463] on div "16 End" at bounding box center [107, 463] width 195 height 20
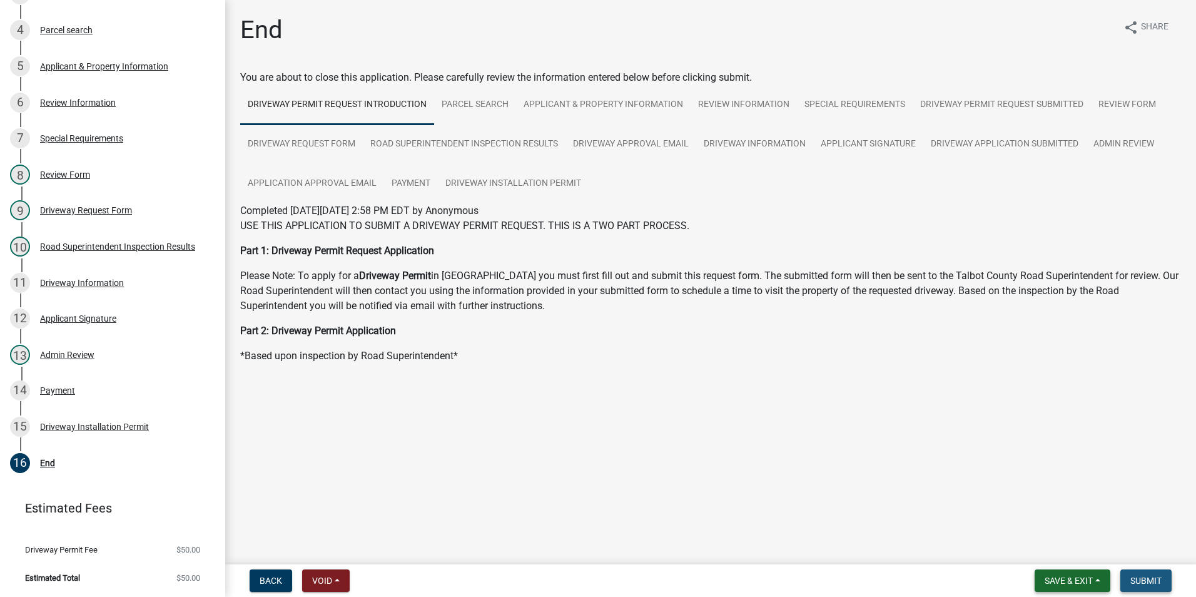
click at [1161, 584] on span "Submit" at bounding box center [1146, 581] width 31 height 10
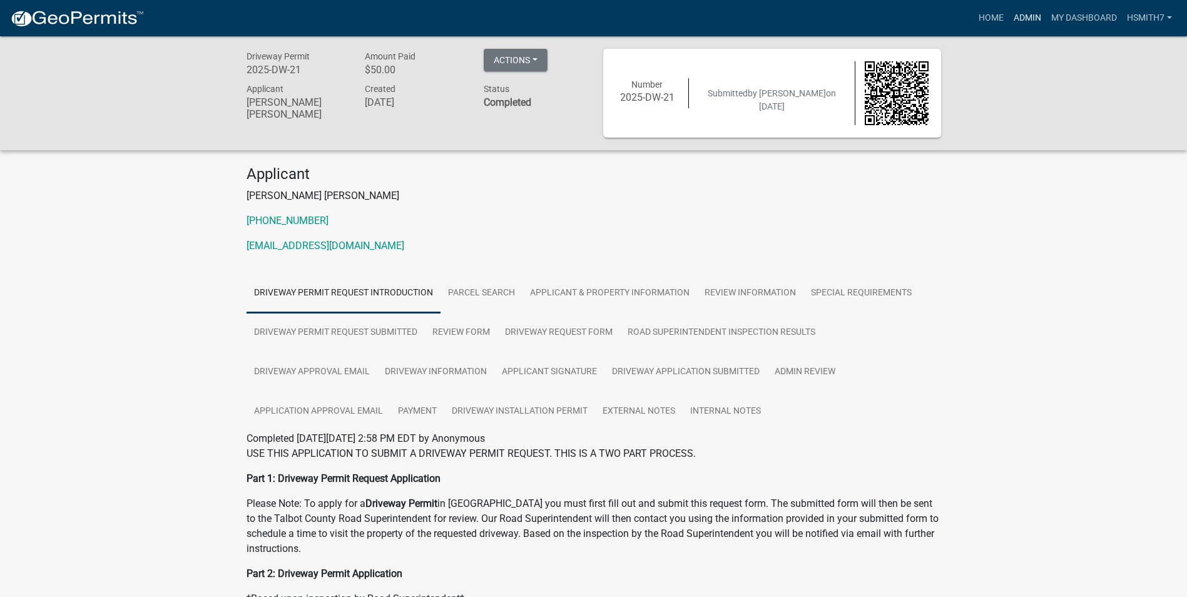
click at [1014, 22] on link "Admin" at bounding box center [1028, 18] width 38 height 24
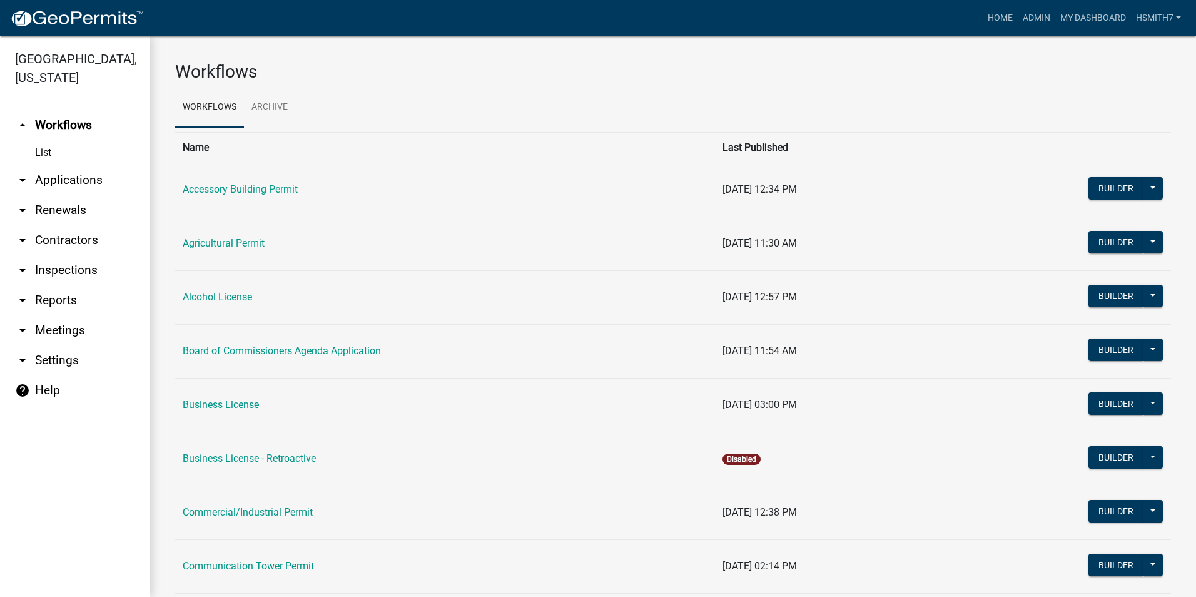
click at [74, 185] on link "arrow_drop_down Applications" at bounding box center [75, 180] width 150 height 30
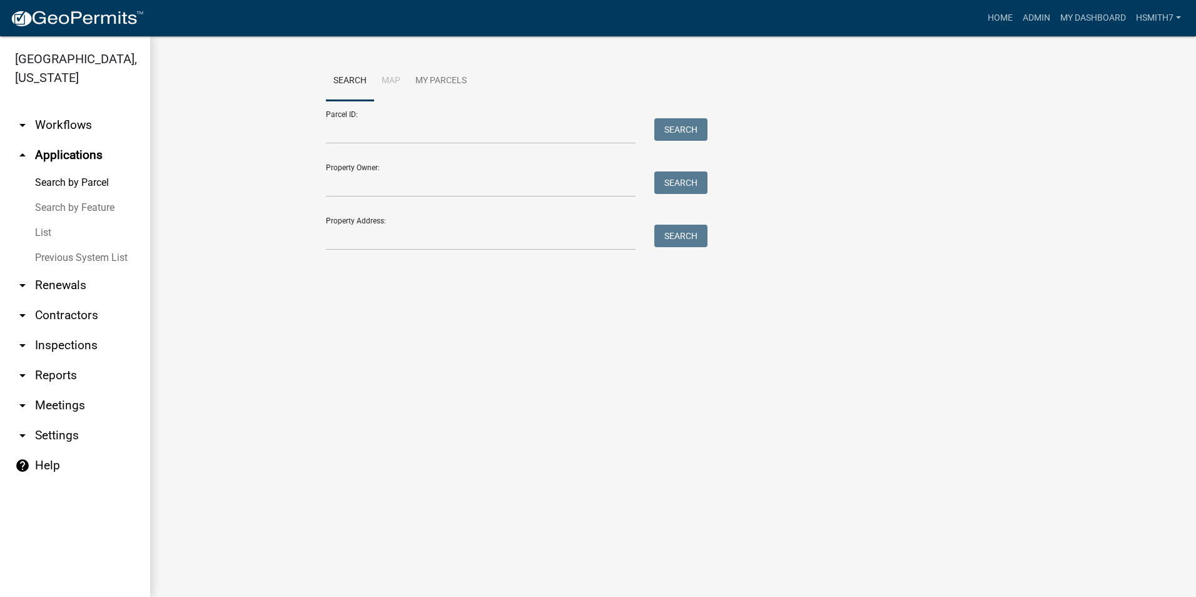
click at [43, 233] on link "List" at bounding box center [75, 232] width 150 height 25
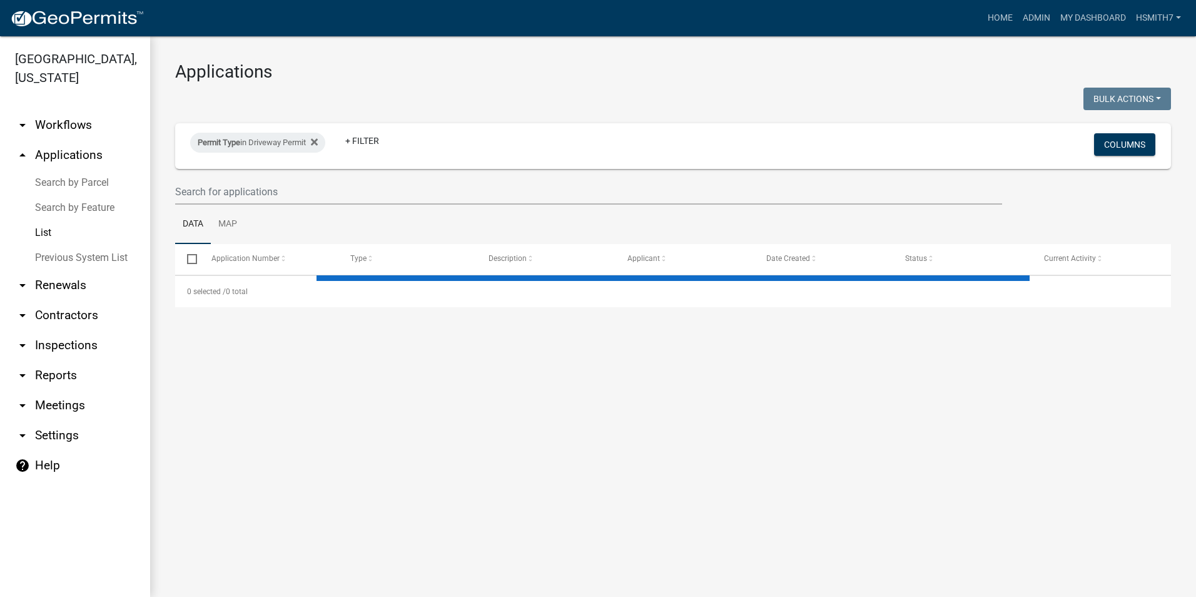
select select "3: 100"
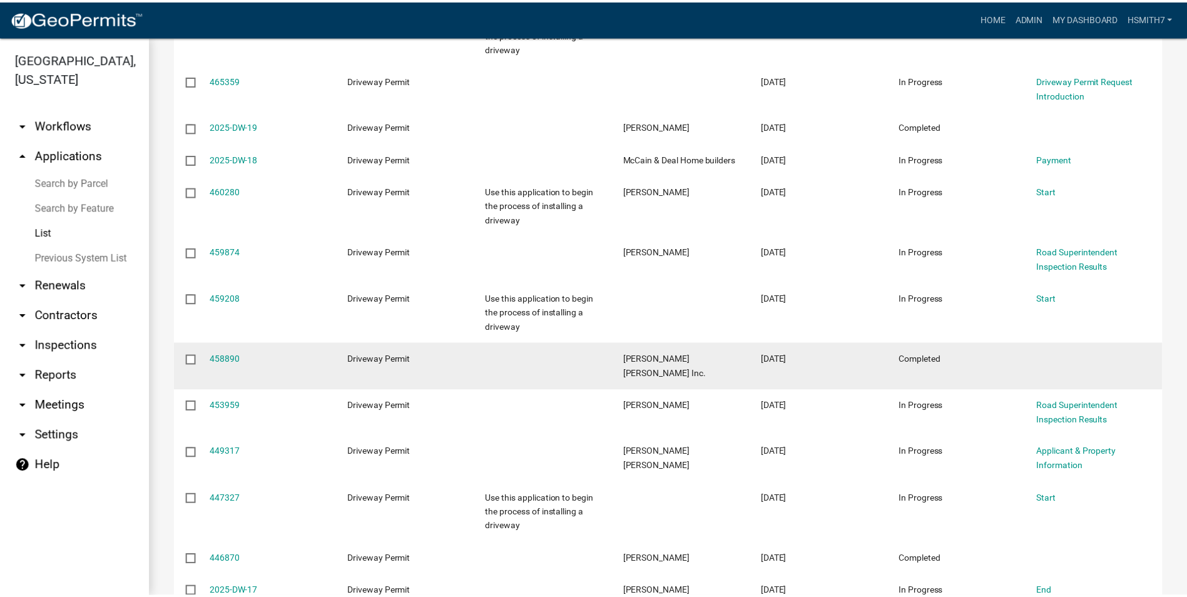
scroll to position [501, 0]
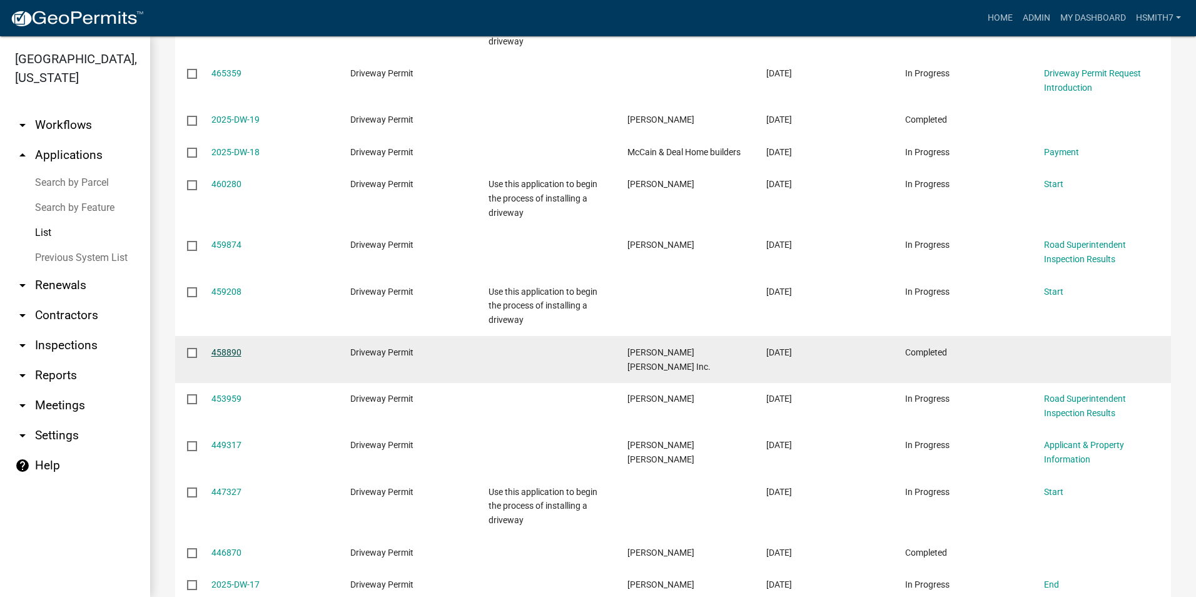
click at [219, 357] on link "458890" at bounding box center [226, 352] width 30 height 10
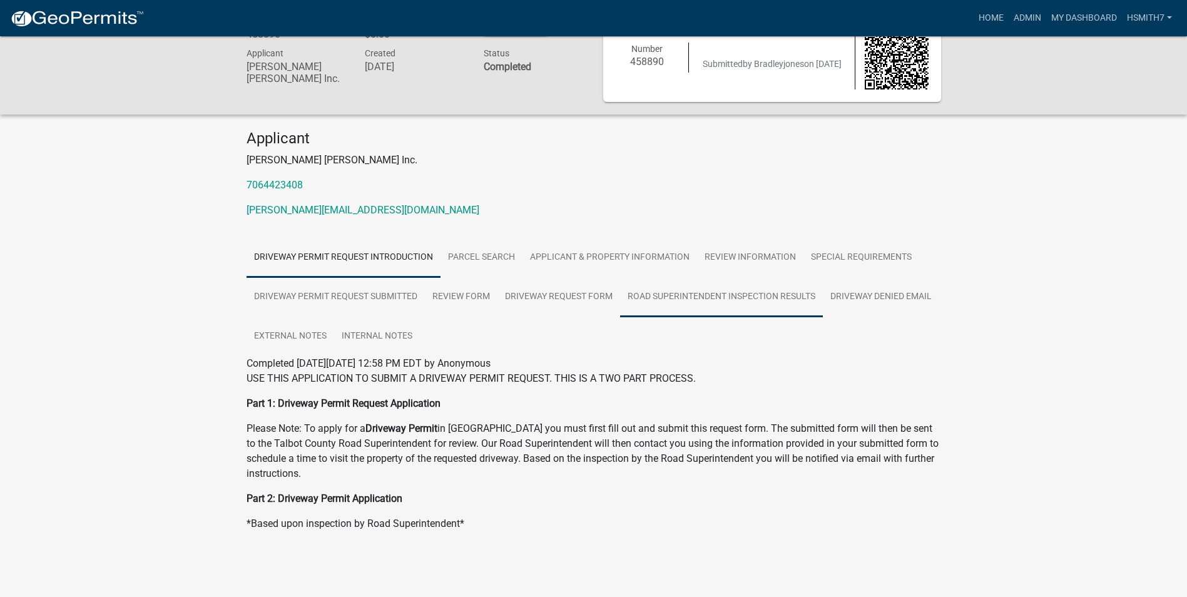
scroll to position [36, 0]
click at [1037, 18] on link "Admin" at bounding box center [1028, 18] width 38 height 24
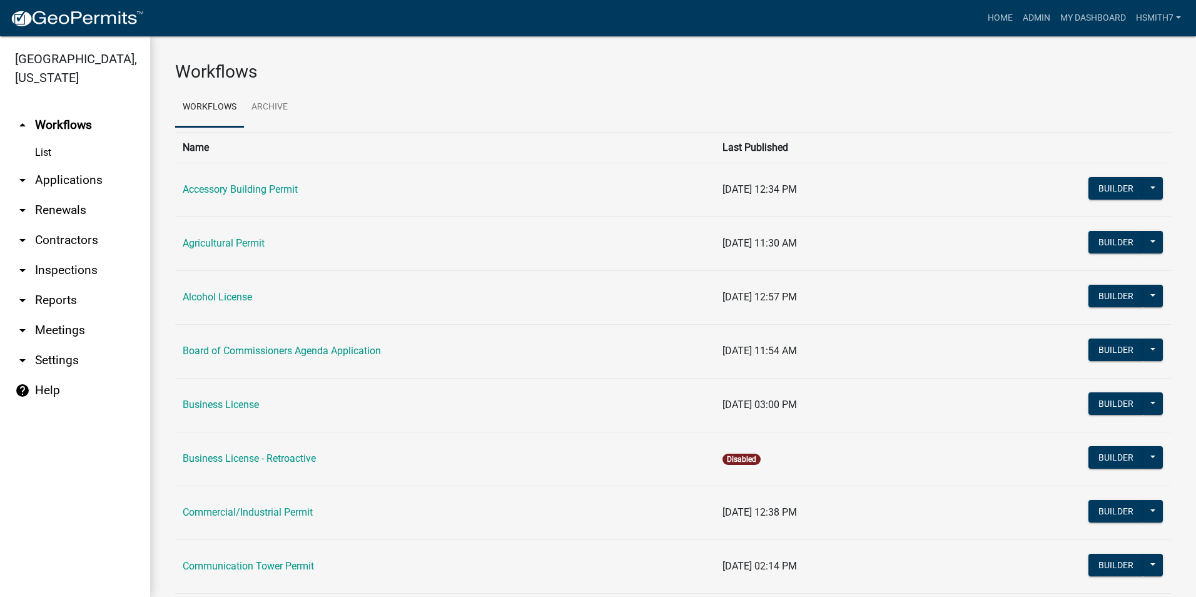
click at [59, 180] on link "arrow_drop_down Applications" at bounding box center [75, 180] width 150 height 30
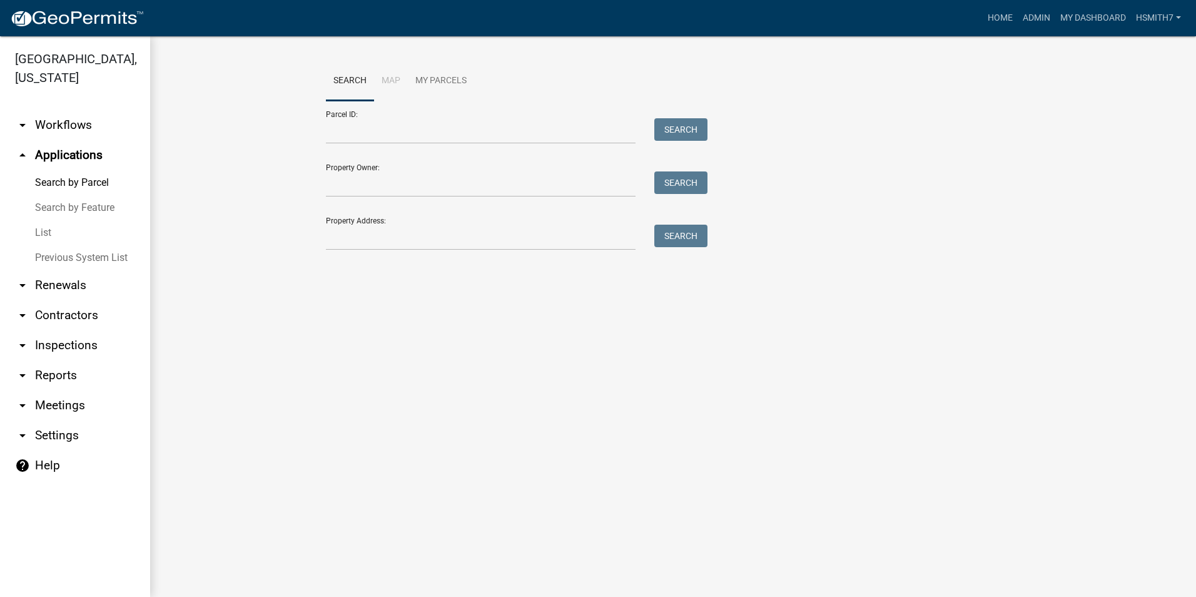
click at [41, 233] on link "List" at bounding box center [75, 232] width 150 height 25
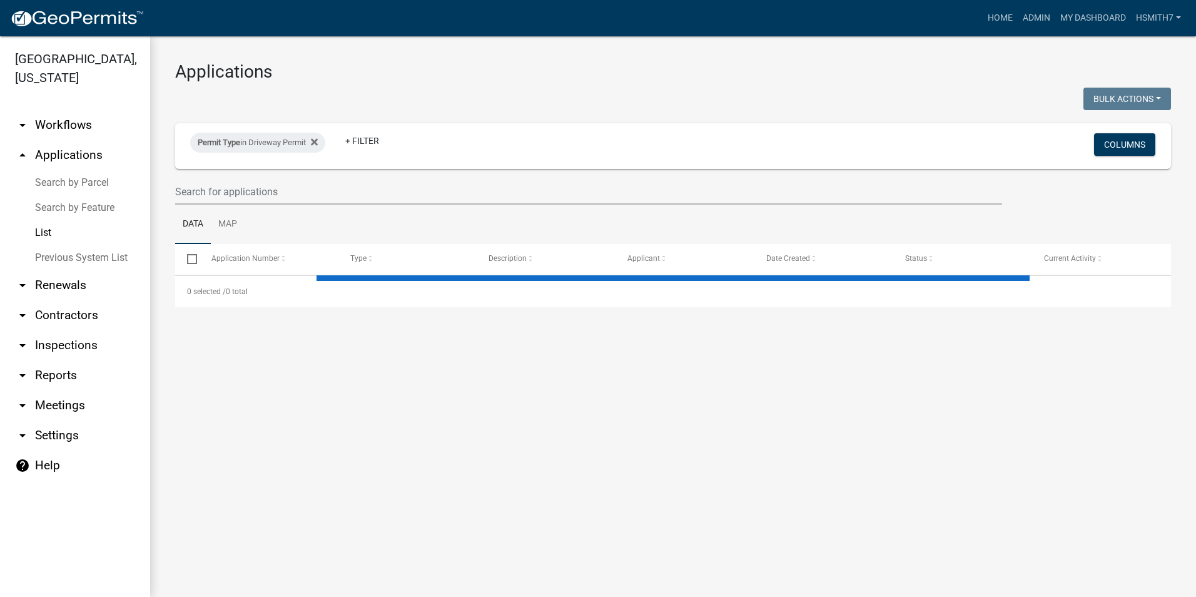
select select "3: 100"
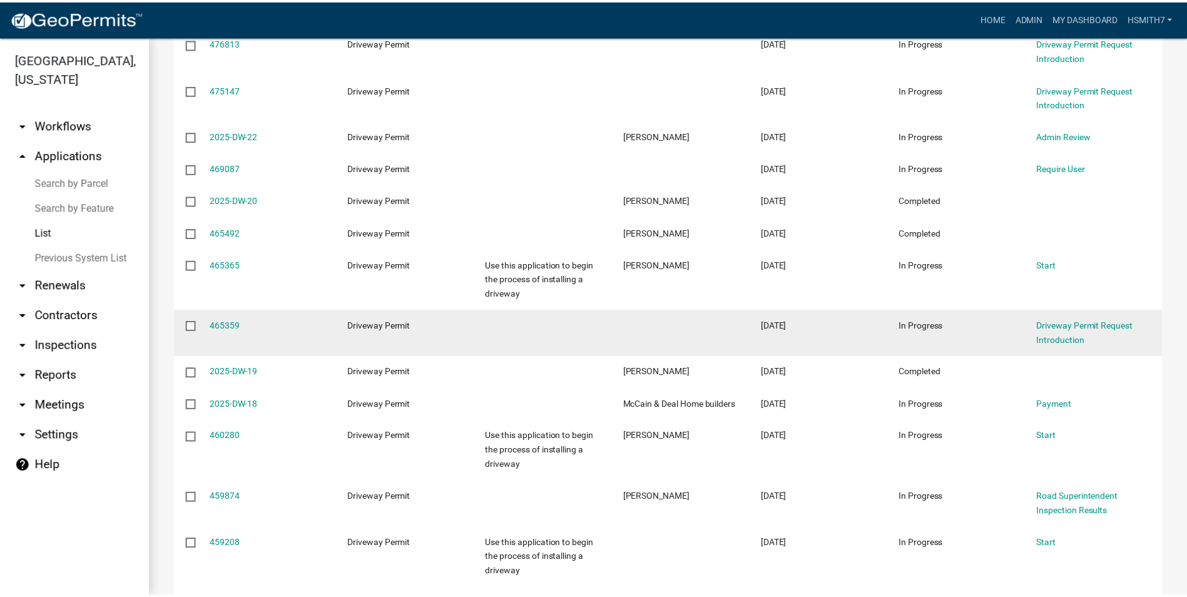
scroll to position [250, 0]
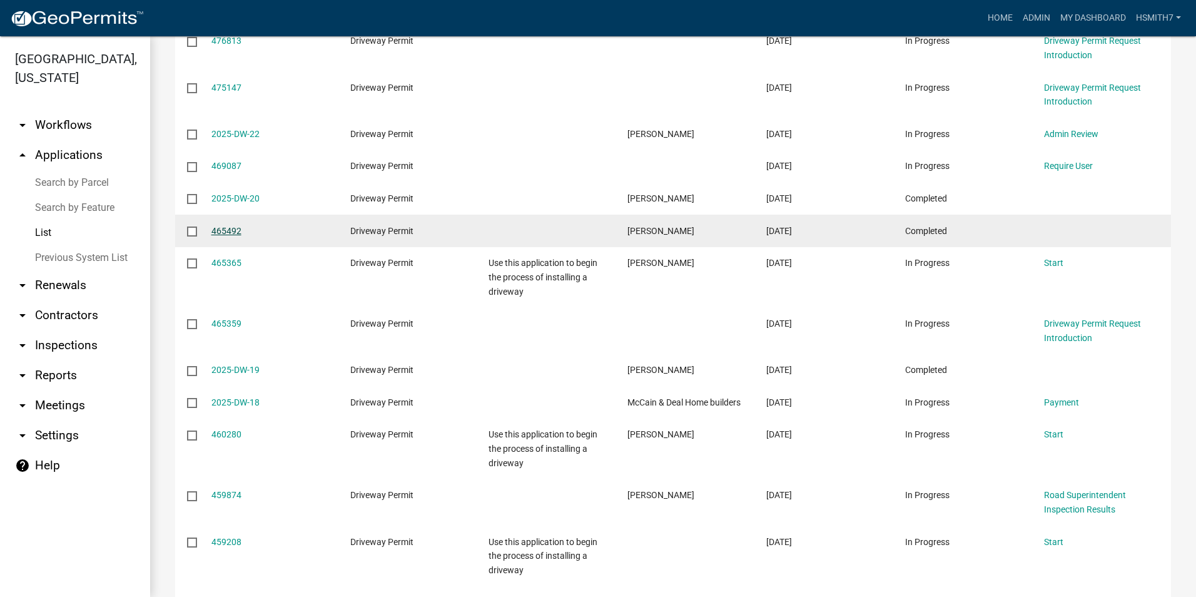
click at [228, 231] on link "465492" at bounding box center [226, 231] width 30 height 10
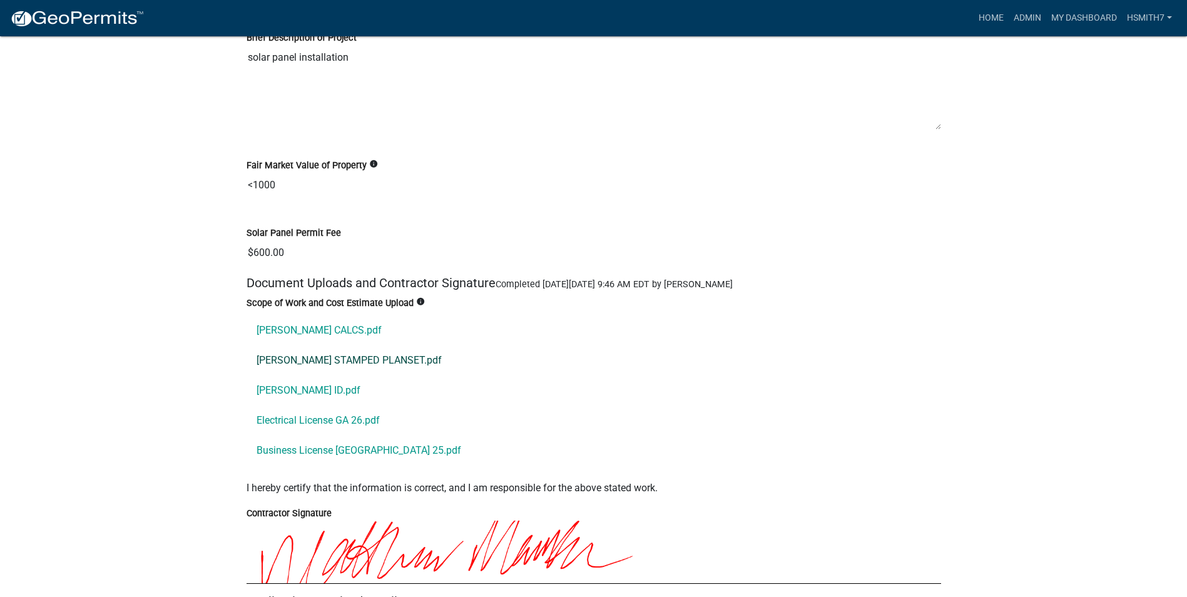
scroll to position [1627, 0]
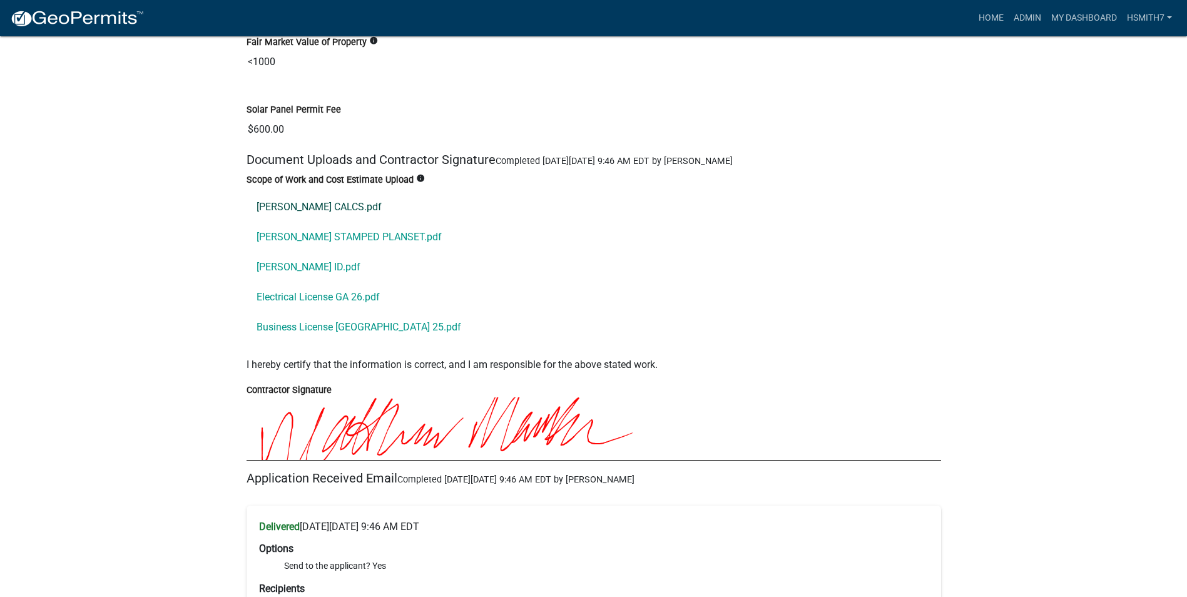
click at [343, 201] on link "[PERSON_NAME] CALCS.pdf" at bounding box center [594, 207] width 694 height 30
click at [366, 229] on link "[PERSON_NAME] STAMPED PLANSET.pdf" at bounding box center [594, 237] width 694 height 30
click at [337, 272] on link "[PERSON_NAME] ID.pdf" at bounding box center [594, 267] width 694 height 30
click at [342, 291] on link "Electrical License GA 26.pdf" at bounding box center [594, 297] width 694 height 30
click at [351, 329] on link "Business License [GEOGRAPHIC_DATA] 25.pdf" at bounding box center [594, 327] width 694 height 30
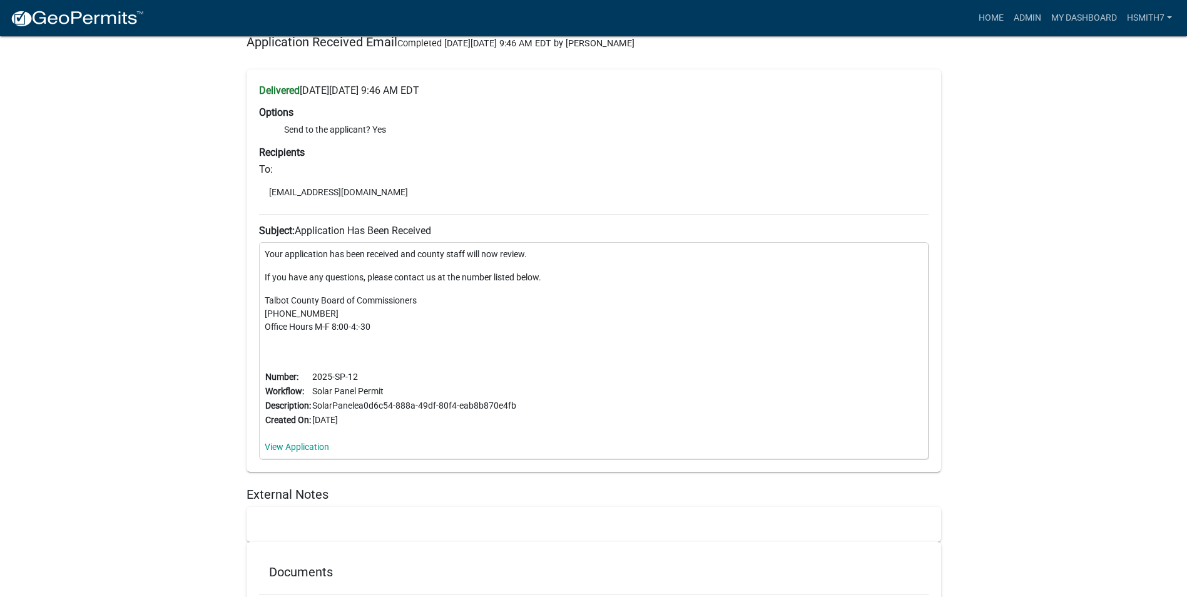
scroll to position [2298, 0]
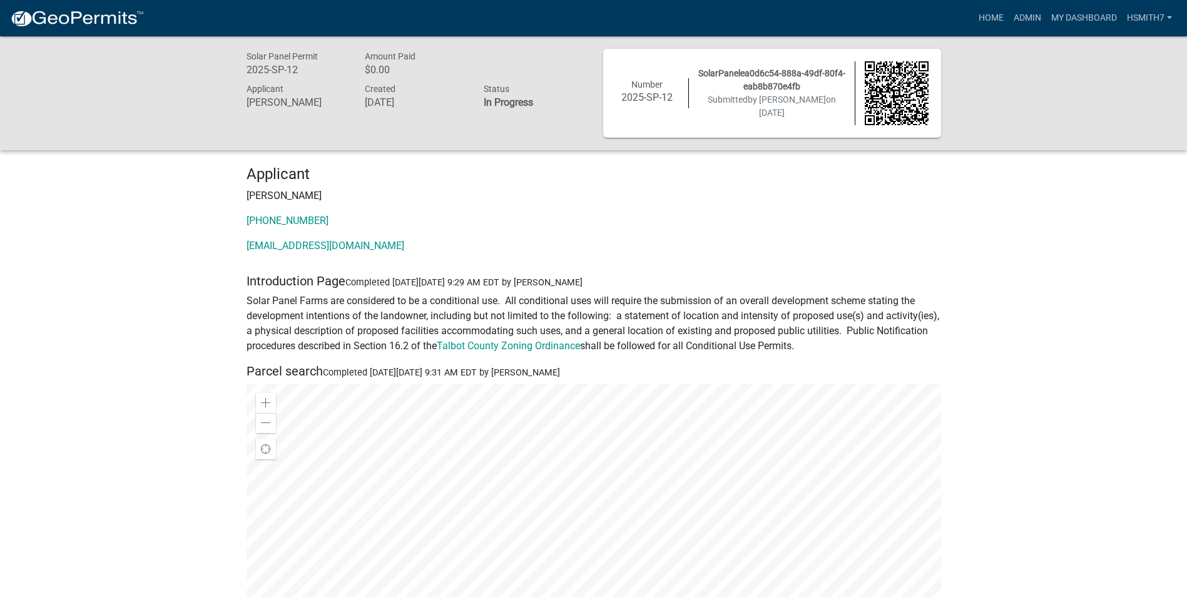
scroll to position [2298, 0]
